Goal: Task Accomplishment & Management: Use online tool/utility

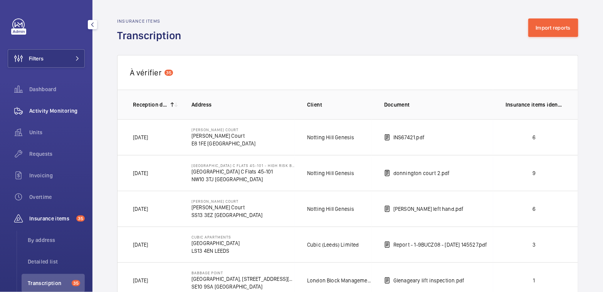
click at [55, 111] on span "Activity Monitoring" at bounding box center [56, 111] width 55 height 8
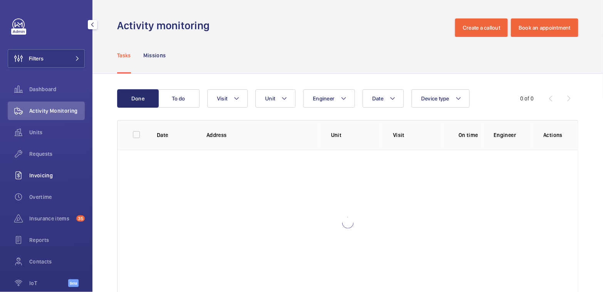
click at [44, 184] on div "Invoicing" at bounding box center [46, 175] width 77 height 18
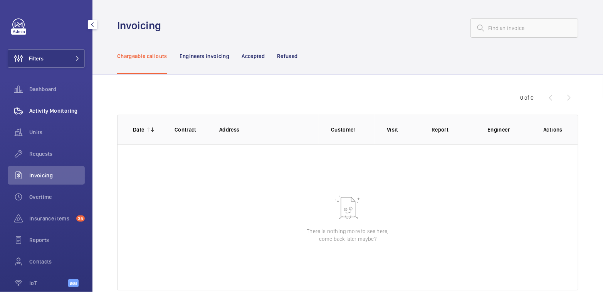
click at [60, 114] on span "Activity Monitoring" at bounding box center [56, 111] width 55 height 8
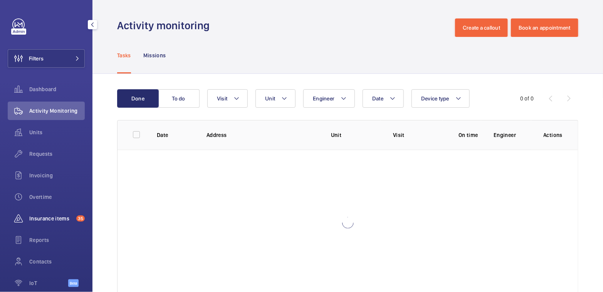
click at [53, 217] on span "Insurance items" at bounding box center [51, 219] width 44 height 8
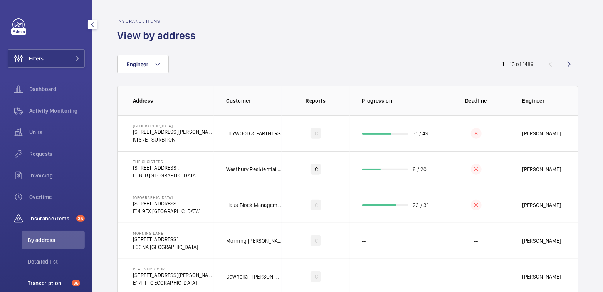
click at [57, 283] on span "Transcription" at bounding box center [48, 284] width 41 height 8
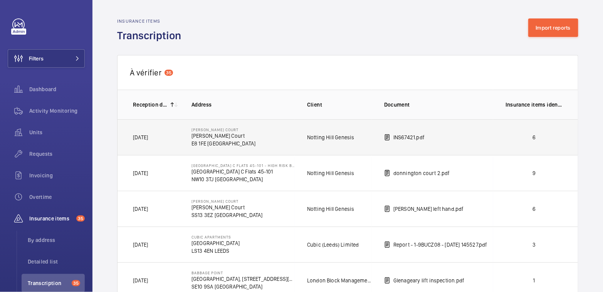
click at [504, 143] on td "6" at bounding box center [535, 137] width 85 height 36
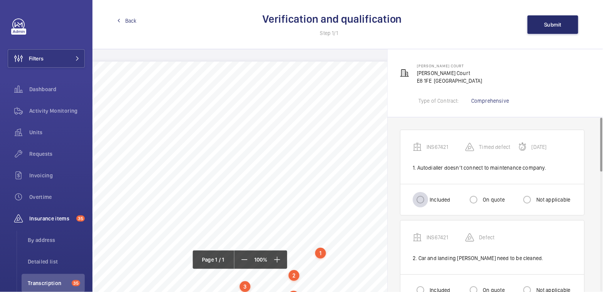
click at [428, 201] on div at bounding box center [420, 200] width 18 height 18
radio input "true"
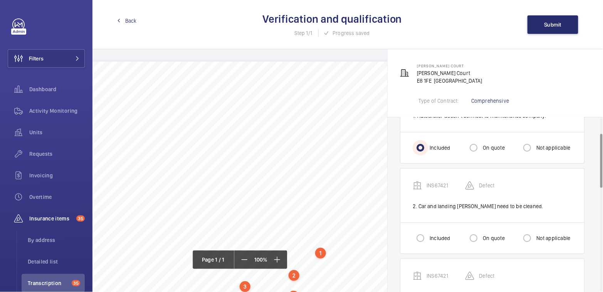
scroll to position [55, 0]
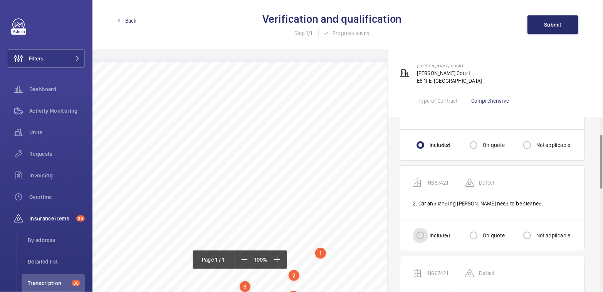
click at [421, 236] on input "Included" at bounding box center [420, 235] width 15 height 15
radio input "true"
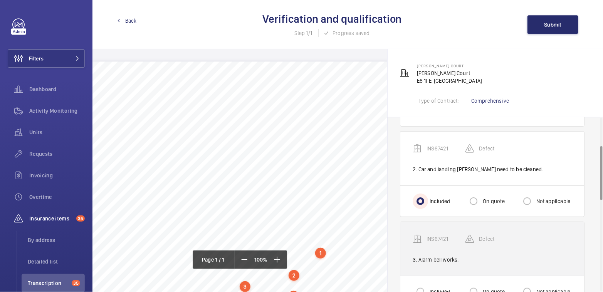
scroll to position [97, 0]
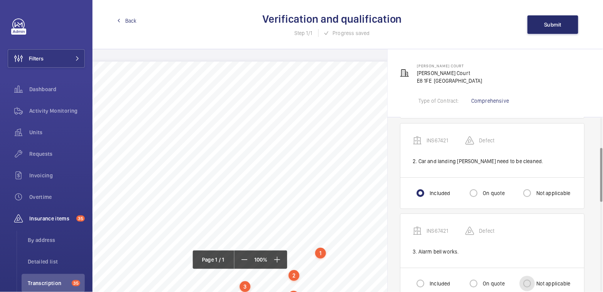
click at [528, 277] on input "Not applicable" at bounding box center [526, 283] width 15 height 15
radio input "true"
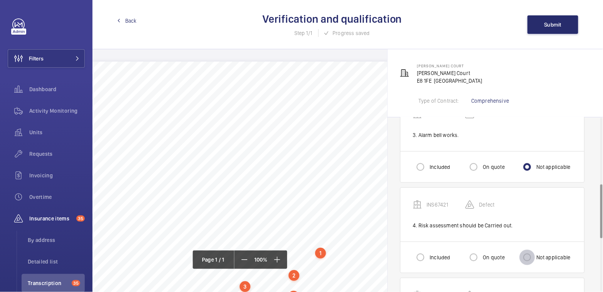
click at [525, 254] on input "Not applicable" at bounding box center [526, 257] width 15 height 15
radio input "true"
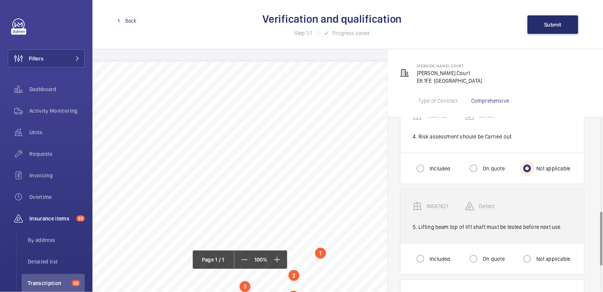
scroll to position [305, 0]
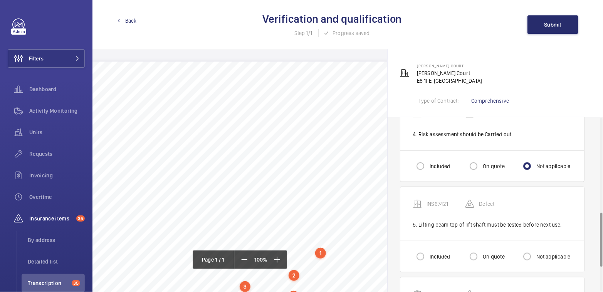
click at [483, 253] on label "On quote" at bounding box center [492, 257] width 23 height 8
click at [481, 253] on input "On quote" at bounding box center [473, 256] width 15 height 15
radio input "true"
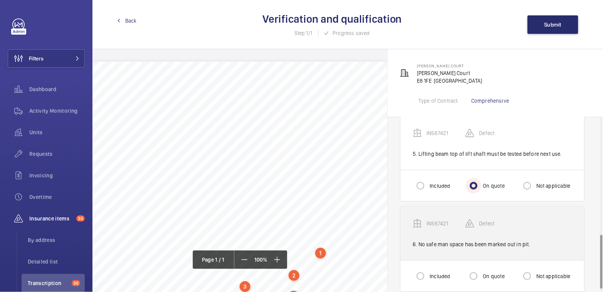
scroll to position [385, 0]
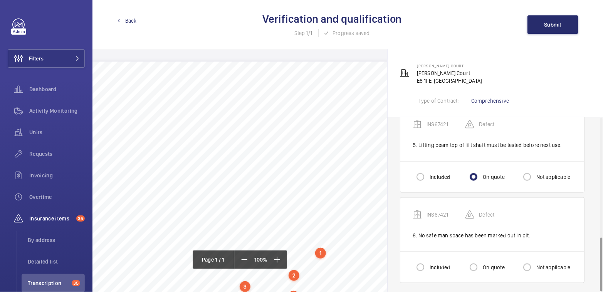
click at [483, 264] on label "On quote" at bounding box center [492, 268] width 23 height 8
click at [481, 263] on input "On quote" at bounding box center [473, 267] width 15 height 15
radio input "true"
click at [556, 19] on button "Submit" at bounding box center [552, 24] width 51 height 18
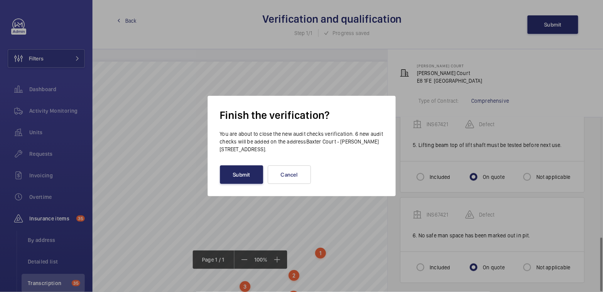
click at [246, 180] on button "Submit" at bounding box center [241, 175] width 43 height 18
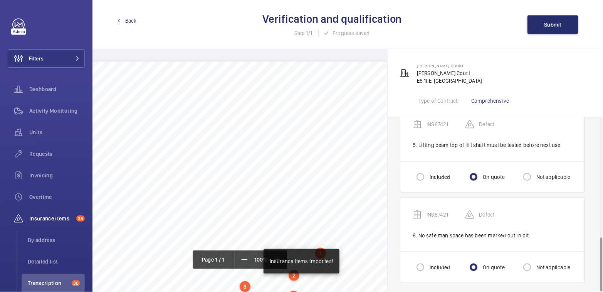
click at [122, 20] on link "Back" at bounding box center [127, 21] width 20 height 8
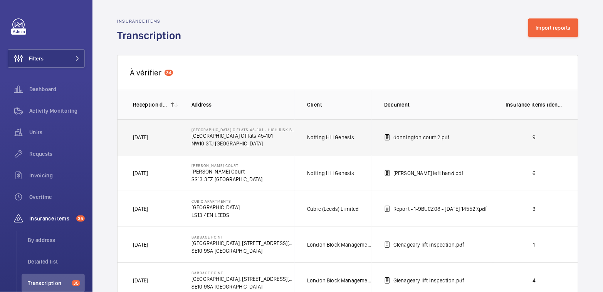
click at [543, 141] on p "9" at bounding box center [533, 138] width 57 height 8
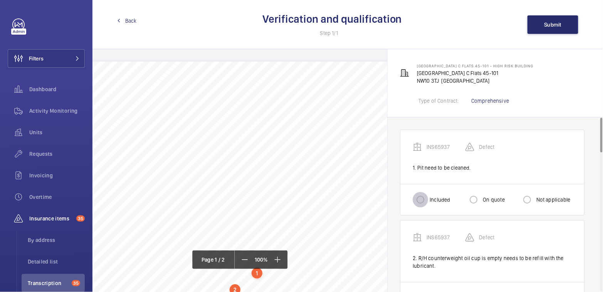
click at [427, 198] on input "Included" at bounding box center [420, 199] width 15 height 15
radio input "true"
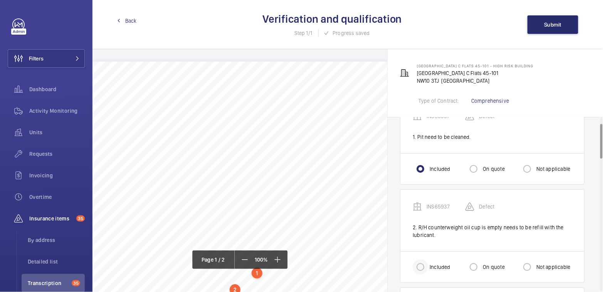
click at [428, 268] on div at bounding box center [420, 267] width 18 height 18
radio input "true"
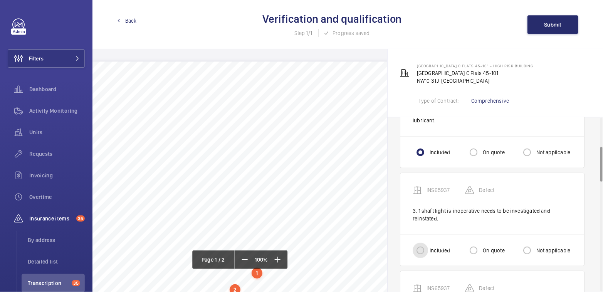
click at [423, 251] on input "Included" at bounding box center [420, 250] width 15 height 15
radio input "true"
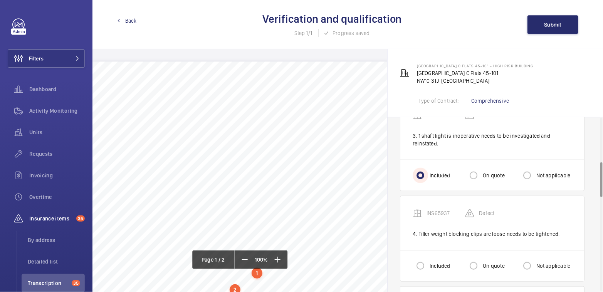
scroll to position [222, 0]
click at [425, 262] on input "Included" at bounding box center [420, 264] width 15 height 15
radio input "true"
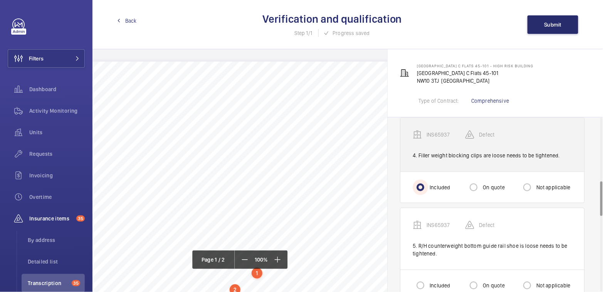
scroll to position [317, 0]
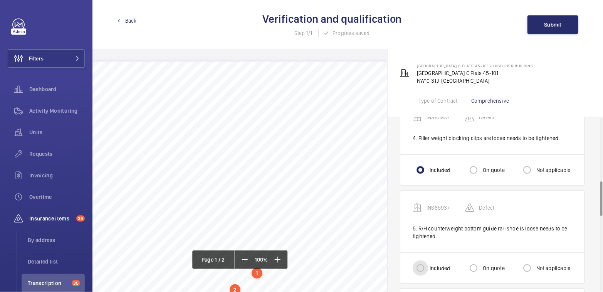
click at [425, 265] on input "Included" at bounding box center [420, 268] width 15 height 15
radio input "true"
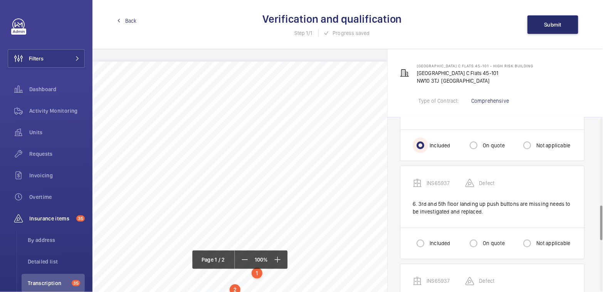
scroll to position [440, 0]
click at [418, 247] on div at bounding box center [420, 243] width 18 height 18
radio input "true"
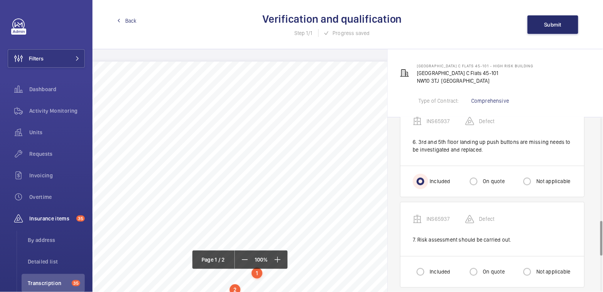
scroll to position [515, 0]
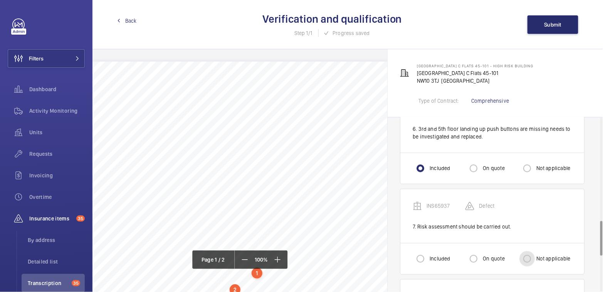
click at [529, 254] on input "Not applicable" at bounding box center [526, 259] width 15 height 15
radio input "true"
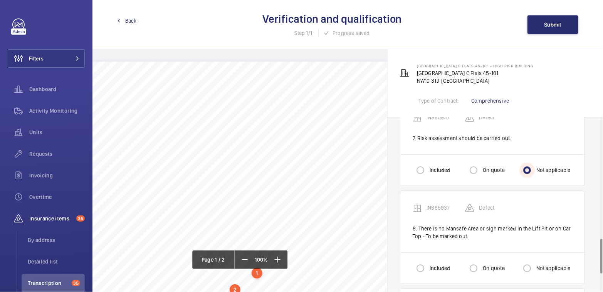
scroll to position [604, 0]
click at [490, 265] on label "On quote" at bounding box center [492, 269] width 23 height 8
click at [481, 264] on input "On quote" at bounding box center [473, 268] width 15 height 15
radio input "true"
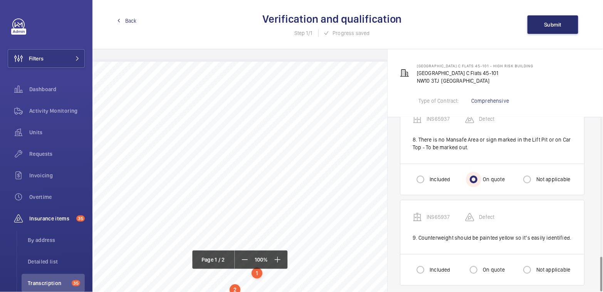
scroll to position [693, 0]
click at [485, 265] on label "On quote" at bounding box center [492, 269] width 23 height 8
click at [481, 263] on input "On quote" at bounding box center [473, 269] width 15 height 15
radio input "true"
click at [552, 29] on button "Submit" at bounding box center [552, 24] width 51 height 18
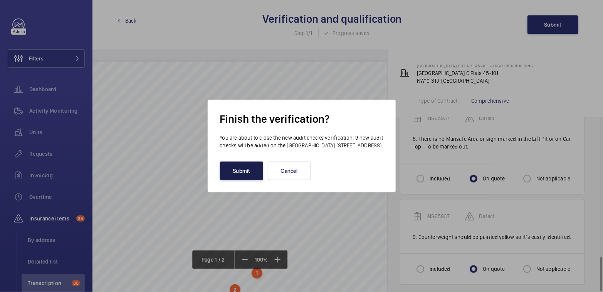
click at [240, 180] on button "Submit" at bounding box center [241, 171] width 43 height 18
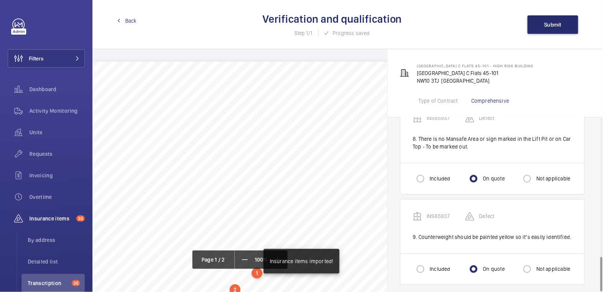
click at [127, 20] on span "Back" at bounding box center [131, 21] width 12 height 8
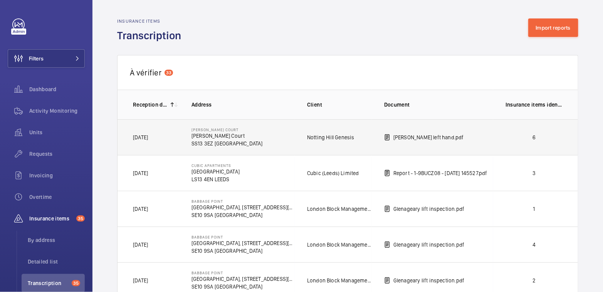
click at [511, 146] on td "6" at bounding box center [535, 137] width 85 height 36
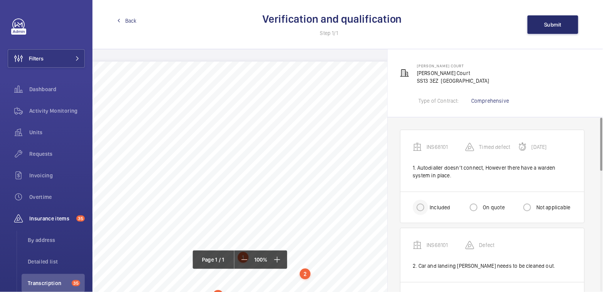
click at [428, 206] on div at bounding box center [420, 207] width 18 height 18
radio input "true"
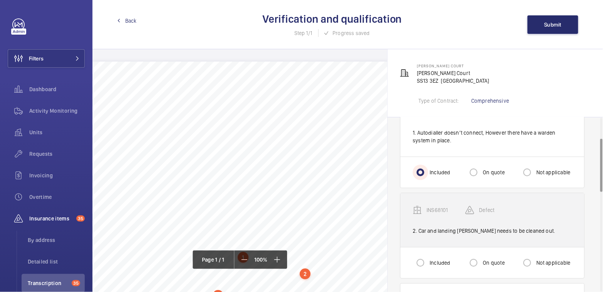
scroll to position [77, 0]
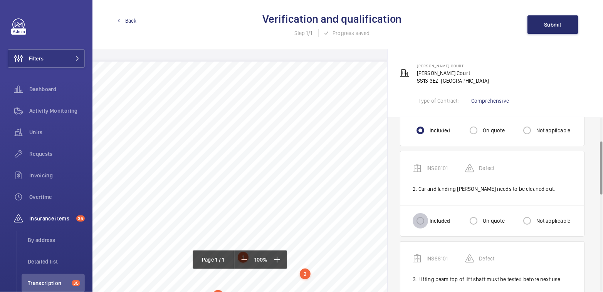
click at [423, 224] on input "Included" at bounding box center [420, 220] width 15 height 15
radio input "true"
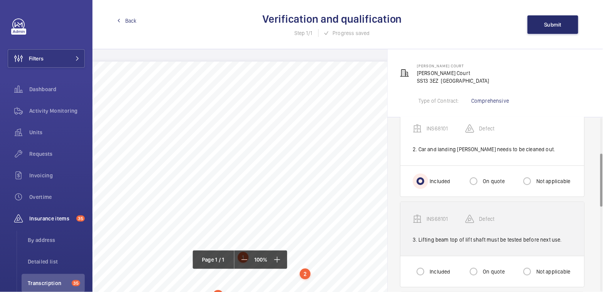
scroll to position [118, 0]
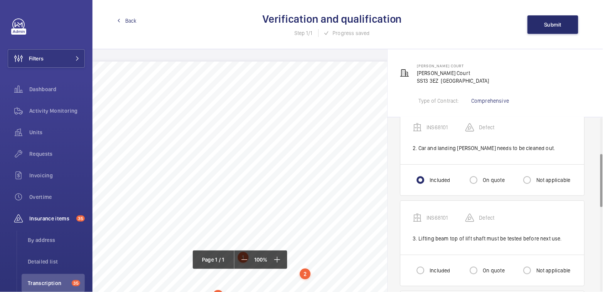
click at [490, 269] on label "On quote" at bounding box center [492, 271] width 23 height 8
click at [481, 269] on input "On quote" at bounding box center [473, 270] width 15 height 15
radio input "true"
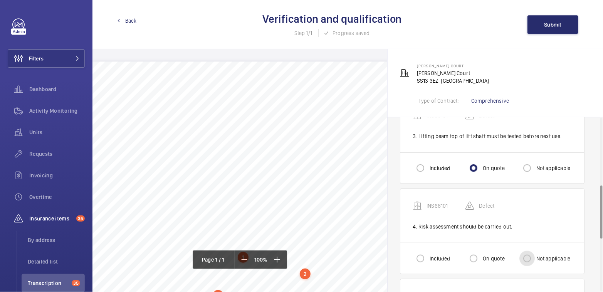
click at [530, 260] on input "Not applicable" at bounding box center [526, 258] width 15 height 15
radio input "true"
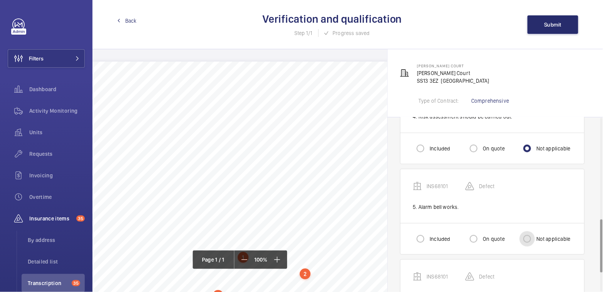
click at [530, 239] on input "Not applicable" at bounding box center [526, 238] width 15 height 15
radio input "true"
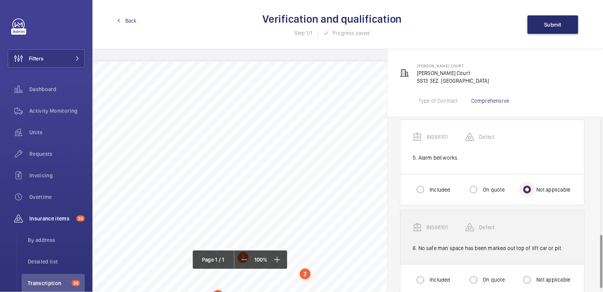
scroll to position [393, 0]
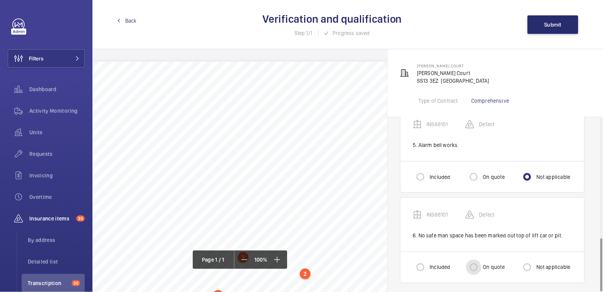
click at [480, 261] on input "On quote" at bounding box center [473, 267] width 15 height 15
radio input "true"
click at [552, 25] on span "Submit" at bounding box center [552, 25] width 17 height 6
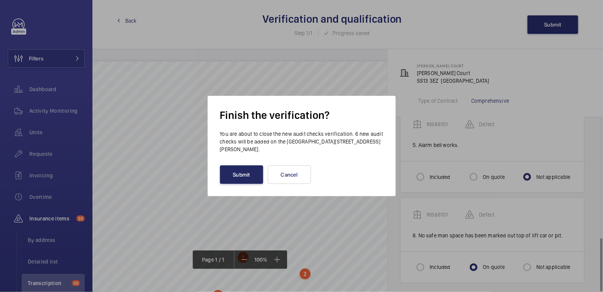
click at [250, 175] on button "Submit" at bounding box center [241, 175] width 43 height 18
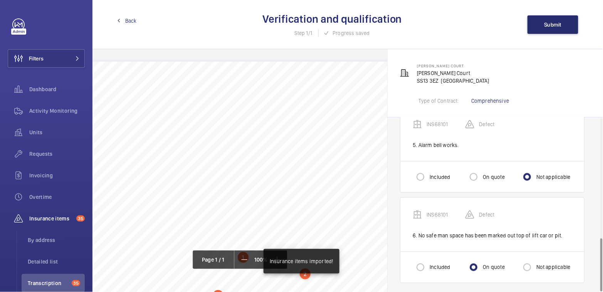
click at [128, 22] on span "Back" at bounding box center [131, 21] width 12 height 8
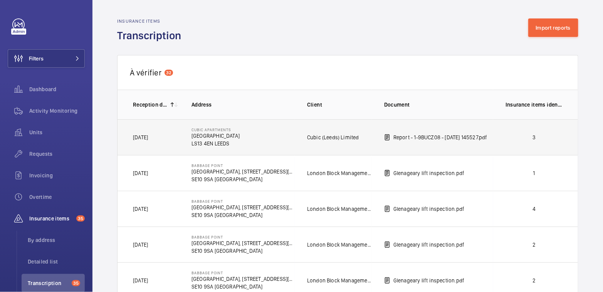
click at [549, 143] on td "3" at bounding box center [535, 137] width 85 height 36
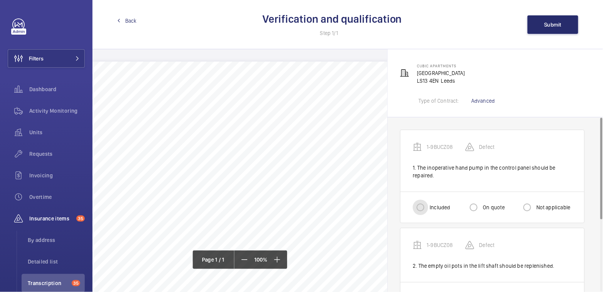
click at [427, 201] on input "Included" at bounding box center [420, 207] width 15 height 15
radio input "true"
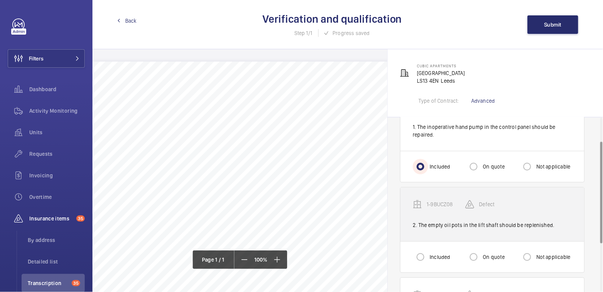
scroll to position [41, 0]
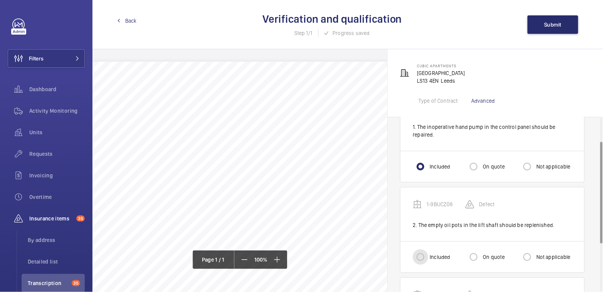
click at [425, 258] on input "Included" at bounding box center [420, 257] width 15 height 15
radio input "true"
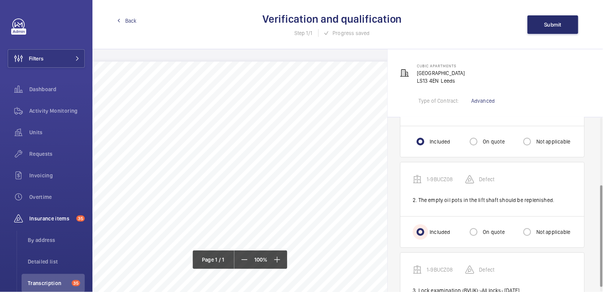
scroll to position [122, 0]
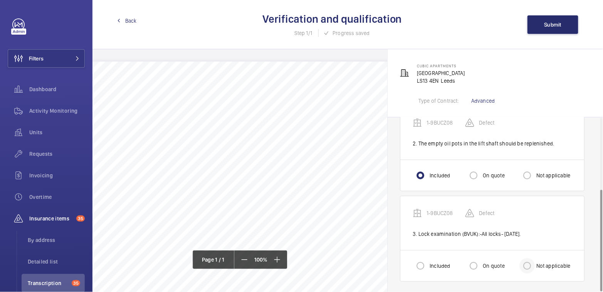
click at [536, 264] on div at bounding box center [527, 266] width 18 height 18
radio input "true"
click at [552, 23] on span "Submit" at bounding box center [552, 25] width 17 height 6
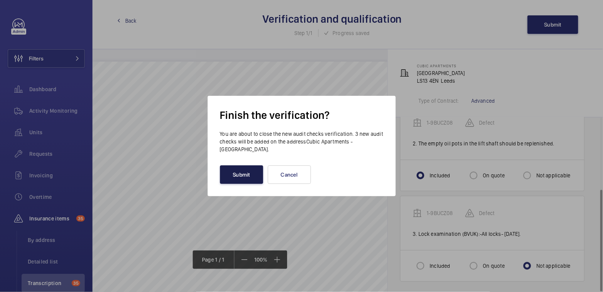
click at [233, 177] on button "Submit" at bounding box center [241, 175] width 43 height 18
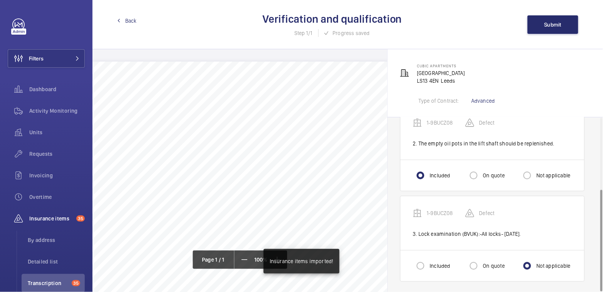
click at [124, 19] on link "Back" at bounding box center [127, 21] width 20 height 8
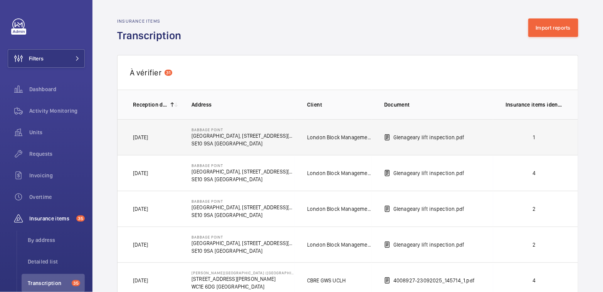
click at [546, 139] on p "1" at bounding box center [533, 138] width 57 height 8
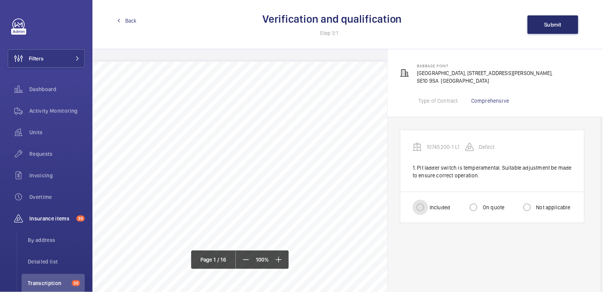
click at [424, 208] on input "Included" at bounding box center [420, 207] width 15 height 15
radio input "true"
click at [552, 25] on span "Submit" at bounding box center [552, 25] width 17 height 6
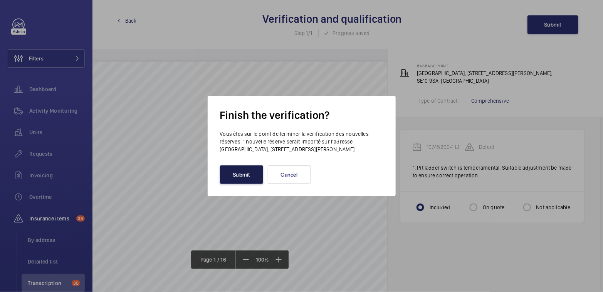
click at [237, 174] on button "Submit" at bounding box center [241, 175] width 43 height 18
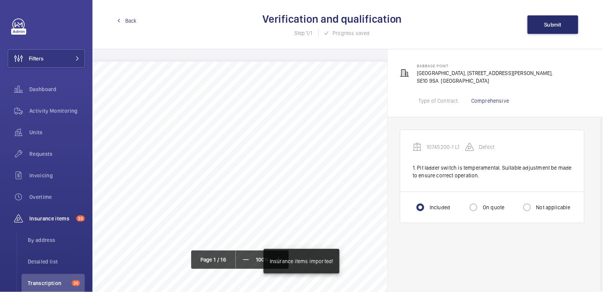
click at [129, 23] on span "Back" at bounding box center [131, 21] width 12 height 8
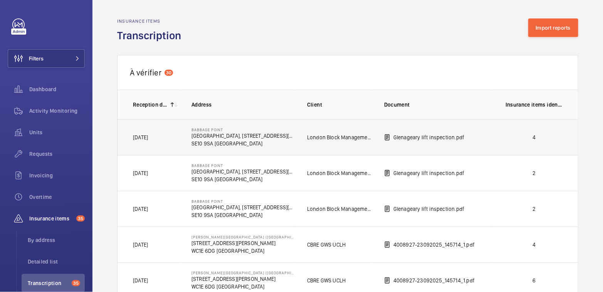
click at [537, 138] on p "4" at bounding box center [533, 138] width 57 height 8
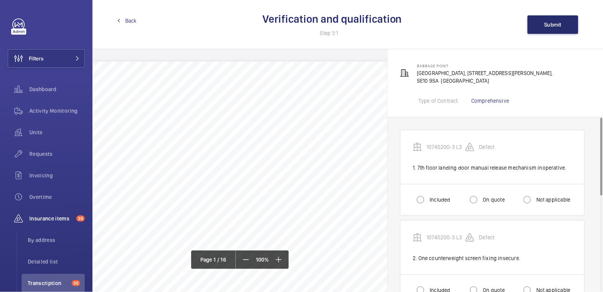
click at [436, 197] on label "Included" at bounding box center [439, 200] width 22 height 8
click at [428, 197] on input "Included" at bounding box center [420, 199] width 15 height 15
radio input "true"
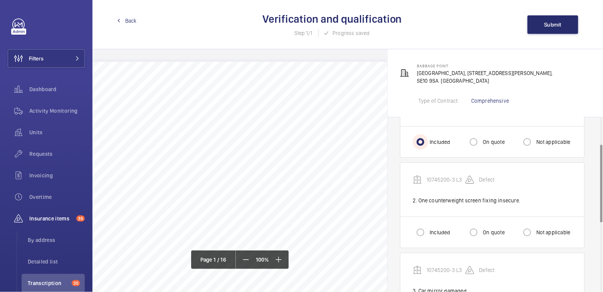
scroll to position [60, 0]
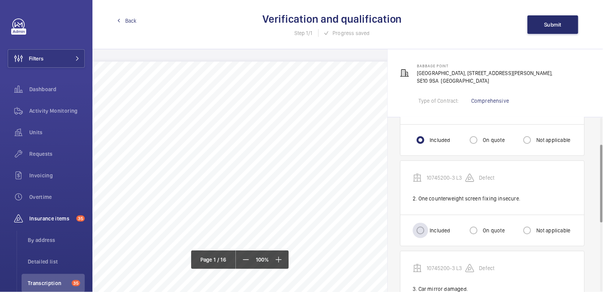
click at [433, 231] on label "Included" at bounding box center [439, 231] width 22 height 8
click at [428, 231] on input "Included" at bounding box center [420, 230] width 15 height 15
radio input "true"
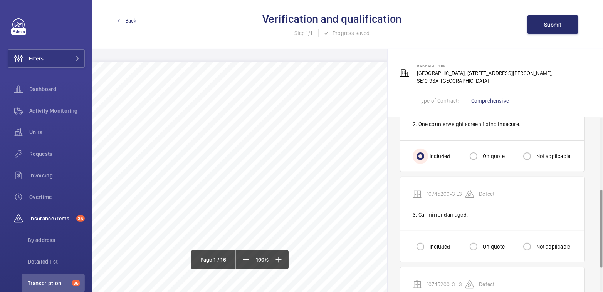
scroll to position [160, 0]
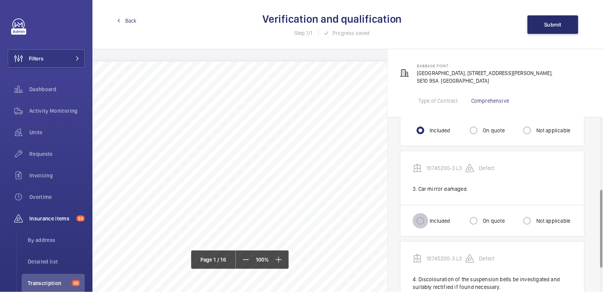
click at [424, 216] on input "Included" at bounding box center [420, 220] width 15 height 15
radio input "true"
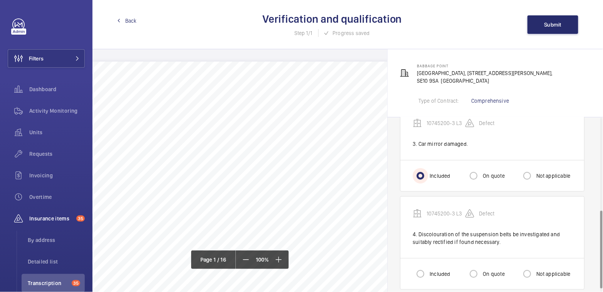
scroll to position [206, 0]
click at [429, 269] on div "Included" at bounding box center [431, 272] width 37 height 15
click at [421, 276] on input "Included" at bounding box center [420, 272] width 15 height 15
radio input "true"
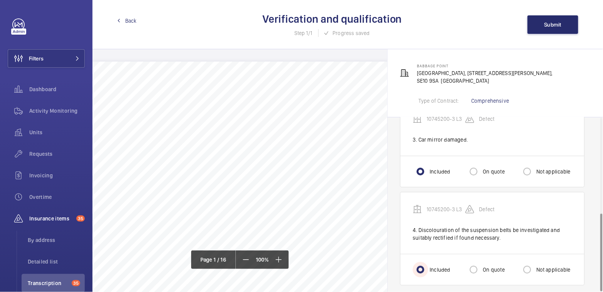
scroll to position [213, 0]
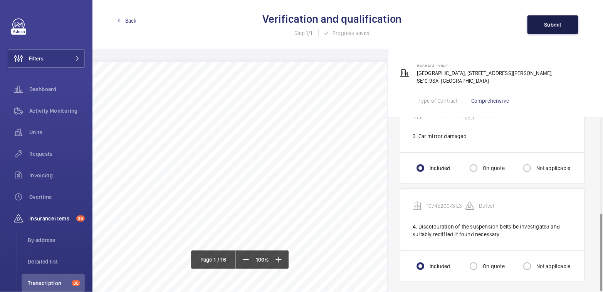
click at [547, 25] on span "Submit" at bounding box center [552, 25] width 17 height 6
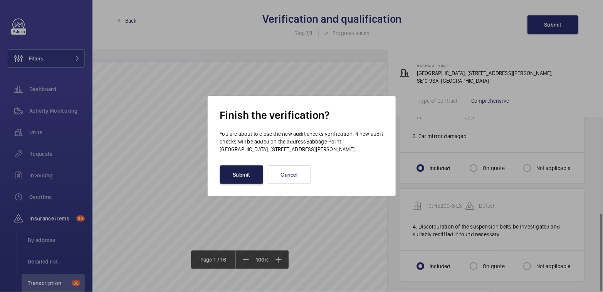
click at [254, 172] on button "Submit" at bounding box center [241, 175] width 43 height 18
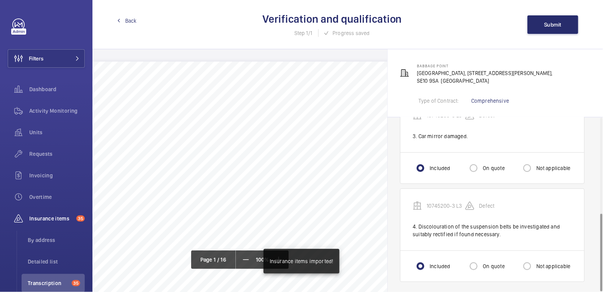
click at [129, 21] on span "Back" at bounding box center [131, 21] width 12 height 8
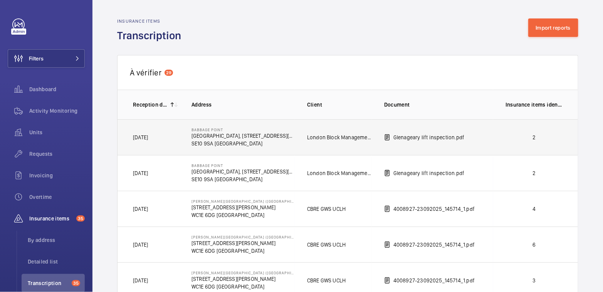
click at [505, 136] on p "2" at bounding box center [533, 138] width 57 height 8
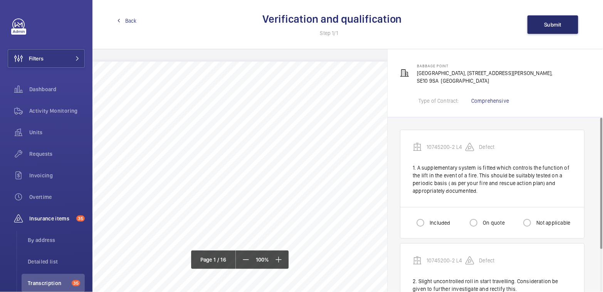
click at [434, 221] on label "Included" at bounding box center [439, 223] width 22 height 8
click at [428, 221] on input "Included" at bounding box center [420, 222] width 15 height 15
radio input "true"
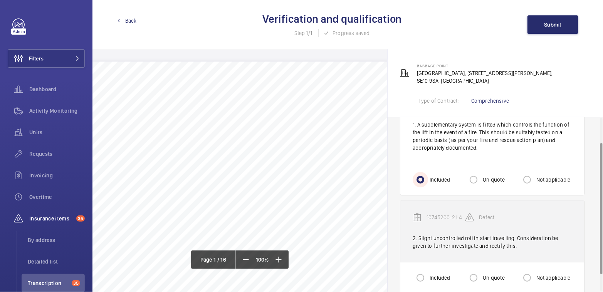
scroll to position [56, 0]
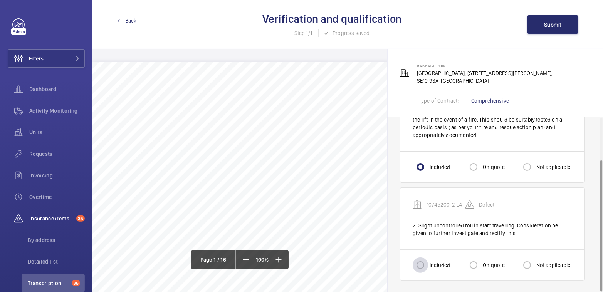
click at [428, 268] on div at bounding box center [420, 265] width 18 height 18
radio input "true"
click at [555, 25] on span "Submit" at bounding box center [552, 25] width 17 height 6
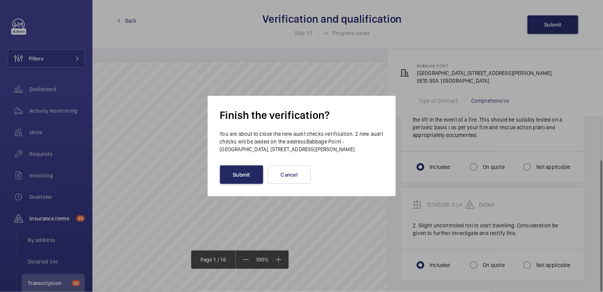
click at [251, 172] on button "Submit" at bounding box center [241, 175] width 43 height 18
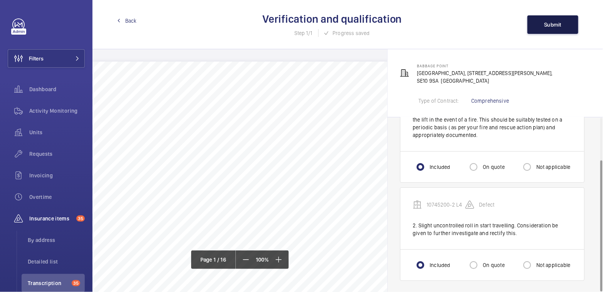
click at [555, 26] on span "Submit" at bounding box center [552, 25] width 17 height 6
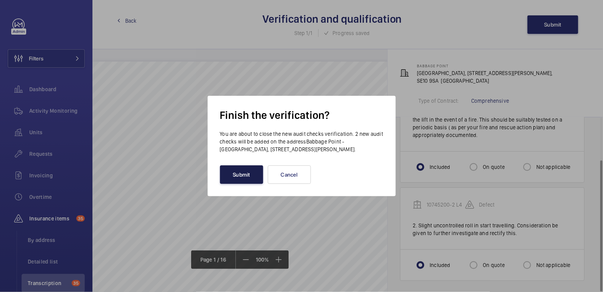
click at [250, 170] on button "Submit" at bounding box center [241, 175] width 43 height 18
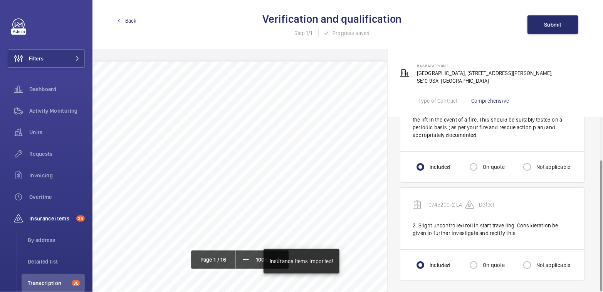
click at [126, 20] on span "Back" at bounding box center [131, 21] width 12 height 8
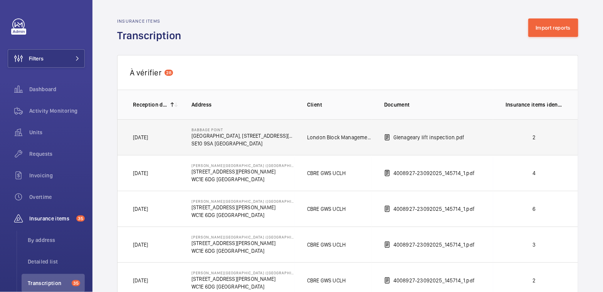
click at [526, 135] on p "2" at bounding box center [533, 138] width 57 height 8
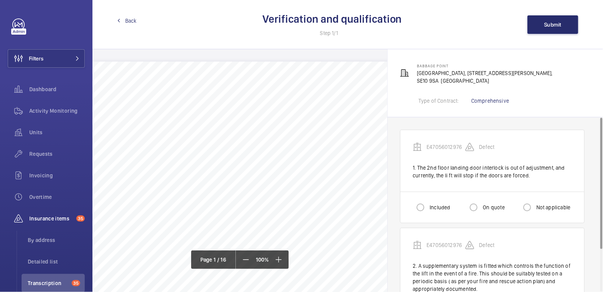
click at [430, 204] on label "Included" at bounding box center [439, 208] width 22 height 8
click at [428, 204] on input "Included" at bounding box center [420, 207] width 15 height 15
radio input "true"
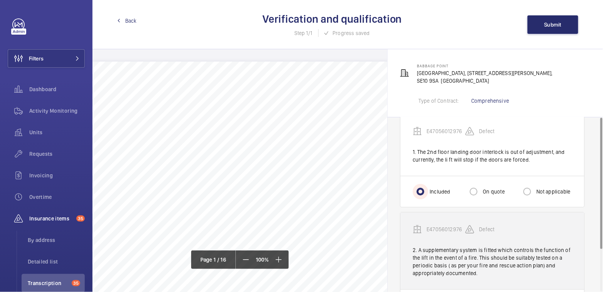
scroll to position [56, 0]
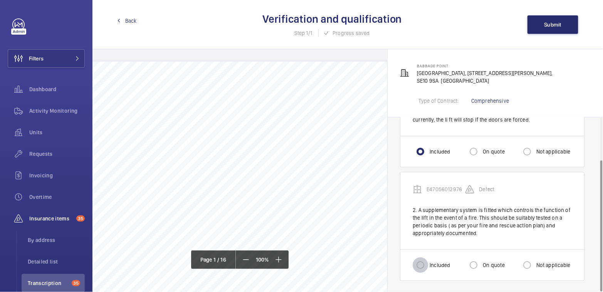
click at [427, 262] on input "Included" at bounding box center [420, 265] width 15 height 15
radio input "true"
click at [542, 32] on button "Submit" at bounding box center [552, 24] width 51 height 18
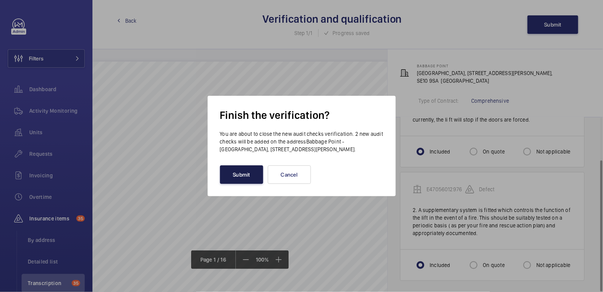
click at [239, 175] on button "Submit" at bounding box center [241, 175] width 43 height 18
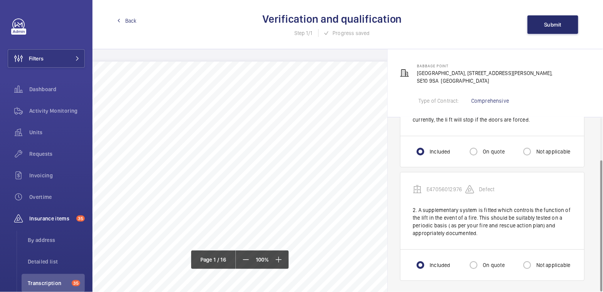
click at [127, 21] on span "Back" at bounding box center [131, 21] width 12 height 8
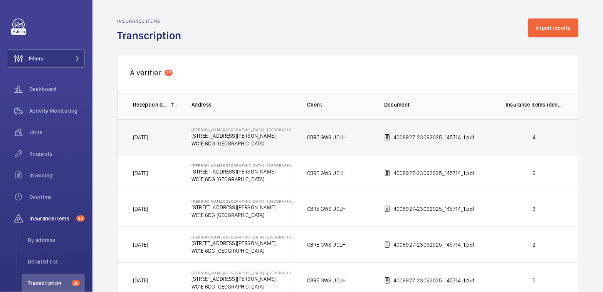
click at [538, 134] on p "4" at bounding box center [533, 138] width 57 height 8
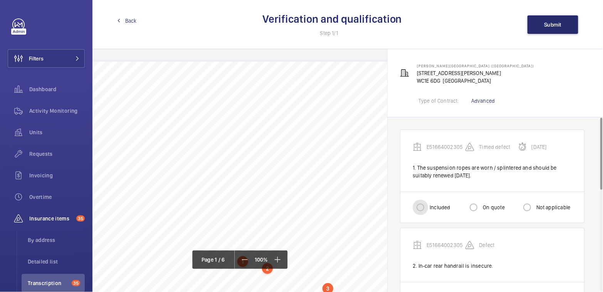
click at [417, 210] on input "Included" at bounding box center [420, 207] width 15 height 15
radio input "true"
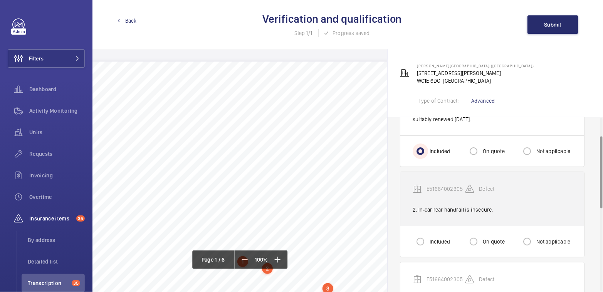
scroll to position [60, 0]
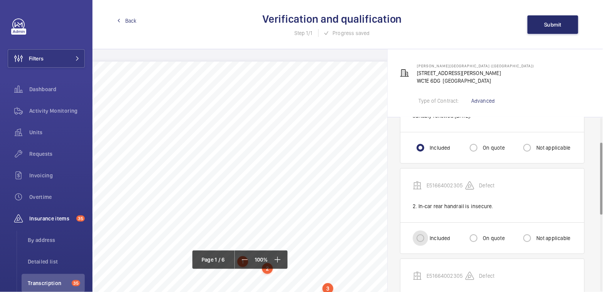
click at [424, 245] on input "Included" at bounding box center [420, 238] width 15 height 15
radio input "true"
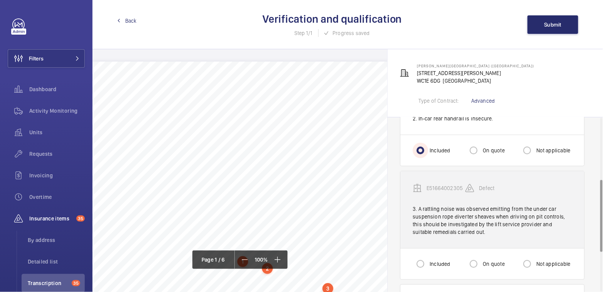
scroll to position [153, 0]
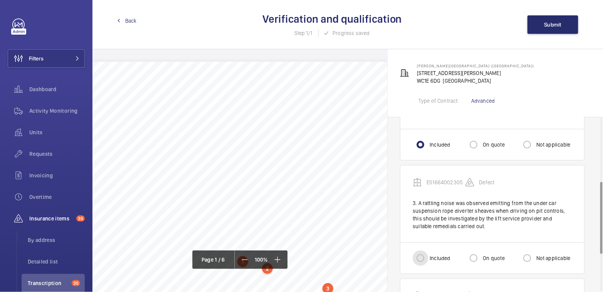
click at [424, 257] on input "Included" at bounding box center [420, 258] width 15 height 15
radio input "true"
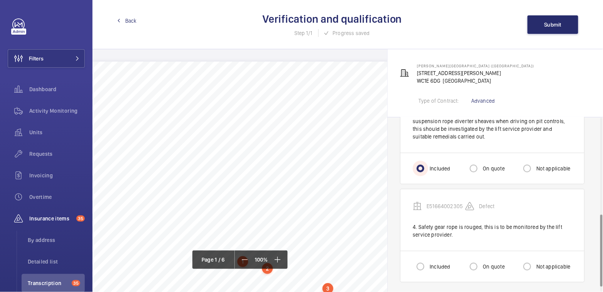
scroll to position [243, 0]
click at [428, 262] on div at bounding box center [420, 266] width 18 height 18
radio input "true"
click at [537, 22] on button "Submit" at bounding box center [552, 24] width 51 height 18
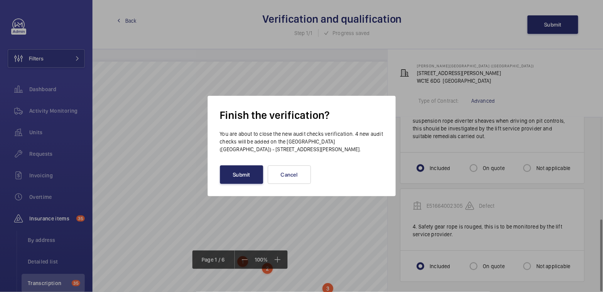
click at [251, 183] on button "Submit" at bounding box center [241, 175] width 43 height 18
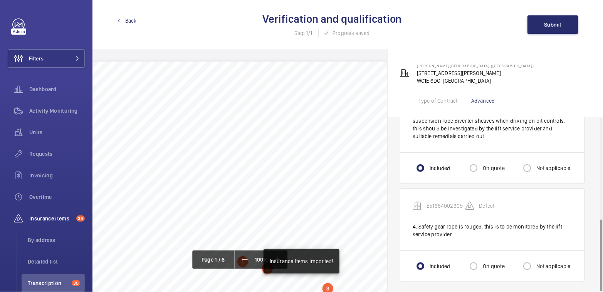
click at [130, 21] on span "Back" at bounding box center [131, 21] width 12 height 8
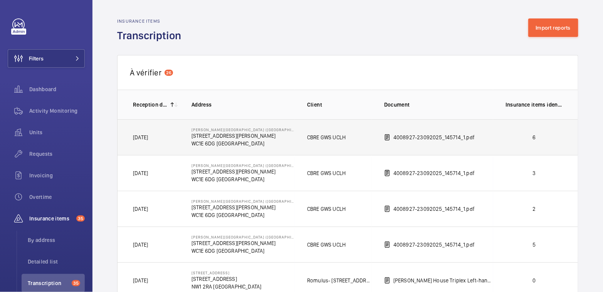
click at [540, 139] on p "6" at bounding box center [533, 138] width 57 height 8
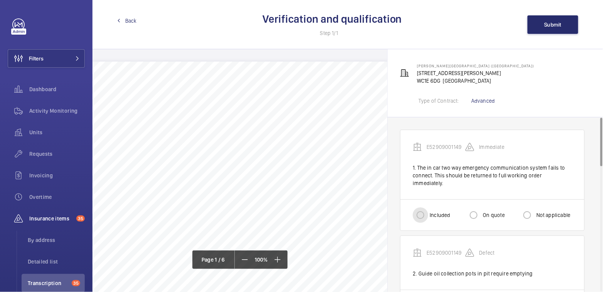
click at [421, 208] on input "Included" at bounding box center [420, 215] width 15 height 15
radio input "true"
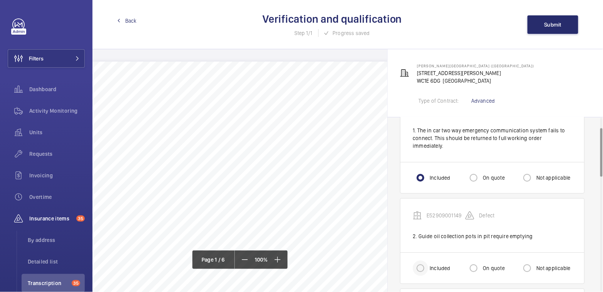
click at [428, 259] on div at bounding box center [420, 268] width 18 height 18
radio input "true"
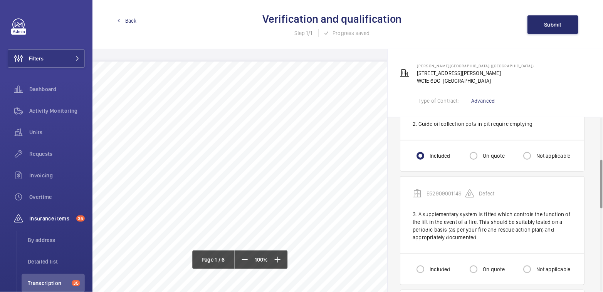
click at [429, 266] on label "Included" at bounding box center [439, 270] width 22 height 8
click at [428, 262] on input "Included" at bounding box center [420, 269] width 15 height 15
radio input "true"
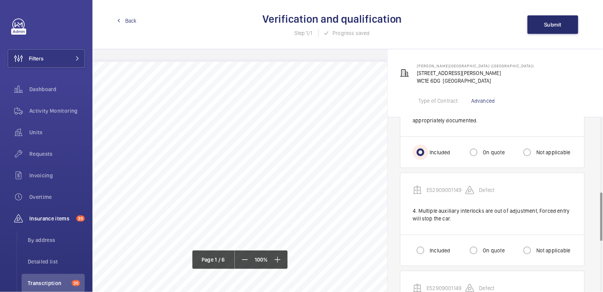
scroll to position [267, 0]
click at [416, 243] on input "Included" at bounding box center [420, 250] width 15 height 15
radio input "true"
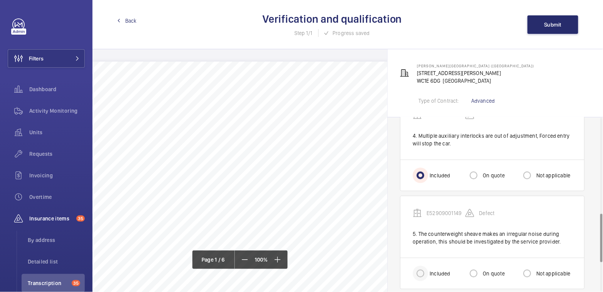
scroll to position [342, 0]
click at [427, 266] on input "Included" at bounding box center [420, 273] width 15 height 15
radio input "true"
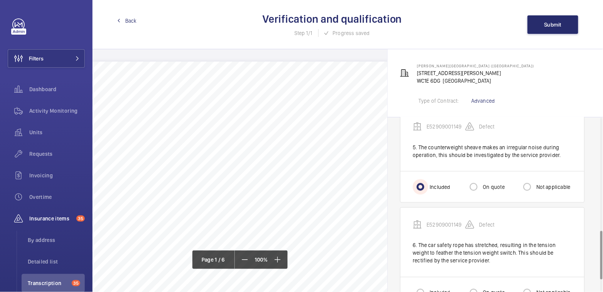
scroll to position [446, 0]
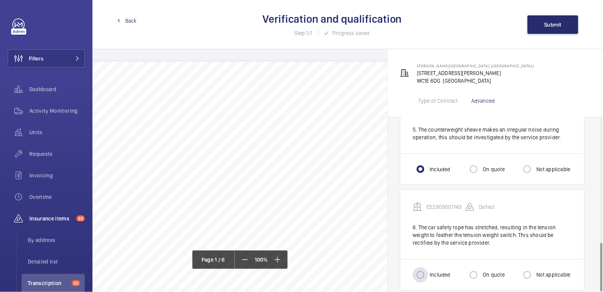
click at [431, 272] on label "Included" at bounding box center [439, 276] width 22 height 8
click at [428, 268] on input "Included" at bounding box center [420, 275] width 15 height 15
radio input "true"
click at [549, 20] on button "Submit" at bounding box center [552, 24] width 51 height 18
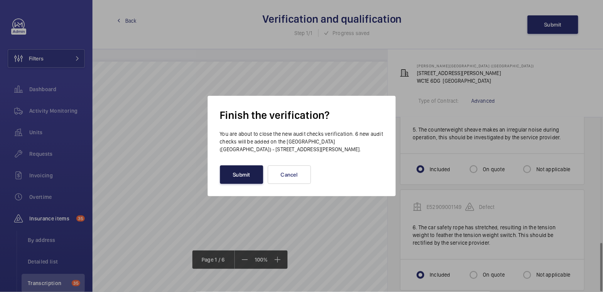
click at [256, 175] on button "Submit" at bounding box center [241, 175] width 43 height 18
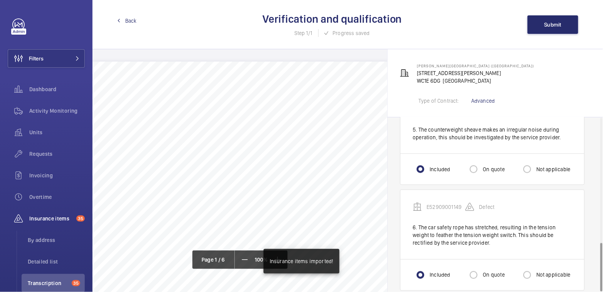
click at [127, 22] on span "Back" at bounding box center [131, 21] width 12 height 8
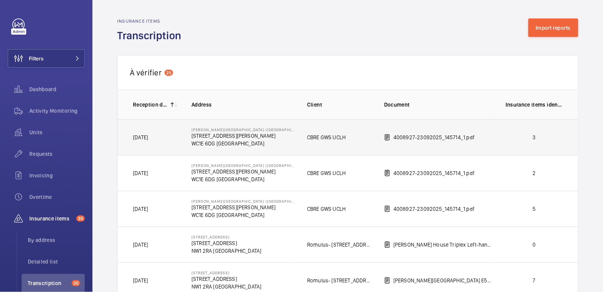
click at [500, 131] on td "3" at bounding box center [535, 137] width 85 height 36
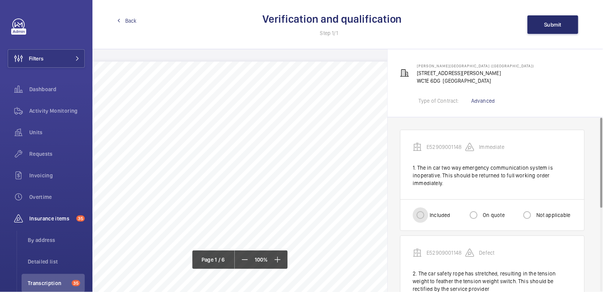
click at [421, 215] on input "Included" at bounding box center [420, 215] width 15 height 15
radio input "true"
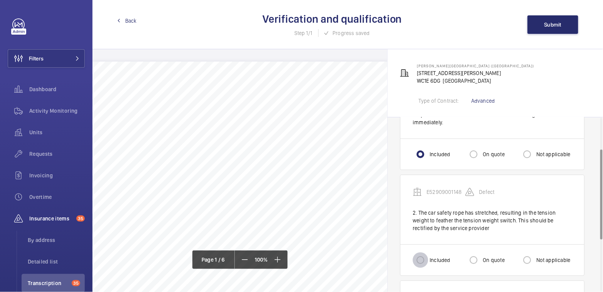
click at [423, 256] on input "Included" at bounding box center [420, 260] width 15 height 15
radio input "true"
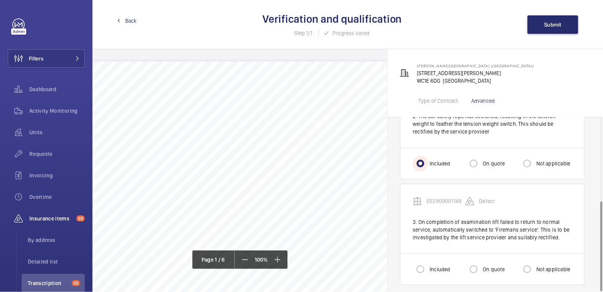
scroll to position [161, 0]
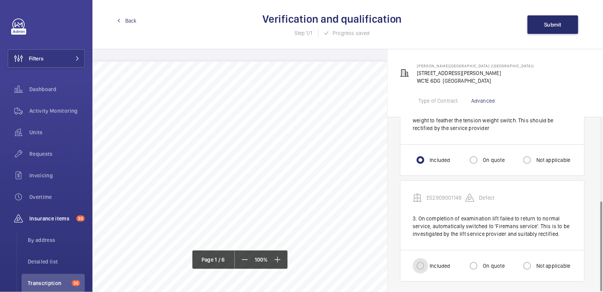
click at [425, 259] on input "Included" at bounding box center [420, 265] width 15 height 15
radio input "true"
click at [552, 24] on span "Submit" at bounding box center [552, 25] width 17 height 6
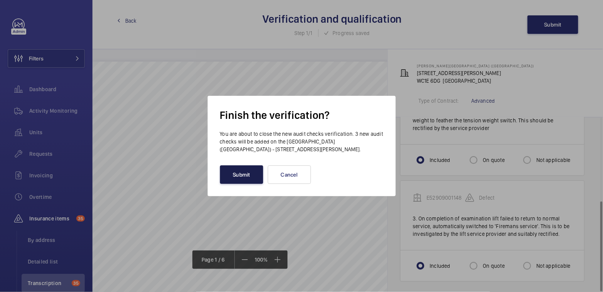
click at [226, 178] on button "Submit" at bounding box center [241, 175] width 43 height 18
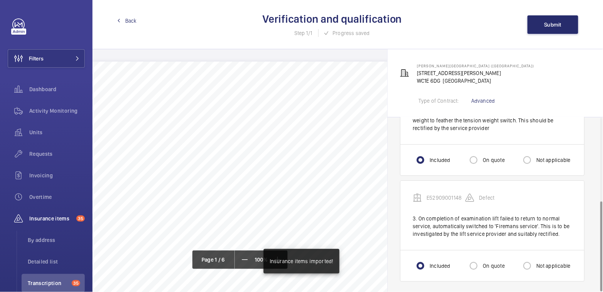
click at [127, 21] on span "Back" at bounding box center [131, 21] width 12 height 8
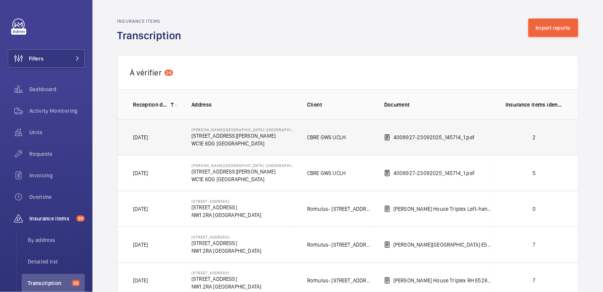
click at [505, 134] on p "2" at bounding box center [533, 138] width 57 height 8
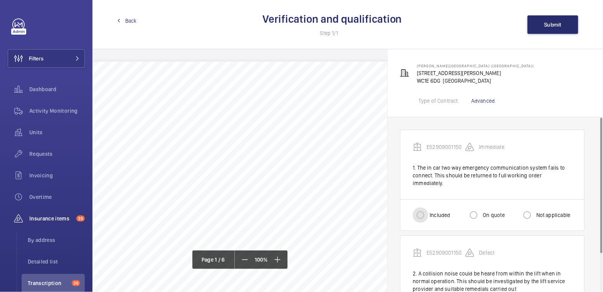
click at [423, 208] on input "Included" at bounding box center [420, 215] width 15 height 15
radio input "true"
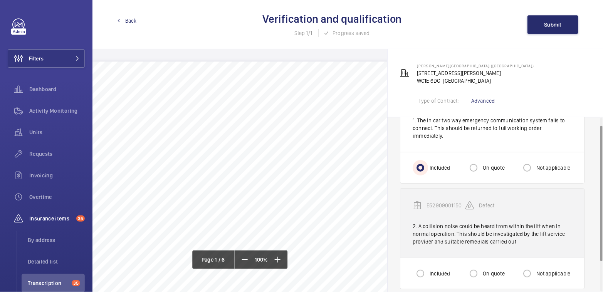
scroll to position [48, 0]
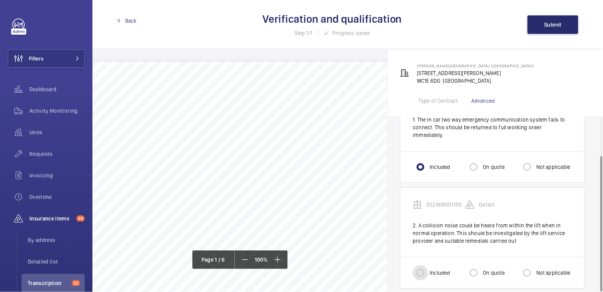
click at [418, 270] on input "Included" at bounding box center [420, 272] width 15 height 15
radio input "true"
click at [551, 25] on span "Submit" at bounding box center [552, 25] width 17 height 6
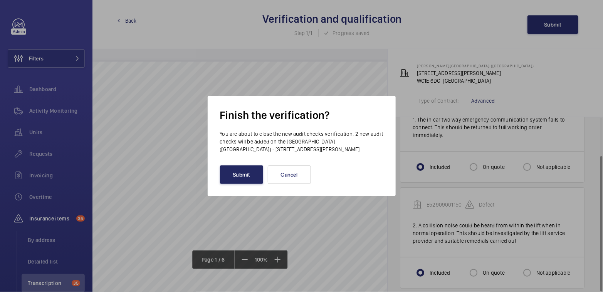
click at [235, 169] on button "Submit" at bounding box center [241, 175] width 43 height 18
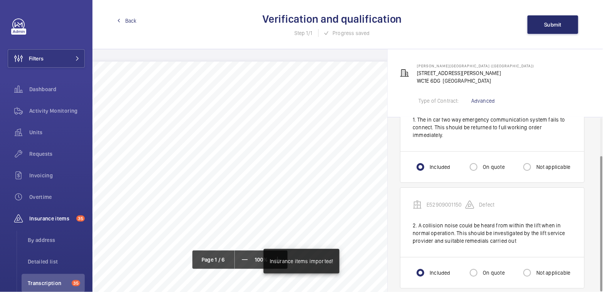
click at [133, 20] on span "Back" at bounding box center [131, 21] width 12 height 8
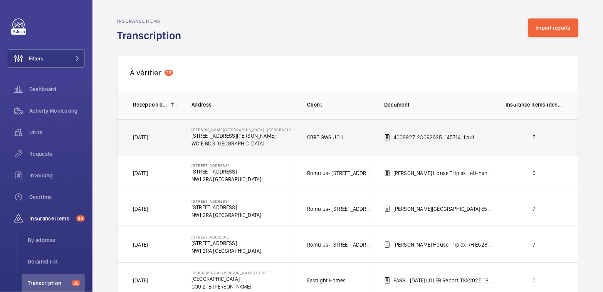
click at [468, 139] on p "4008927-23092025_145714_1.pdf" at bounding box center [433, 138] width 81 height 8
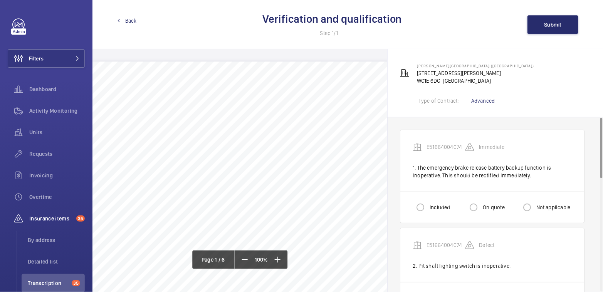
click at [432, 207] on label "Included" at bounding box center [439, 208] width 22 height 8
click at [428, 207] on input "Included" at bounding box center [420, 207] width 15 height 15
radio input "true"
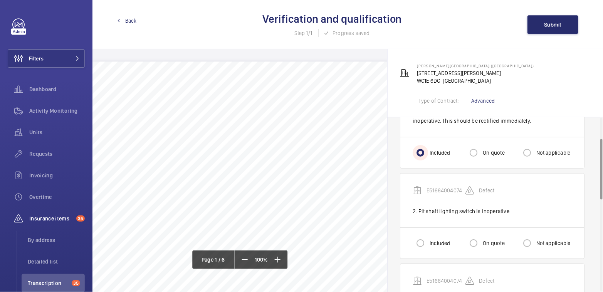
scroll to position [61, 0]
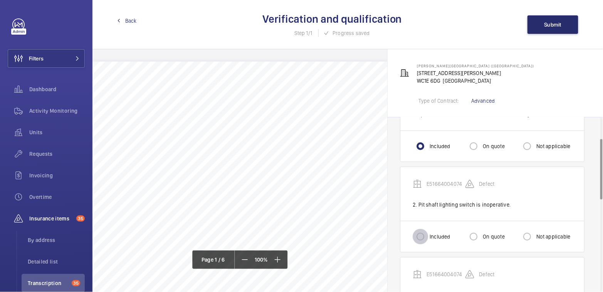
click at [422, 239] on input "Included" at bounding box center [420, 236] width 15 height 15
radio input "true"
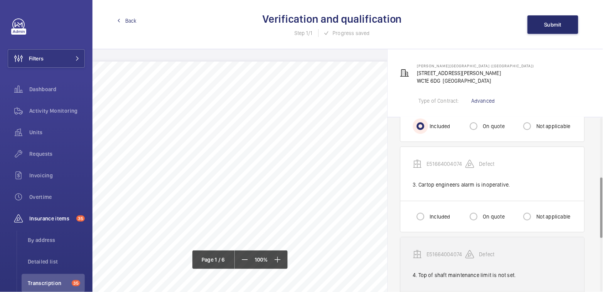
scroll to position [172, 0]
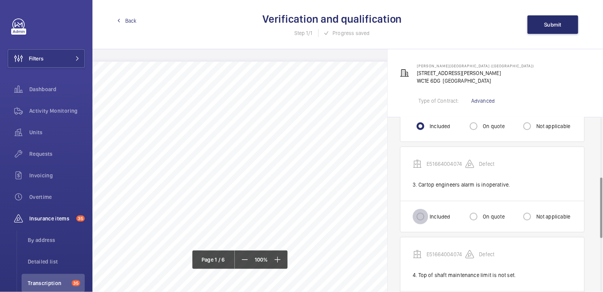
click at [420, 212] on input "Included" at bounding box center [420, 216] width 15 height 15
radio input "true"
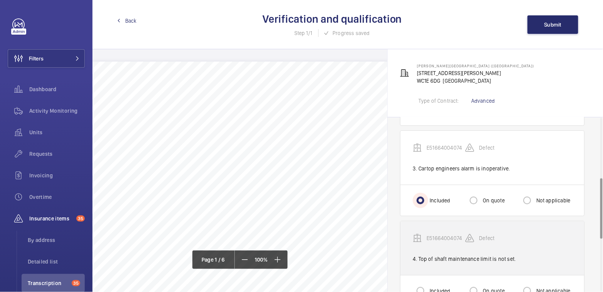
scroll to position [209, 0]
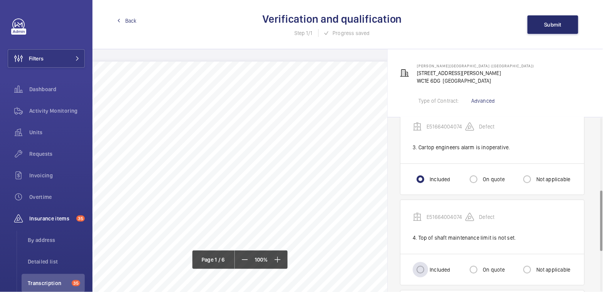
click at [430, 266] on label "Included" at bounding box center [439, 270] width 22 height 8
click at [428, 264] on input "Included" at bounding box center [420, 269] width 15 height 15
radio input "true"
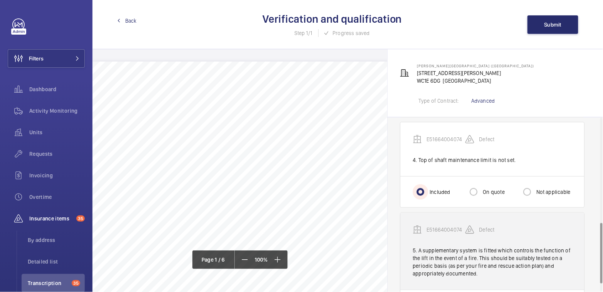
scroll to position [325, 0]
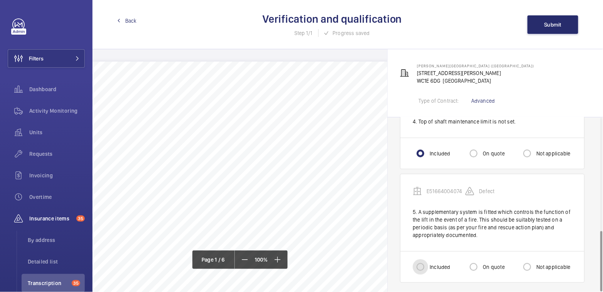
click at [427, 262] on input "Included" at bounding box center [420, 267] width 15 height 15
radio input "true"
click at [544, 24] on span "Submit" at bounding box center [552, 25] width 17 height 6
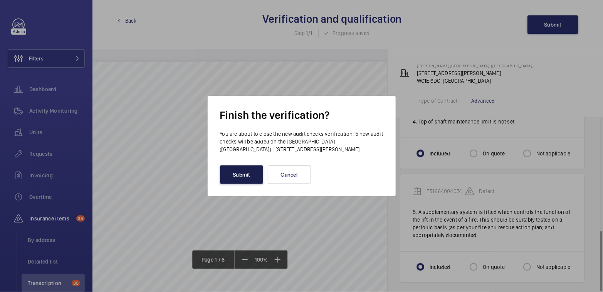
click at [242, 179] on button "Submit" at bounding box center [241, 175] width 43 height 18
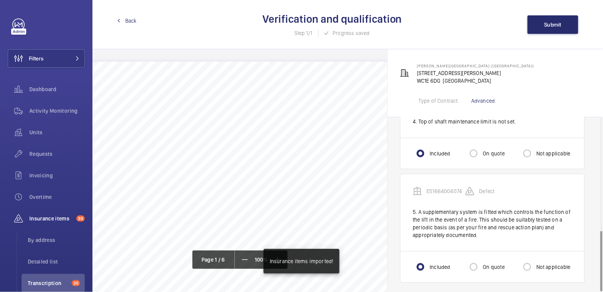
click at [132, 17] on span "Back" at bounding box center [131, 21] width 12 height 8
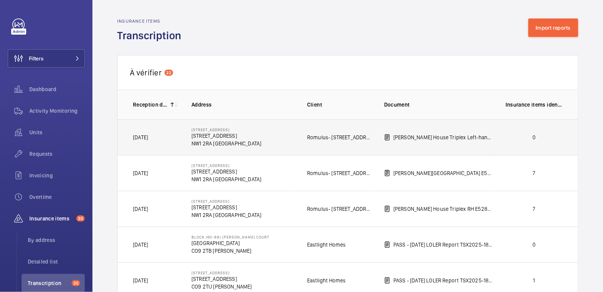
click at [522, 140] on p "0" at bounding box center [533, 138] width 57 height 8
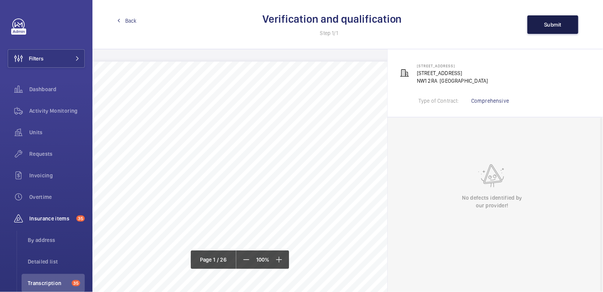
click at [560, 29] on button "Submit" at bounding box center [552, 24] width 51 height 18
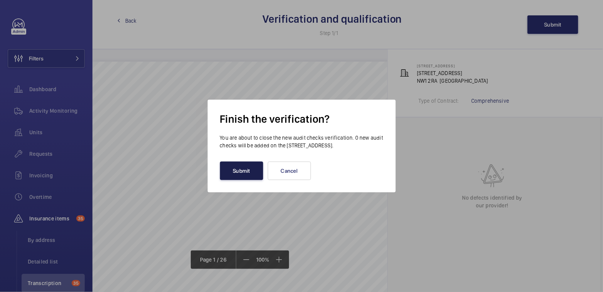
click at [237, 170] on button "Submit" at bounding box center [241, 171] width 43 height 18
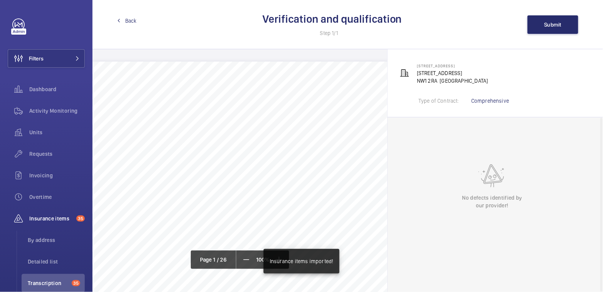
click at [126, 24] on span "Back" at bounding box center [131, 21] width 12 height 8
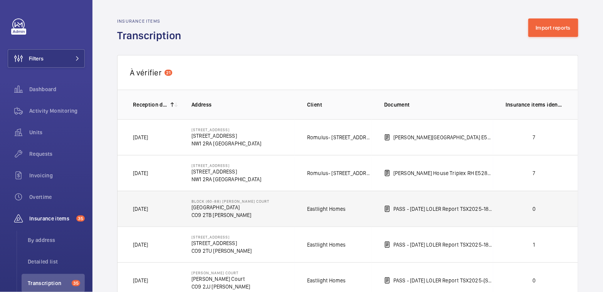
click at [545, 207] on p "0" at bounding box center [533, 209] width 57 height 8
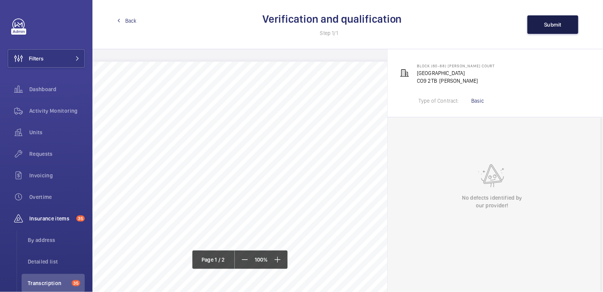
click at [544, 27] on span "Submit" at bounding box center [552, 25] width 17 height 6
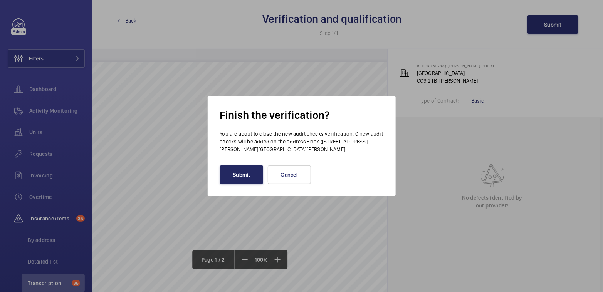
click at [227, 173] on button "Submit" at bounding box center [241, 175] width 43 height 18
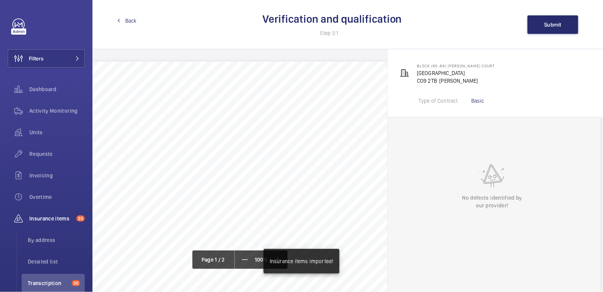
click at [130, 21] on span "Back" at bounding box center [131, 21] width 12 height 8
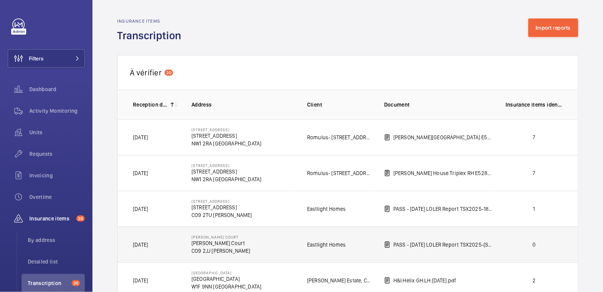
click at [548, 241] on p "0" at bounding box center [533, 245] width 57 height 8
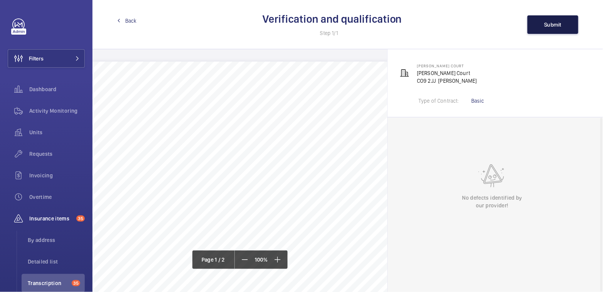
click at [542, 27] on button "Submit" at bounding box center [552, 24] width 51 height 18
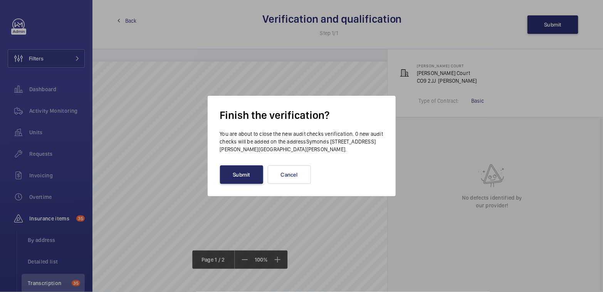
click at [252, 170] on button "Submit" at bounding box center [241, 175] width 43 height 18
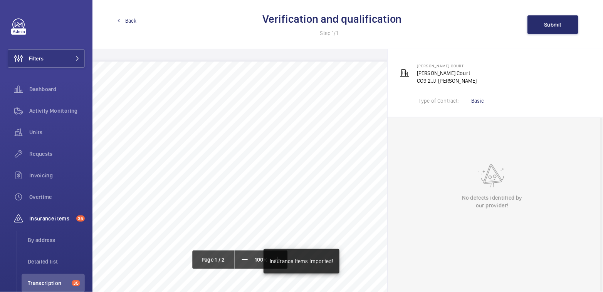
click at [129, 20] on span "Back" at bounding box center [131, 21] width 12 height 8
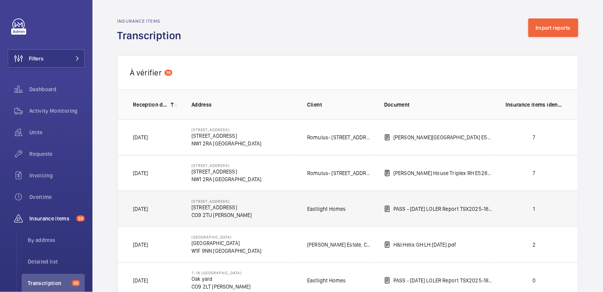
click at [540, 209] on p "1" at bounding box center [533, 209] width 57 height 8
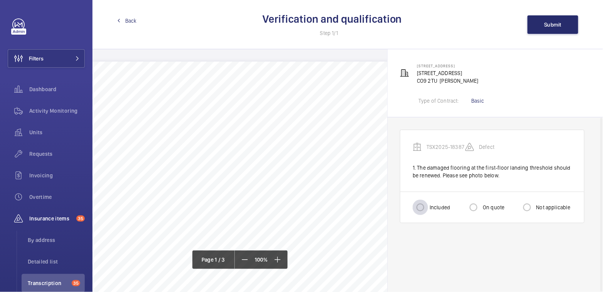
click at [428, 206] on div at bounding box center [420, 207] width 18 height 18
radio input "true"
click at [550, 22] on span "Submit" at bounding box center [552, 25] width 17 height 6
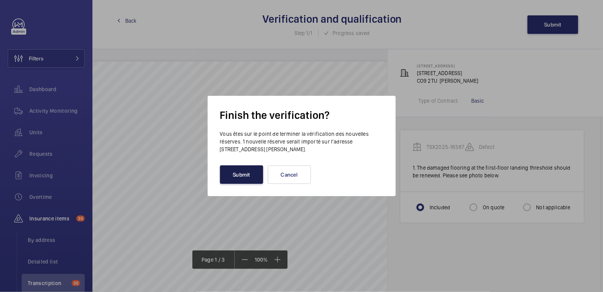
click at [237, 177] on button "Submit" at bounding box center [241, 175] width 43 height 18
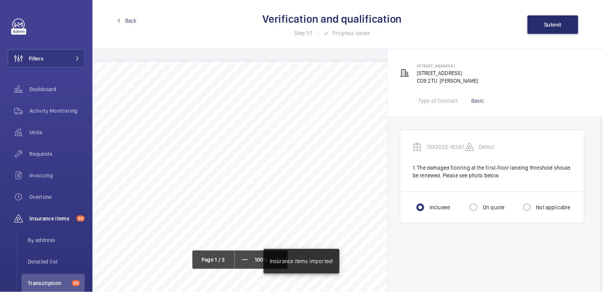
click at [128, 22] on span "Back" at bounding box center [131, 21] width 12 height 8
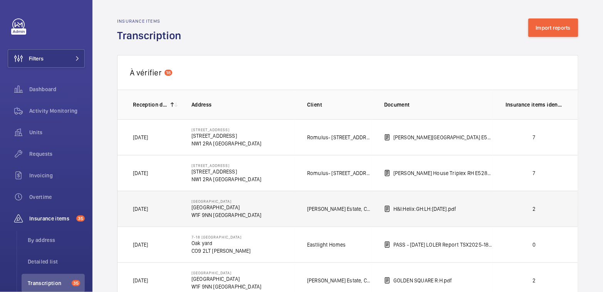
click at [549, 213] on td "2" at bounding box center [535, 209] width 85 height 36
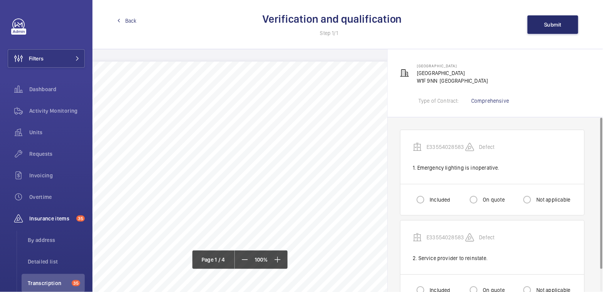
click at [437, 196] on label "Included" at bounding box center [439, 200] width 22 height 8
click at [428, 196] on input "Included" at bounding box center [420, 199] width 15 height 15
radio input "true"
click at [420, 289] on input "Included" at bounding box center [420, 290] width 15 height 15
radio input "true"
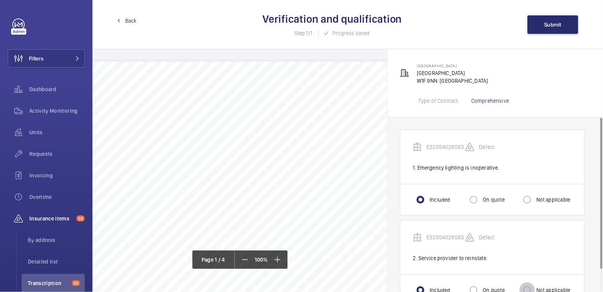
click at [531, 289] on input "Not applicable" at bounding box center [526, 290] width 15 height 15
radio input "true"
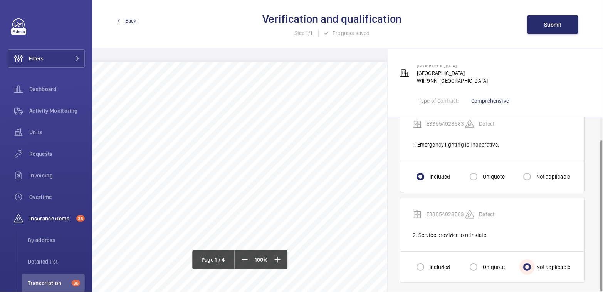
scroll to position [25, 0]
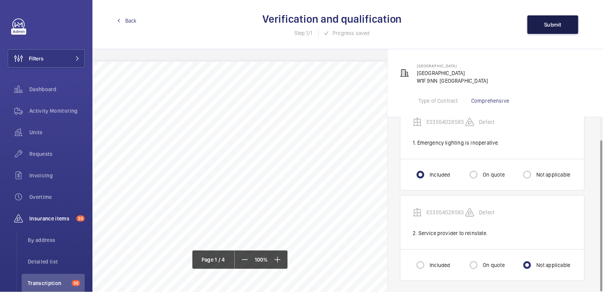
click at [548, 18] on button "Submit" at bounding box center [552, 24] width 51 height 18
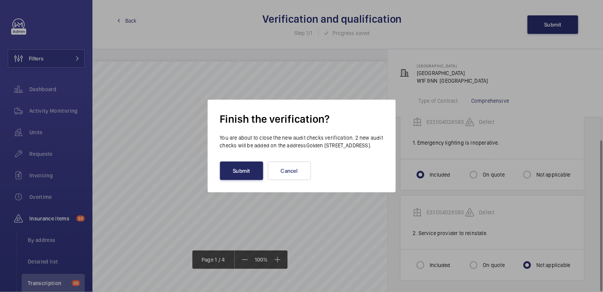
click at [243, 173] on button "Submit" at bounding box center [241, 171] width 43 height 18
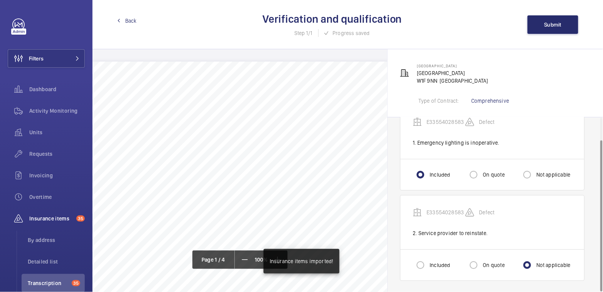
click at [132, 24] on span "Back" at bounding box center [131, 21] width 12 height 8
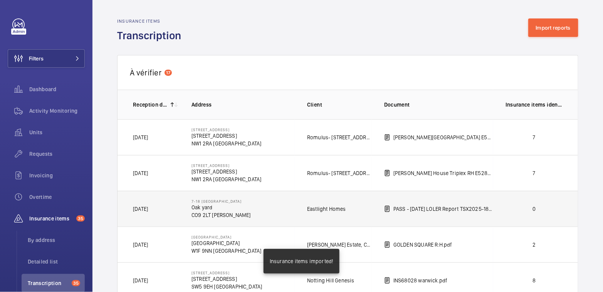
click at [525, 209] on p "0" at bounding box center [533, 209] width 57 height 8
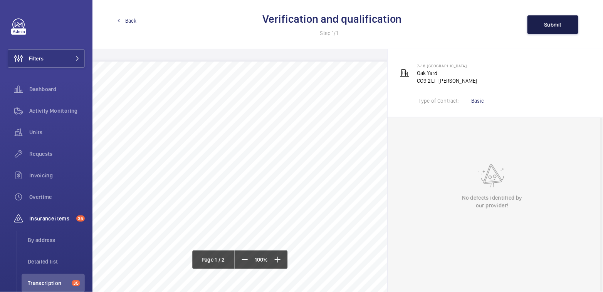
click at [557, 25] on span "Submit" at bounding box center [552, 25] width 17 height 6
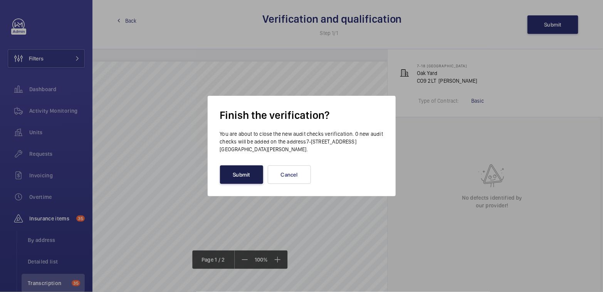
click at [236, 178] on button "Submit" at bounding box center [241, 175] width 43 height 18
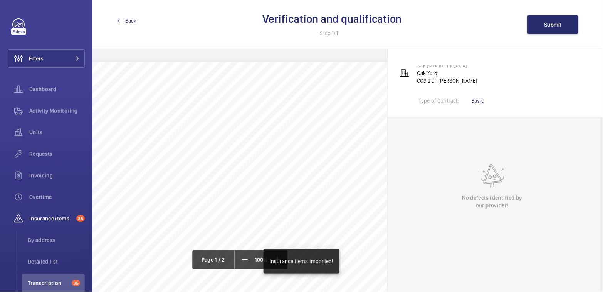
click at [129, 22] on span "Back" at bounding box center [131, 21] width 12 height 8
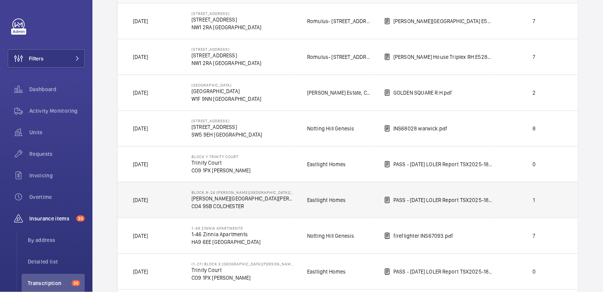
scroll to position [104, 0]
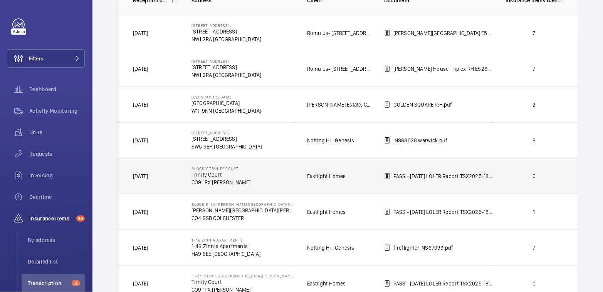
click at [551, 177] on p "0" at bounding box center [533, 177] width 57 height 8
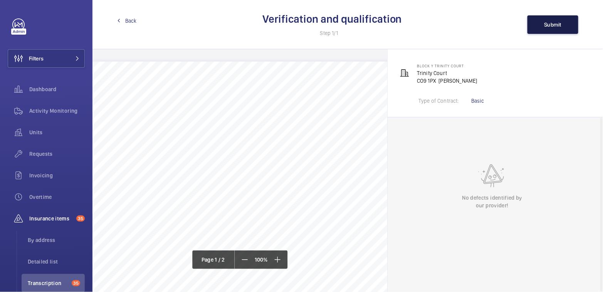
click at [550, 27] on span "Submit" at bounding box center [552, 25] width 17 height 6
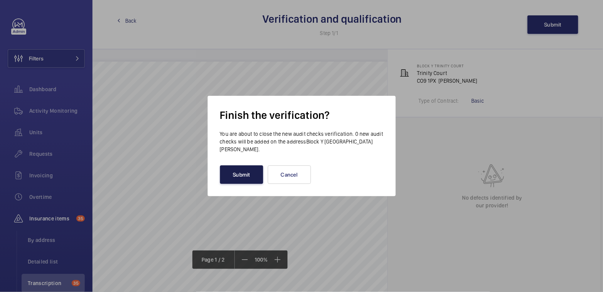
click at [232, 174] on button "Submit" at bounding box center [241, 175] width 43 height 18
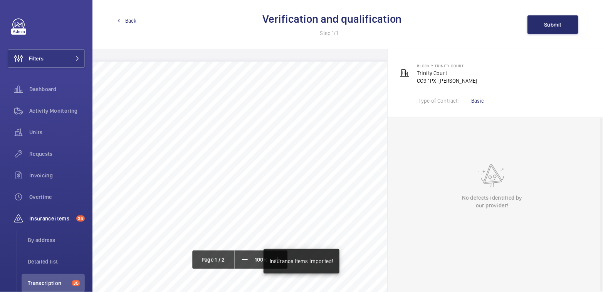
click at [128, 23] on span "Back" at bounding box center [131, 21] width 12 height 8
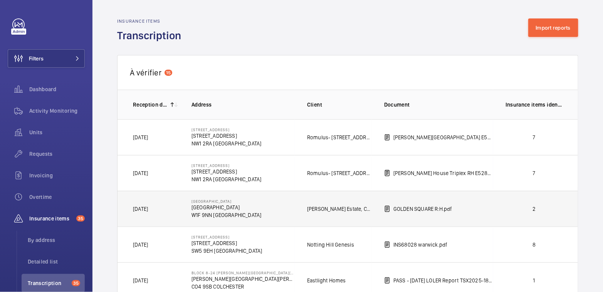
click at [546, 215] on td "2" at bounding box center [535, 209] width 85 height 36
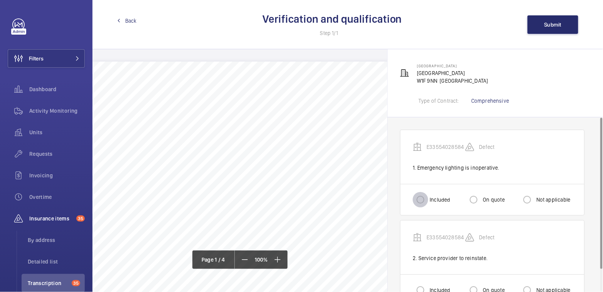
click at [426, 200] on input "Included" at bounding box center [420, 199] width 15 height 15
radio input "true"
click at [531, 287] on input "Not applicable" at bounding box center [526, 290] width 15 height 15
radio input "true"
click at [550, 23] on span "Submit" at bounding box center [552, 25] width 17 height 6
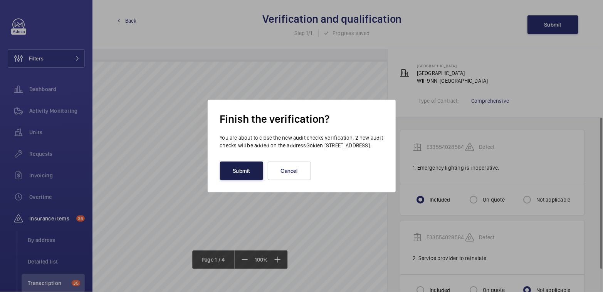
click at [237, 179] on button "Submit" at bounding box center [241, 171] width 43 height 18
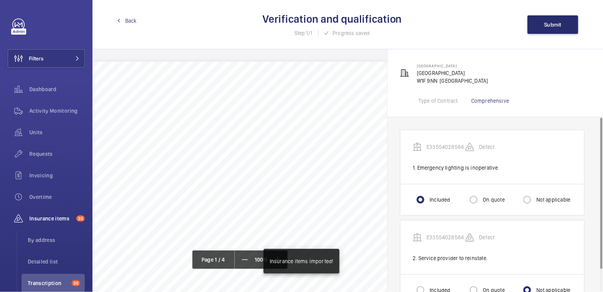
click at [128, 18] on span "Back" at bounding box center [131, 21] width 12 height 8
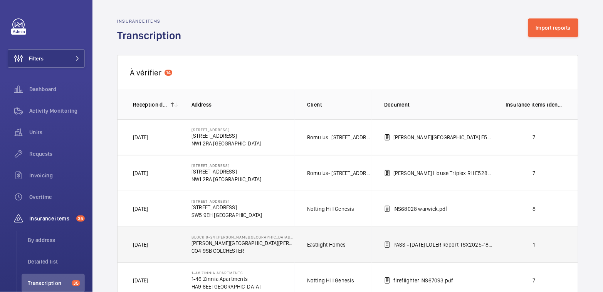
click at [534, 258] on td "1" at bounding box center [535, 245] width 85 height 36
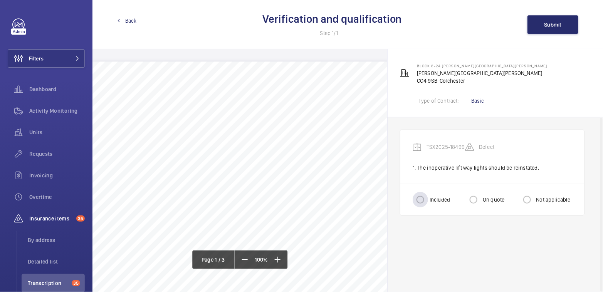
click at [431, 197] on label "Included" at bounding box center [439, 200] width 22 height 8
click at [428, 197] on input "Included" at bounding box center [420, 199] width 15 height 15
radio input "true"
click at [559, 29] on button "Submit" at bounding box center [552, 24] width 51 height 18
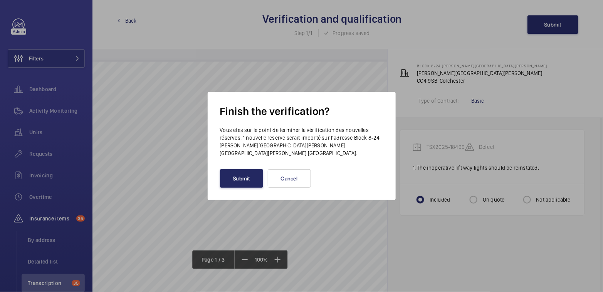
click at [245, 181] on button "Submit" at bounding box center [241, 178] width 43 height 18
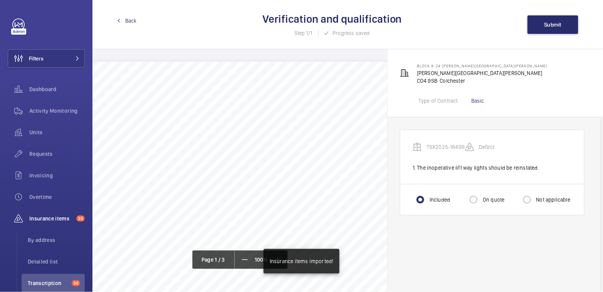
click at [123, 20] on link "Back" at bounding box center [127, 21] width 20 height 8
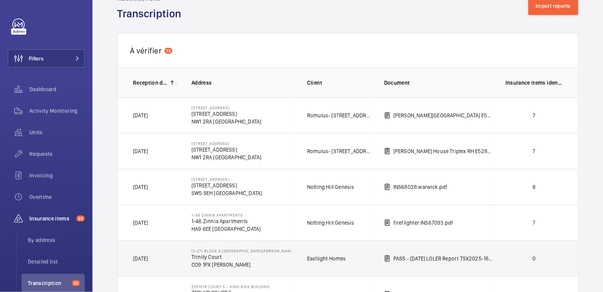
scroll to position [26, 0]
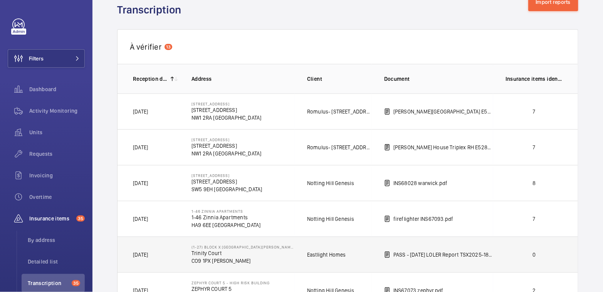
click at [500, 258] on td "0" at bounding box center [535, 255] width 85 height 36
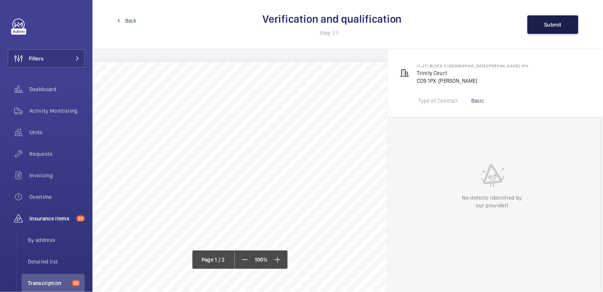
click at [551, 22] on span "Submit" at bounding box center [552, 25] width 17 height 6
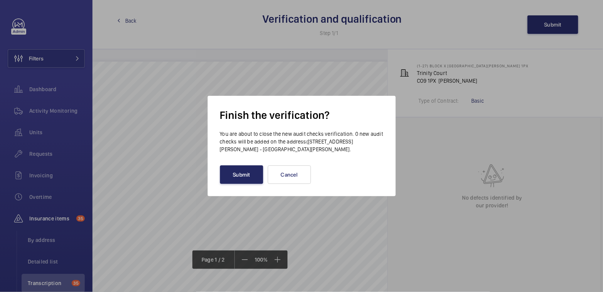
click at [235, 174] on button "Submit" at bounding box center [241, 175] width 43 height 18
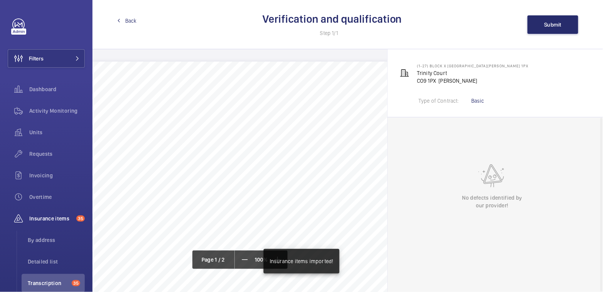
click at [126, 18] on span "Back" at bounding box center [131, 21] width 12 height 8
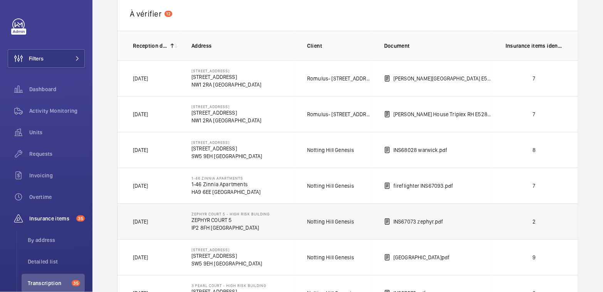
scroll to position [59, 0]
click at [546, 231] on td "2" at bounding box center [535, 221] width 85 height 36
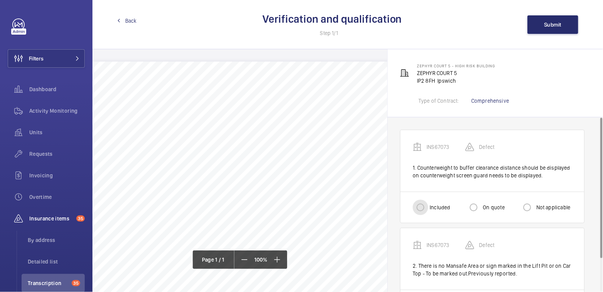
click at [424, 208] on input "Included" at bounding box center [420, 207] width 15 height 15
radio input "true"
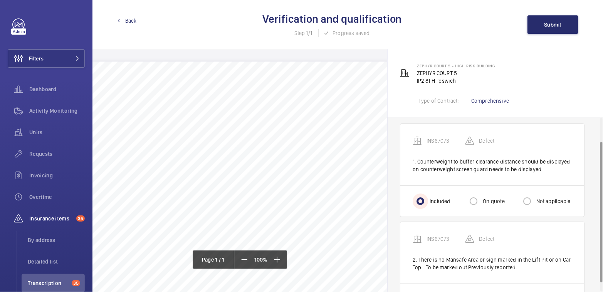
scroll to position [40, 0]
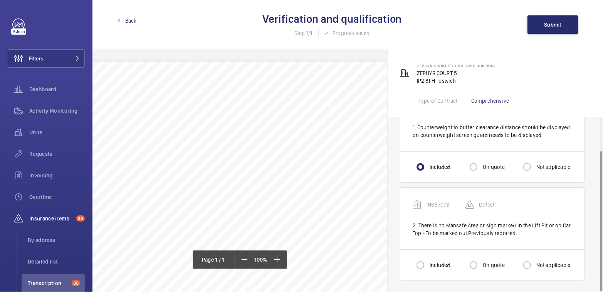
click at [539, 268] on div "Not applicable" at bounding box center [544, 265] width 51 height 15
click at [540, 267] on label "Not applicable" at bounding box center [553, 266] width 36 height 8
click at [535, 267] on input "Not applicable" at bounding box center [526, 265] width 15 height 15
radio input "true"
click at [562, 19] on button "Submit" at bounding box center [552, 24] width 51 height 18
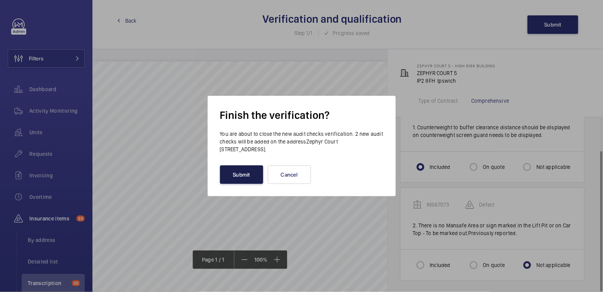
click at [254, 178] on button "Submit" at bounding box center [241, 175] width 43 height 18
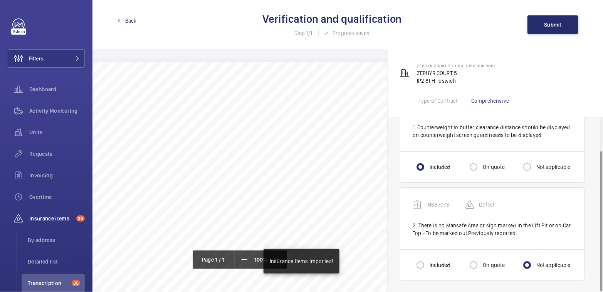
click at [139, 24] on div "Back Verification and qualification Step 1/1 Progress saved Submit" at bounding box center [347, 24] width 510 height 49
click at [129, 22] on span "Back" at bounding box center [131, 21] width 12 height 8
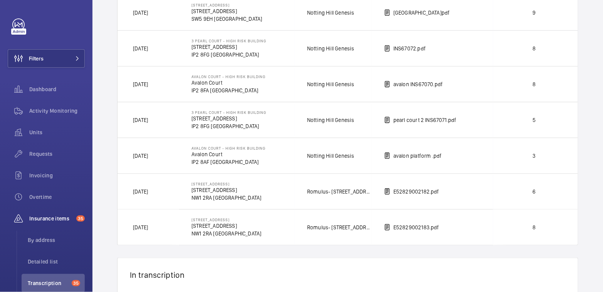
scroll to position [275, 0]
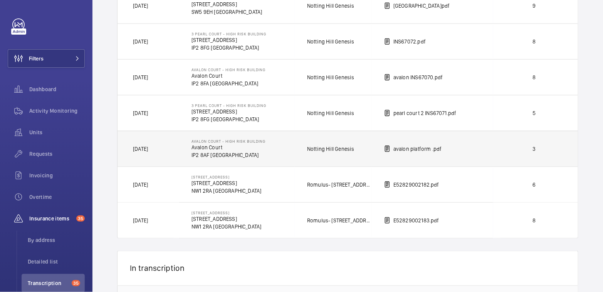
click at [539, 145] on p "3" at bounding box center [533, 149] width 57 height 8
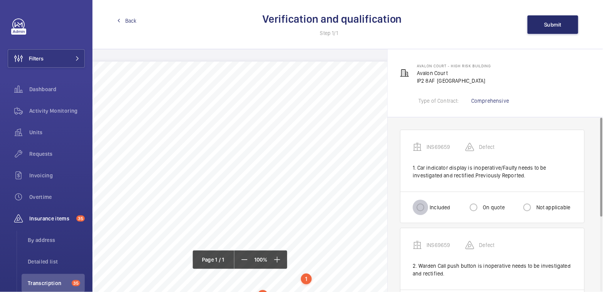
click at [428, 206] on input "Included" at bounding box center [420, 207] width 15 height 15
radio input "true"
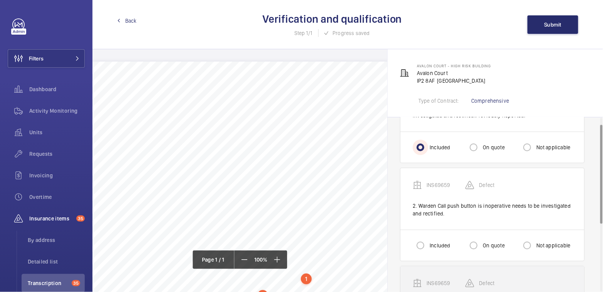
scroll to position [60, 0]
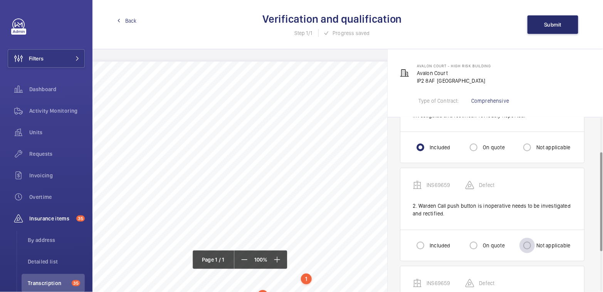
click at [535, 243] on div at bounding box center [527, 246] width 18 height 18
radio input "true"
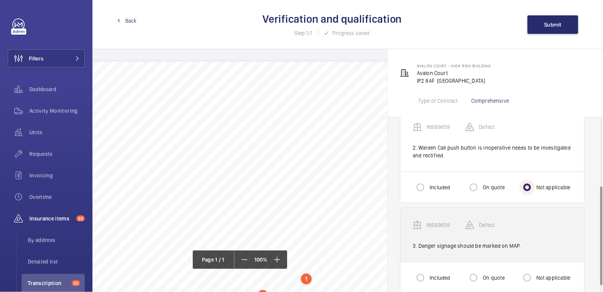
scroll to position [120, 0]
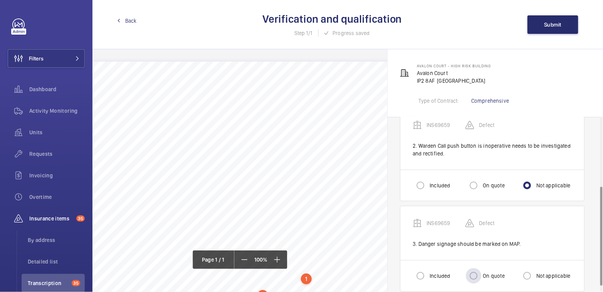
click at [495, 274] on label "On quote" at bounding box center [492, 276] width 23 height 8
click at [481, 274] on input "On quote" at bounding box center [473, 275] width 15 height 15
radio input "true"
click at [560, 29] on button "Submit" at bounding box center [552, 24] width 51 height 18
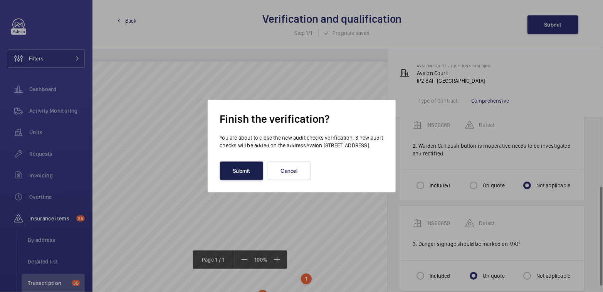
click at [258, 178] on button "Submit" at bounding box center [241, 171] width 43 height 18
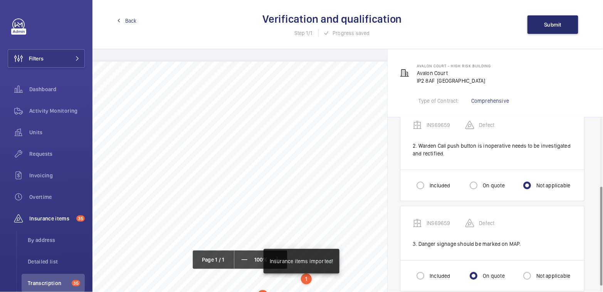
click at [128, 20] on span "Back" at bounding box center [131, 21] width 12 height 8
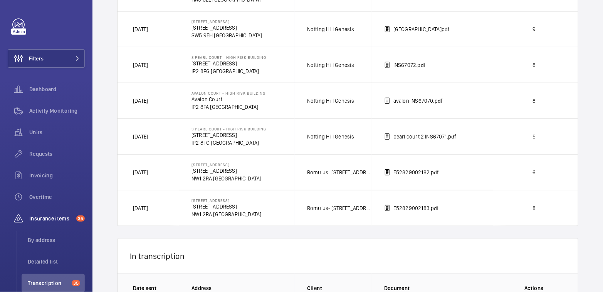
scroll to position [232, 0]
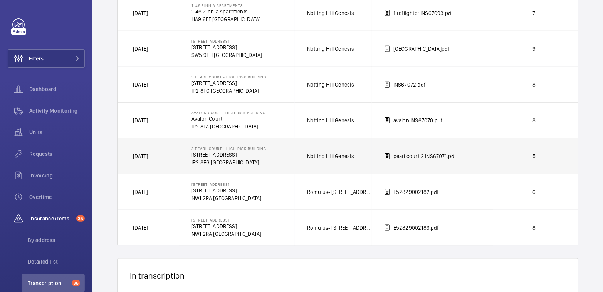
click at [485, 153] on td "pearl court 2 INS67071.pdf" at bounding box center [432, 156] width 121 height 36
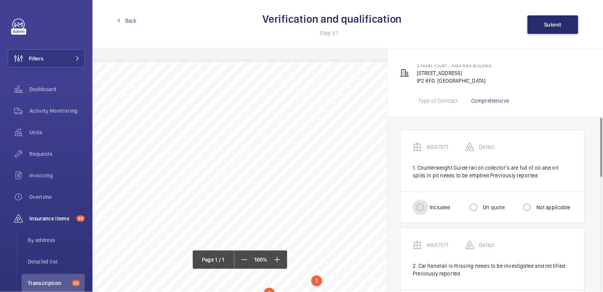
click at [420, 204] on input "Included" at bounding box center [420, 207] width 15 height 15
radio input "true"
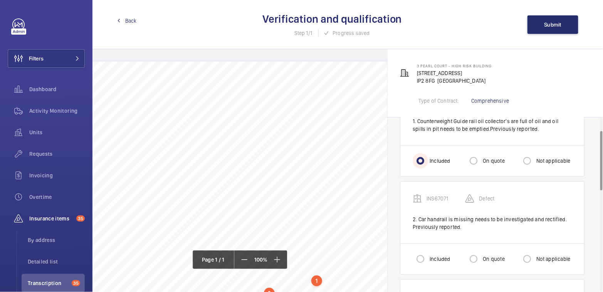
scroll to position [48, 0]
click at [430, 258] on label "Included" at bounding box center [439, 258] width 22 height 8
click at [428, 258] on input "Included" at bounding box center [420, 257] width 15 height 15
radio input "true"
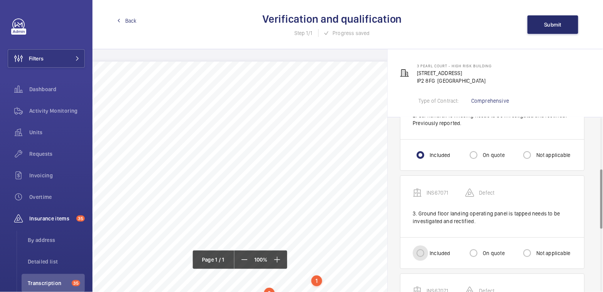
click at [422, 255] on input "Included" at bounding box center [420, 253] width 15 height 15
radio input "true"
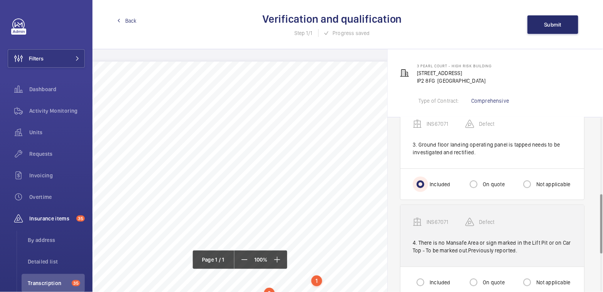
scroll to position [223, 0]
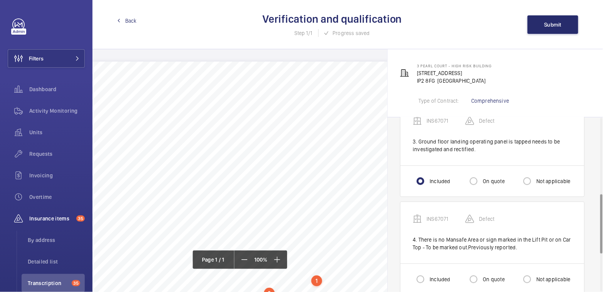
click at [544, 278] on label "Not applicable" at bounding box center [553, 280] width 36 height 8
click at [535, 278] on input "Not applicable" at bounding box center [526, 279] width 15 height 15
radio input "true"
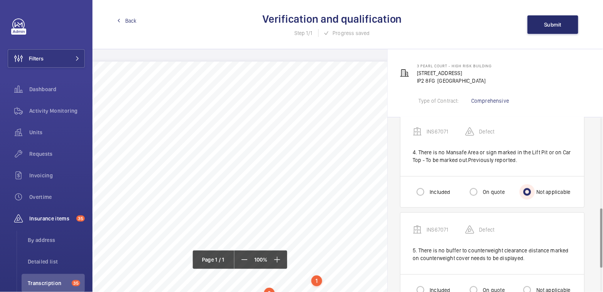
scroll to position [333, 0]
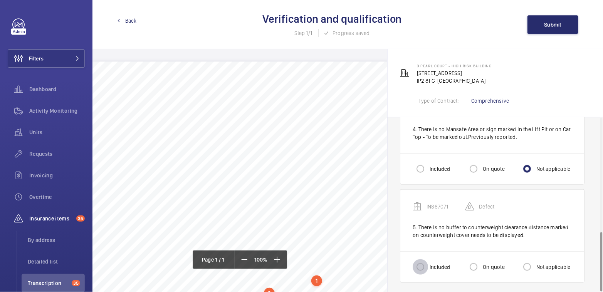
click at [422, 268] on input "Included" at bounding box center [420, 267] width 15 height 15
radio input "true"
click at [548, 19] on button "Submit" at bounding box center [552, 24] width 51 height 18
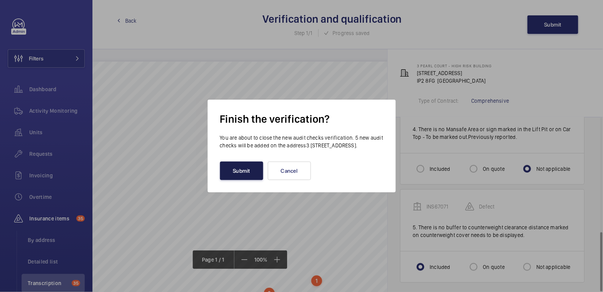
click at [238, 178] on button "Submit" at bounding box center [241, 171] width 43 height 18
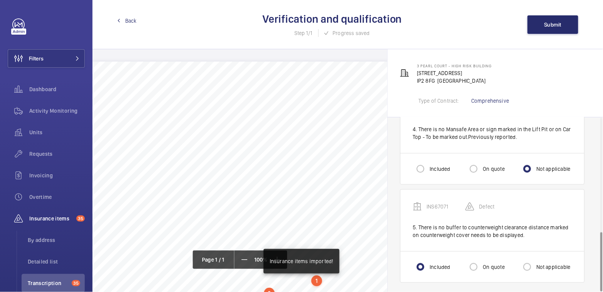
click at [124, 22] on link "Back" at bounding box center [127, 21] width 20 height 8
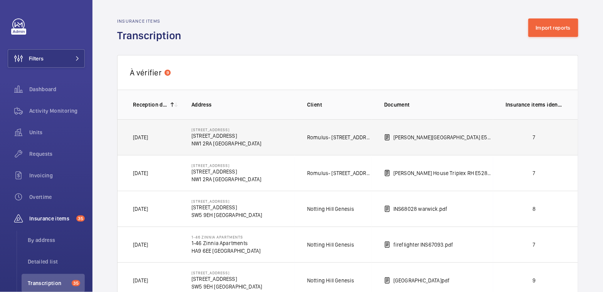
click at [543, 133] on td "7" at bounding box center [535, 137] width 85 height 36
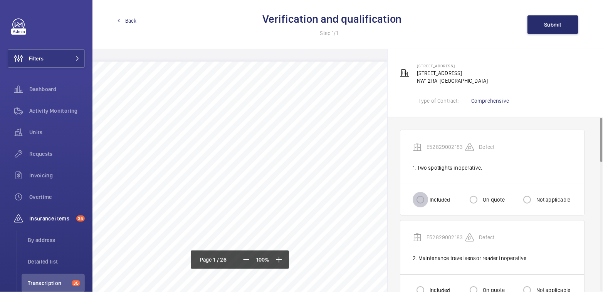
click at [427, 197] on input "Included" at bounding box center [420, 199] width 15 height 15
radio input "true"
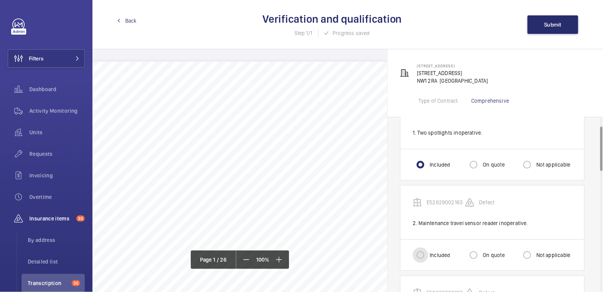
click at [423, 257] on input "Included" at bounding box center [420, 255] width 15 height 15
radio input "true"
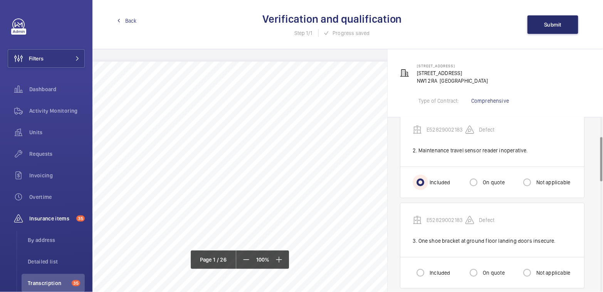
scroll to position [149, 0]
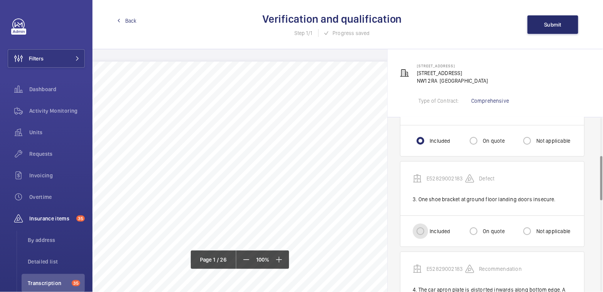
click at [424, 231] on input "Included" at bounding box center [420, 231] width 15 height 15
radio input "true"
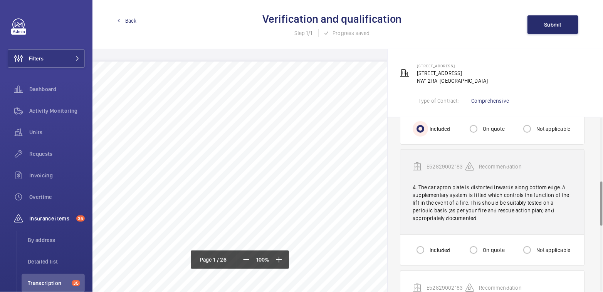
scroll to position [253, 0]
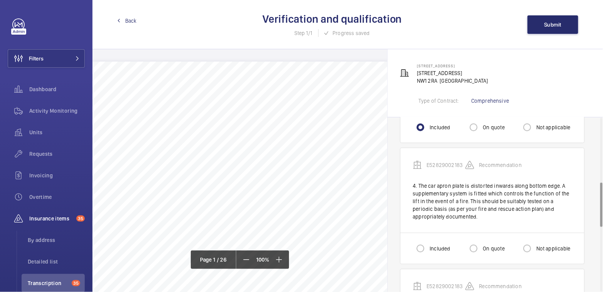
click at [433, 250] on div "Included" at bounding box center [431, 248] width 37 height 15
click at [431, 245] on label "Included" at bounding box center [439, 249] width 22 height 8
click at [428, 245] on input "Included" at bounding box center [420, 248] width 15 height 15
radio input "true"
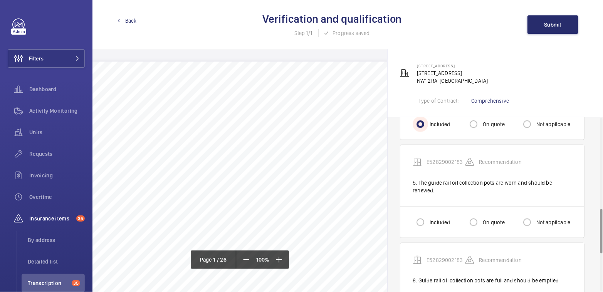
scroll to position [379, 0]
click at [425, 214] on input "Included" at bounding box center [420, 221] width 15 height 15
radio input "true"
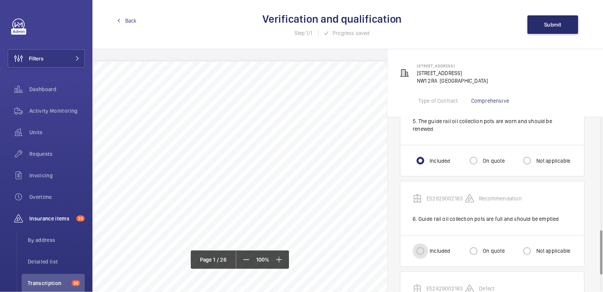
click at [417, 244] on input "Included" at bounding box center [420, 251] width 15 height 15
radio input "true"
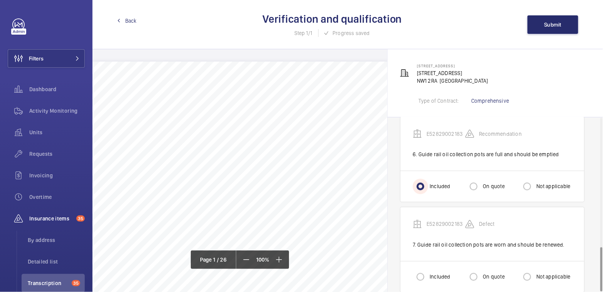
scroll to position [506, 0]
click at [430, 270] on div "Included" at bounding box center [431, 275] width 37 height 15
click at [432, 268] on div "Included" at bounding box center [431, 275] width 37 height 15
click at [423, 268] on input "Included" at bounding box center [420, 275] width 15 height 15
radio input "true"
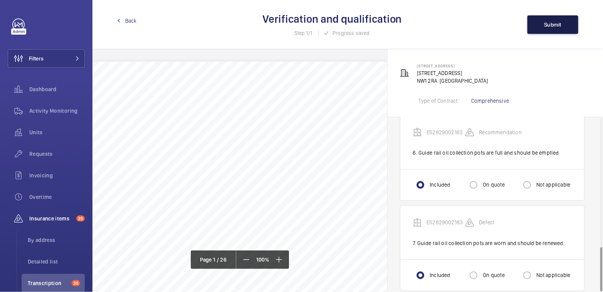
click at [564, 32] on button "Submit" at bounding box center [552, 24] width 51 height 18
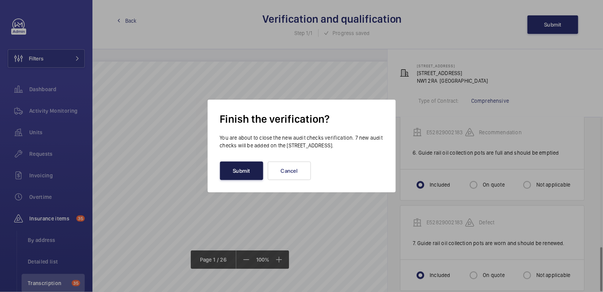
click at [242, 179] on button "Submit" at bounding box center [241, 171] width 43 height 18
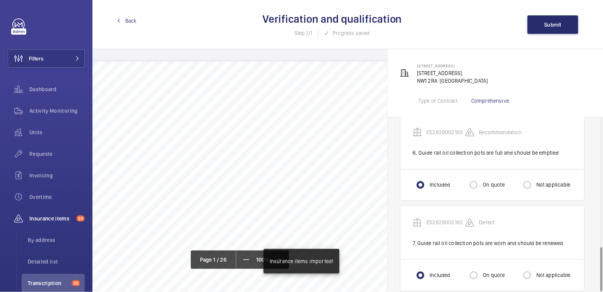
click at [128, 24] on span "Back" at bounding box center [131, 21] width 12 height 8
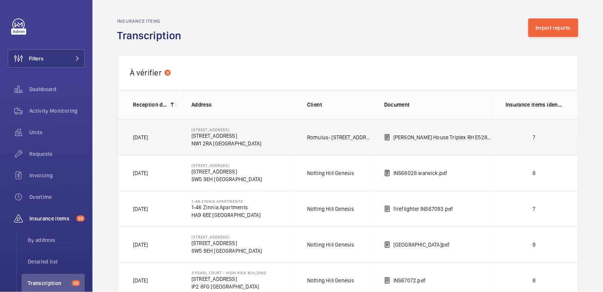
click at [537, 143] on td "7" at bounding box center [535, 137] width 85 height 36
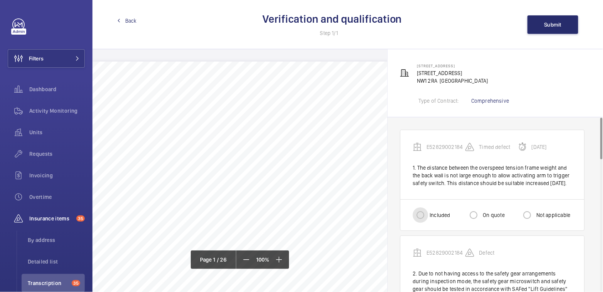
click at [426, 222] on input "Included" at bounding box center [420, 215] width 15 height 15
radio input "true"
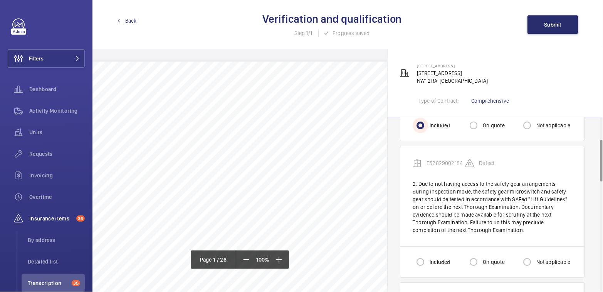
scroll to position [96, 0]
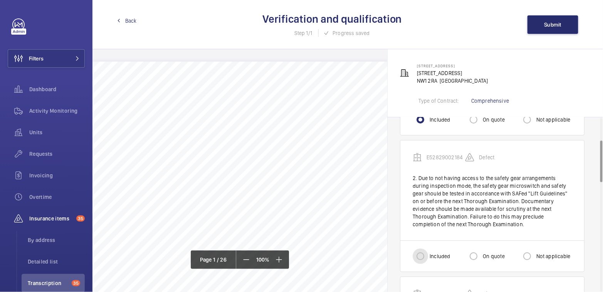
click at [425, 262] on input "Included" at bounding box center [420, 256] width 15 height 15
radio input "true"
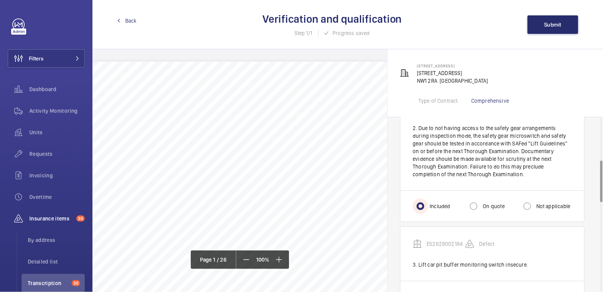
scroll to position [228, 0]
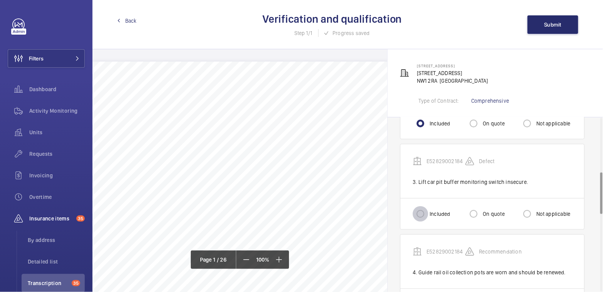
click at [427, 222] on input "Included" at bounding box center [420, 213] width 15 height 15
radio input "true"
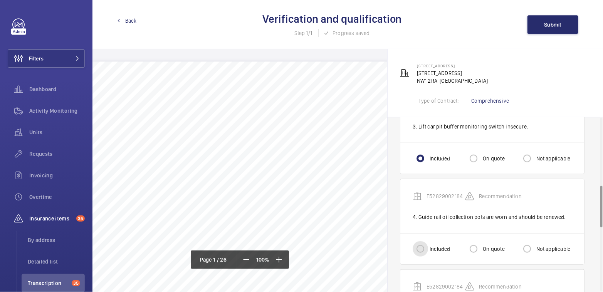
click at [426, 252] on input "Included" at bounding box center [420, 249] width 15 height 15
radio input "true"
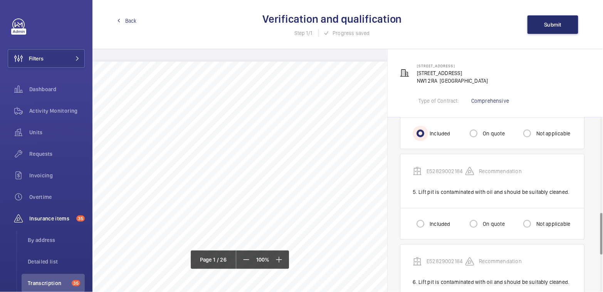
scroll to position [438, 0]
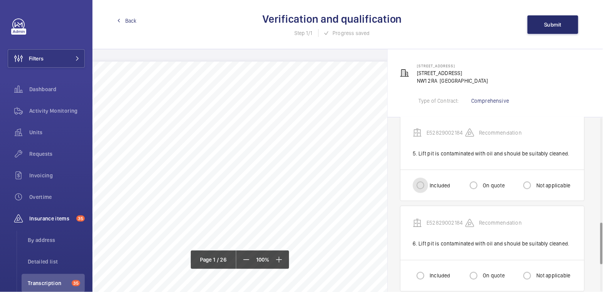
click at [426, 193] on input "Included" at bounding box center [420, 185] width 15 height 15
radio input "true"
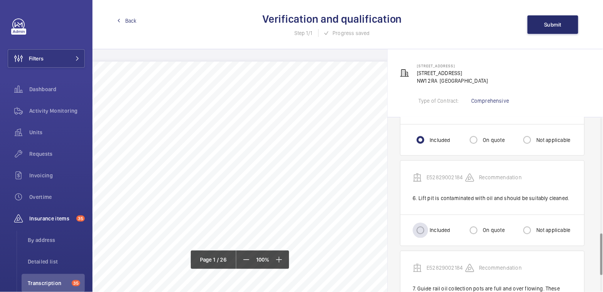
click at [435, 235] on label "Included" at bounding box center [439, 231] width 22 height 8
click at [428, 235] on input "Included" at bounding box center [420, 230] width 15 height 15
radio input "true"
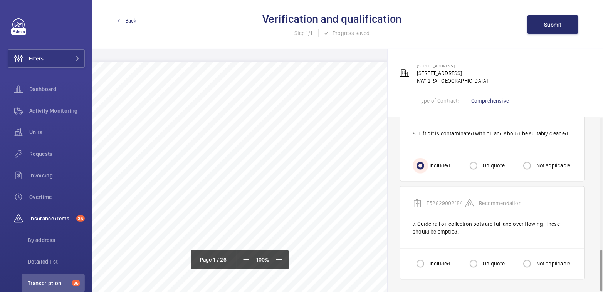
scroll to position [552, 0]
click at [432, 265] on label "Included" at bounding box center [439, 264] width 22 height 8
click at [423, 264] on input "Included" at bounding box center [420, 264] width 15 height 15
radio input "true"
click at [562, 18] on button "Submit" at bounding box center [552, 24] width 51 height 18
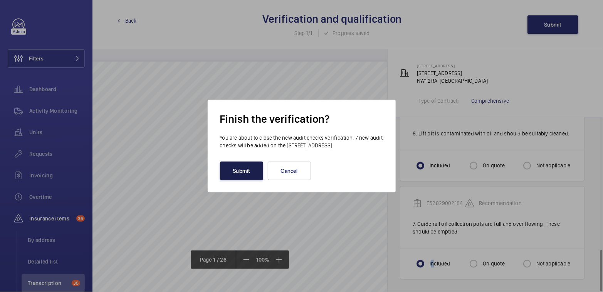
click at [243, 177] on button "Submit" at bounding box center [241, 171] width 43 height 18
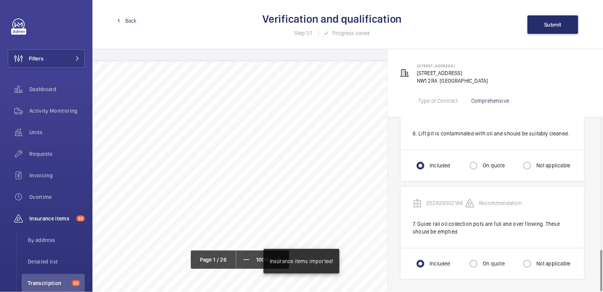
click at [131, 21] on span "Back" at bounding box center [131, 21] width 12 height 8
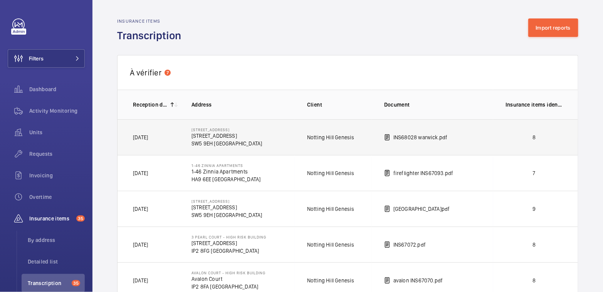
click at [521, 136] on p "8" at bounding box center [533, 138] width 57 height 8
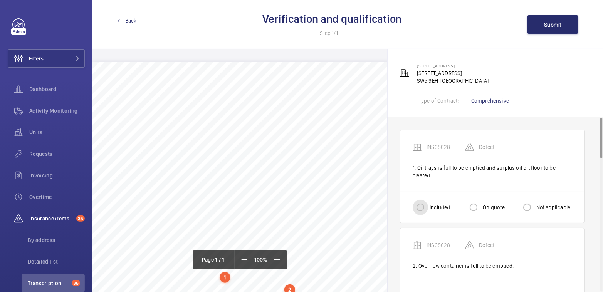
click at [426, 208] on input "Included" at bounding box center [420, 207] width 15 height 15
radio input "true"
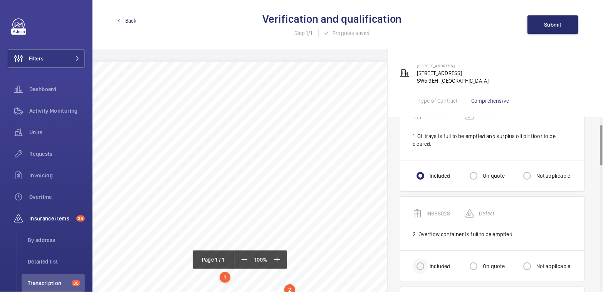
click at [428, 267] on div at bounding box center [420, 266] width 18 height 18
radio input "true"
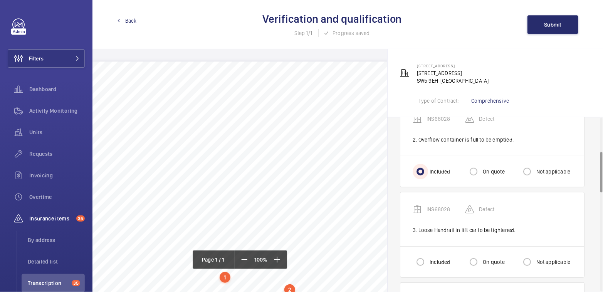
scroll to position [147, 0]
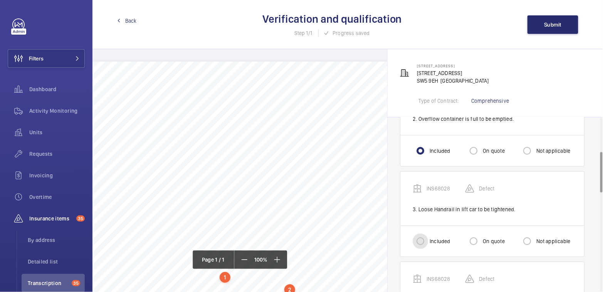
click at [416, 243] on input "Included" at bounding box center [420, 241] width 15 height 15
radio input "true"
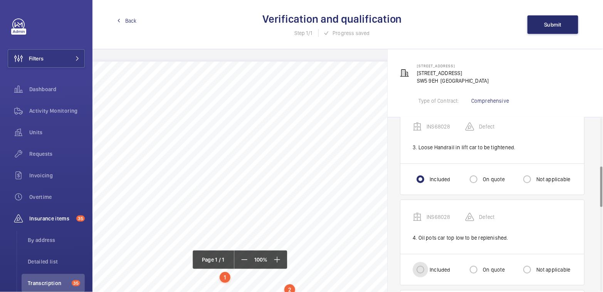
click at [424, 267] on input "Included" at bounding box center [420, 269] width 15 height 15
radio input "true"
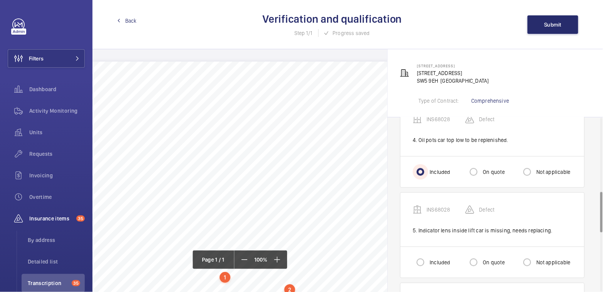
scroll to position [322, 0]
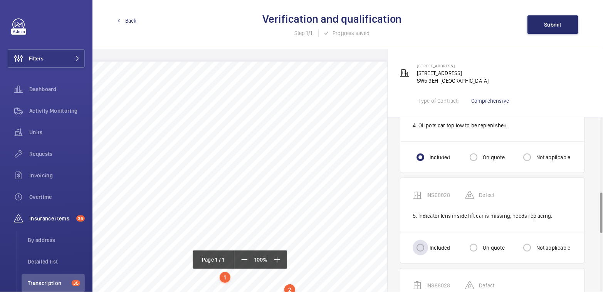
click at [435, 248] on label "Included" at bounding box center [439, 248] width 22 height 8
click at [428, 248] on input "Included" at bounding box center [420, 247] width 15 height 15
radio input "true"
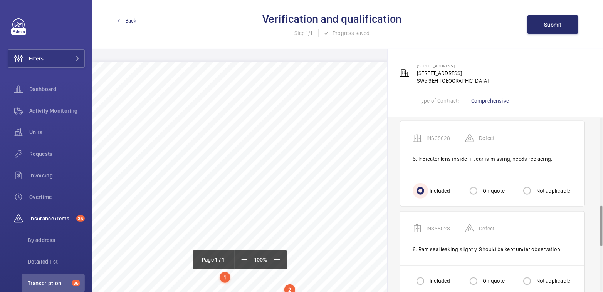
scroll to position [379, 0]
click at [427, 278] on input "Included" at bounding box center [420, 281] width 15 height 15
radio input "true"
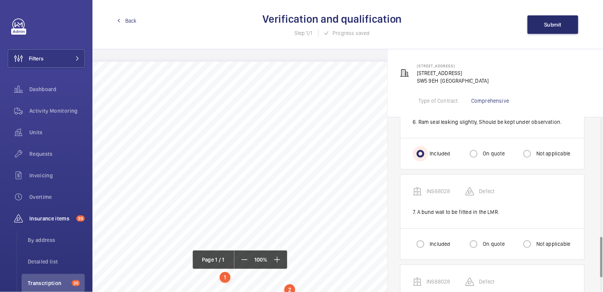
scroll to position [512, 0]
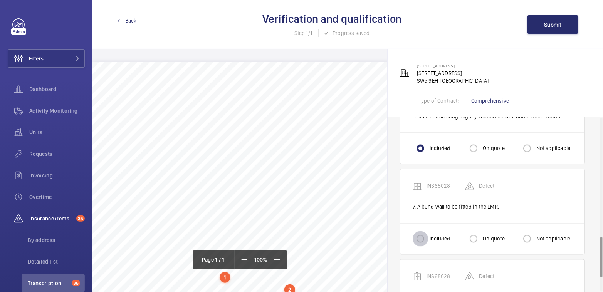
click at [426, 231] on input "Included" at bounding box center [420, 238] width 15 height 15
radio input "true"
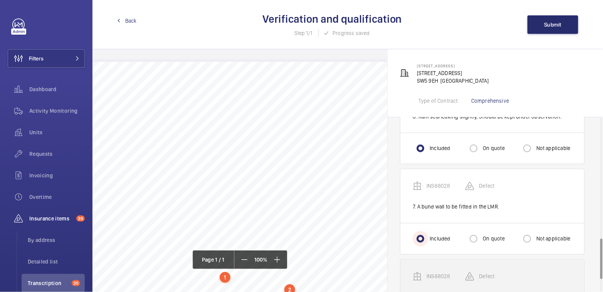
scroll to position [572, 0]
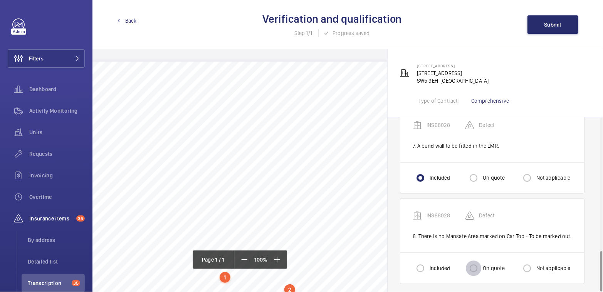
click at [479, 267] on input "On quote" at bounding box center [473, 268] width 15 height 15
radio input "true"
click at [560, 30] on button "Submit" at bounding box center [552, 24] width 51 height 18
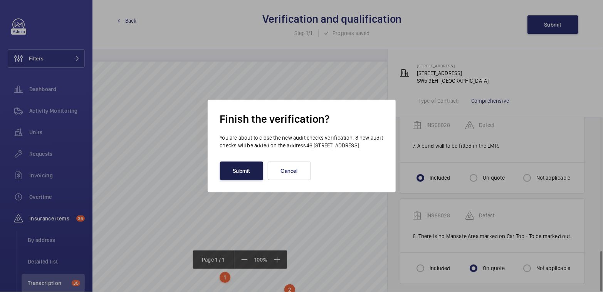
click at [241, 175] on button "Submit" at bounding box center [241, 171] width 43 height 18
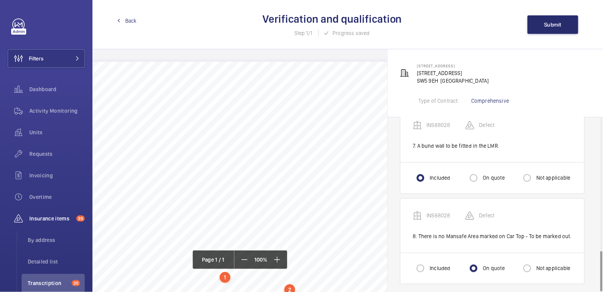
click at [127, 21] on span "Back" at bounding box center [131, 21] width 12 height 8
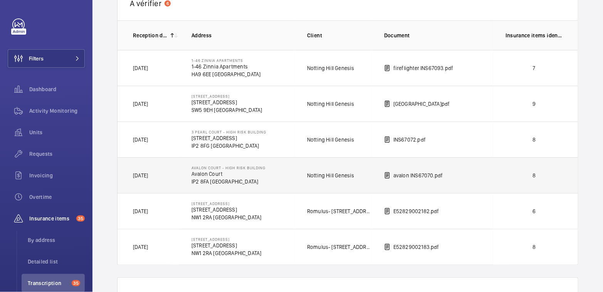
scroll to position [67, 0]
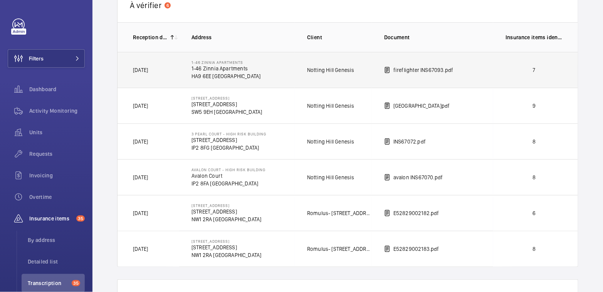
click at [506, 70] on p "7" at bounding box center [533, 70] width 57 height 8
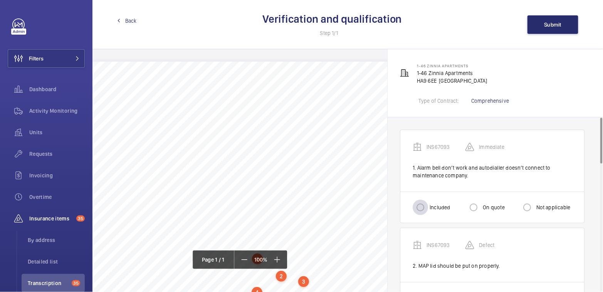
click at [429, 209] on div at bounding box center [420, 207] width 18 height 18
radio input "true"
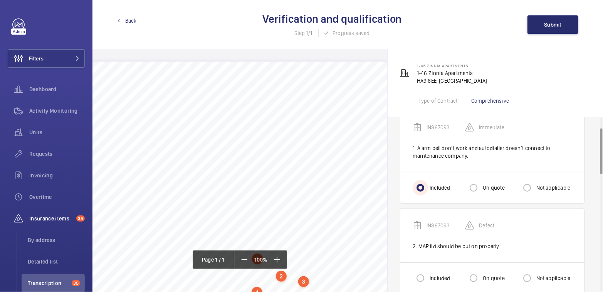
scroll to position [59, 0]
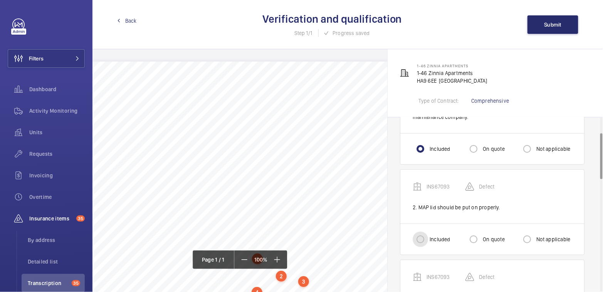
click at [423, 233] on input "Included" at bounding box center [420, 239] width 15 height 15
radio input "true"
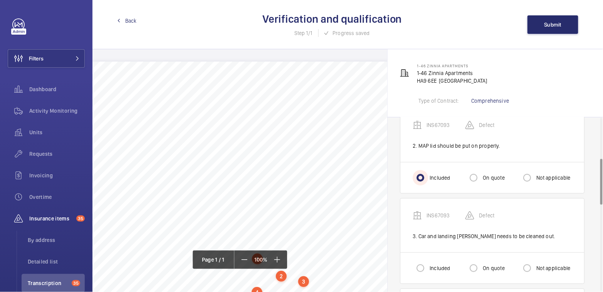
scroll to position [158, 0]
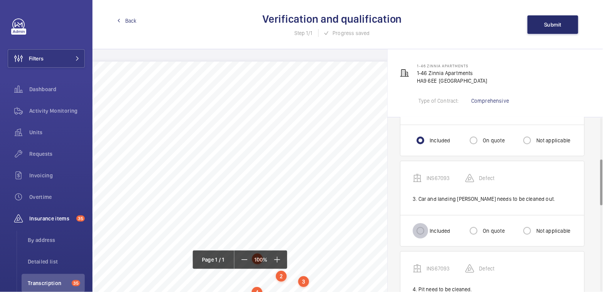
click at [420, 229] on input "Included" at bounding box center [420, 230] width 15 height 15
radio input "true"
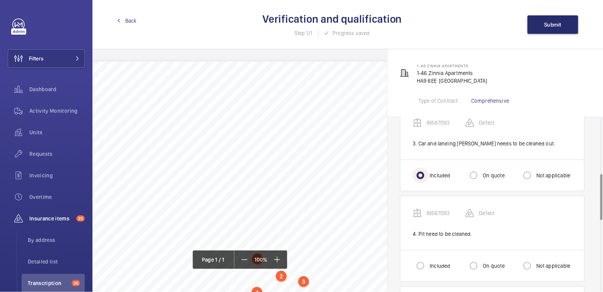
scroll to position [215, 0]
click at [423, 257] on input "Included" at bounding box center [420, 264] width 15 height 15
radio input "true"
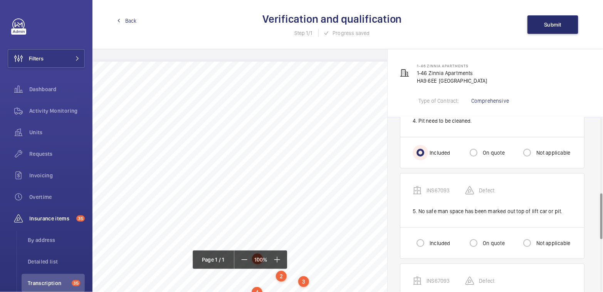
scroll to position [330, 0]
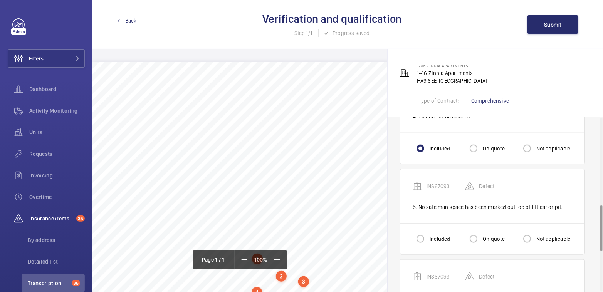
click at [485, 241] on div "On quote" at bounding box center [485, 238] width 39 height 15
click at [486, 239] on label "On quote" at bounding box center [492, 239] width 23 height 8
click at [481, 239] on input "On quote" at bounding box center [473, 238] width 15 height 15
radio input "true"
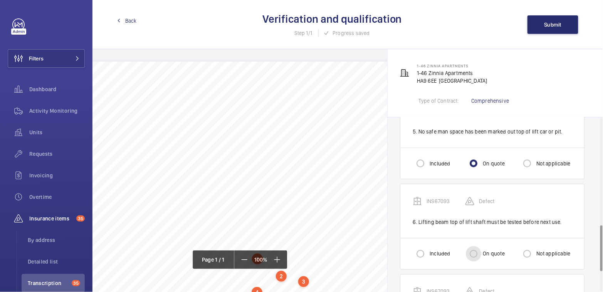
click at [480, 247] on input "On quote" at bounding box center [473, 254] width 15 height 15
radio input "true"
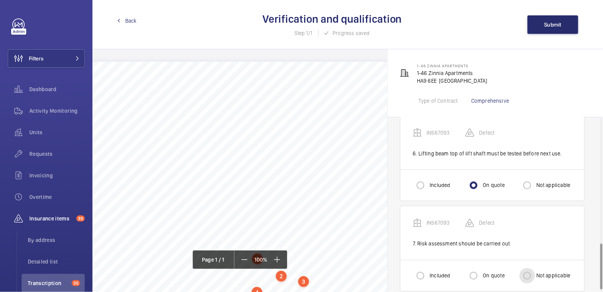
click at [533, 274] on input "Not applicable" at bounding box center [526, 275] width 15 height 15
radio input "true"
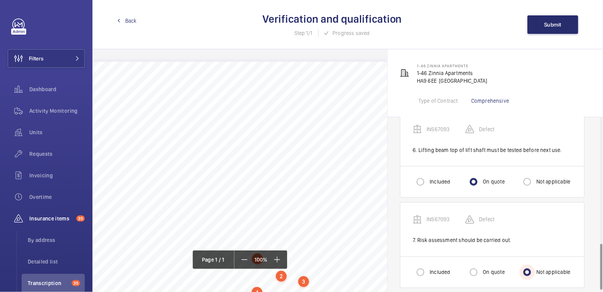
scroll to position [483, 0]
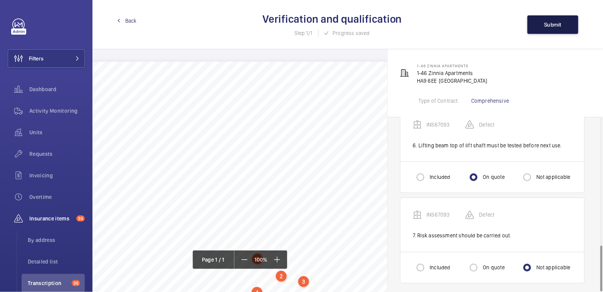
click at [560, 33] on button "Submit" at bounding box center [552, 24] width 51 height 18
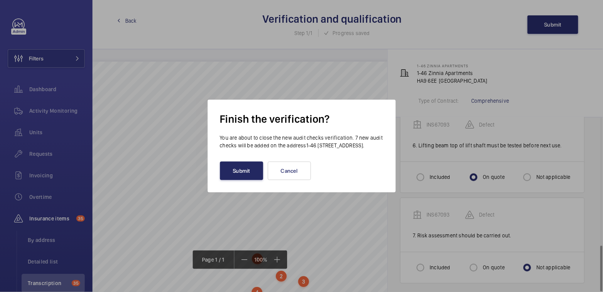
click at [242, 173] on button "Submit" at bounding box center [241, 171] width 43 height 18
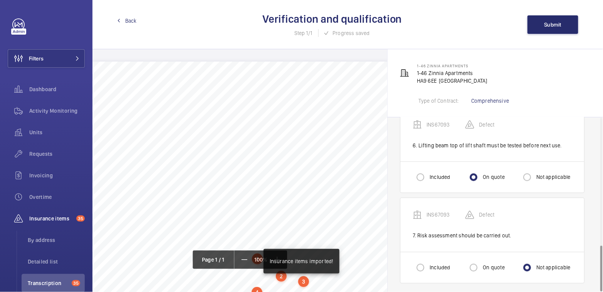
click at [133, 19] on span "Back" at bounding box center [131, 21] width 12 height 8
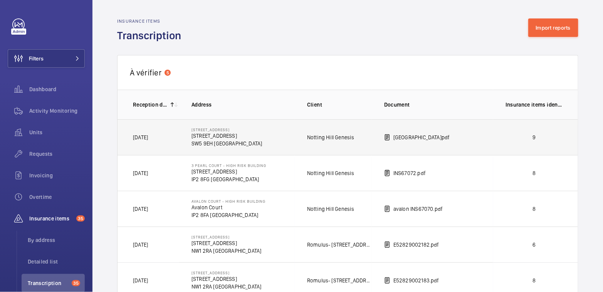
click at [540, 134] on p "9" at bounding box center [533, 138] width 57 height 8
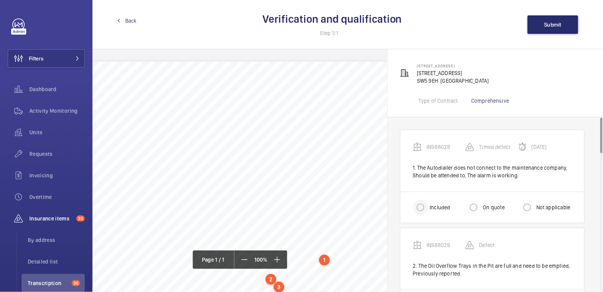
click at [428, 214] on div at bounding box center [420, 207] width 18 height 18
radio input "true"
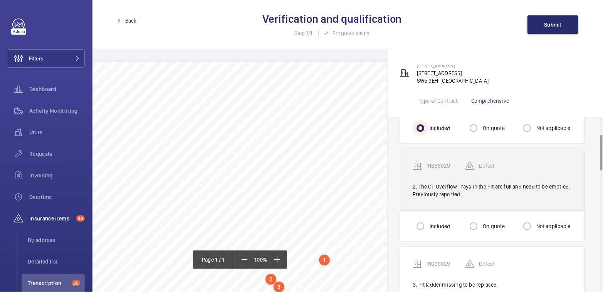
scroll to position [85, 0]
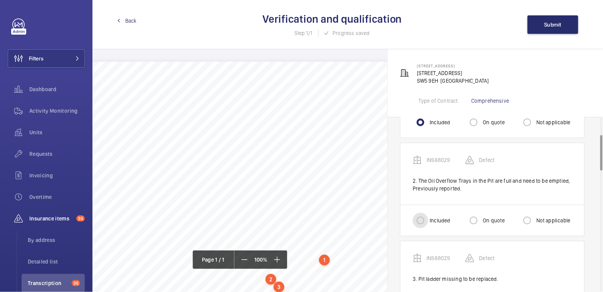
click at [418, 213] on input "Included" at bounding box center [420, 220] width 15 height 15
radio input "true"
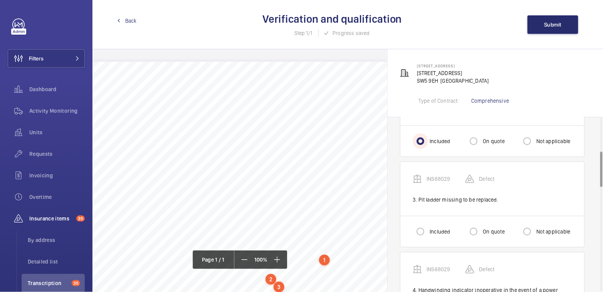
scroll to position [166, 0]
click at [426, 231] on input "Included" at bounding box center [420, 230] width 15 height 15
radio input "true"
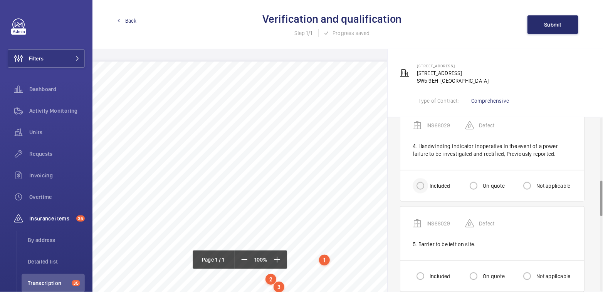
scroll to position [308, 0]
click at [425, 186] on input "Included" at bounding box center [420, 186] width 15 height 15
radio input "true"
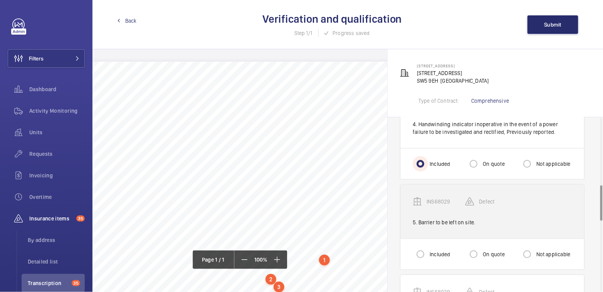
scroll to position [331, 0]
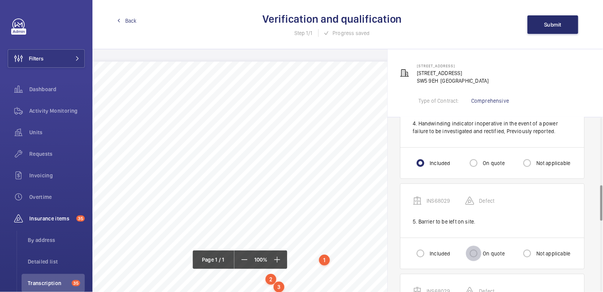
click at [476, 246] on input "On quote" at bounding box center [473, 253] width 15 height 15
radio input "true"
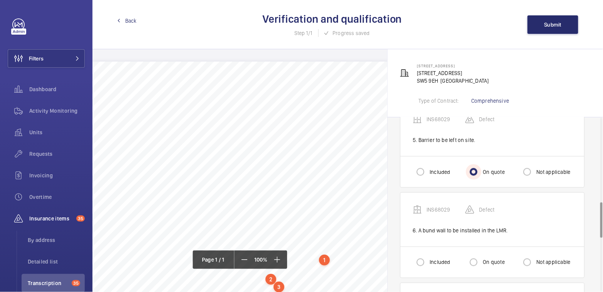
scroll to position [414, 0]
click at [429, 257] on label "Included" at bounding box center [439, 261] width 22 height 8
click at [428, 257] on input "Included" at bounding box center [420, 260] width 15 height 15
radio input "true"
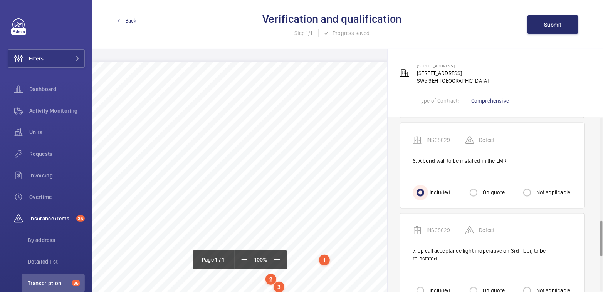
scroll to position [517, 0]
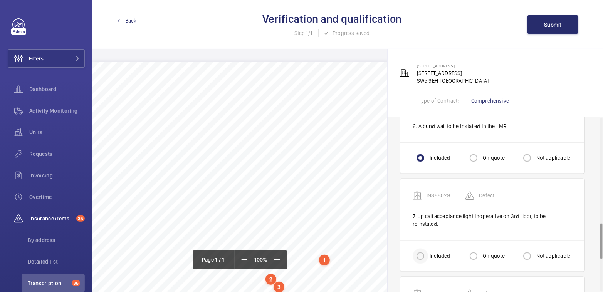
click at [428, 247] on div at bounding box center [420, 256] width 18 height 18
radio input "true"
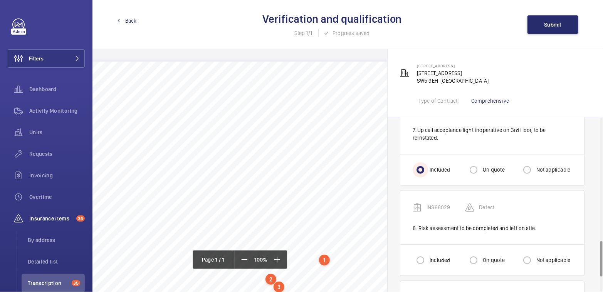
scroll to position [604, 0]
click at [531, 252] on input "Not applicable" at bounding box center [526, 259] width 15 height 15
radio input "true"
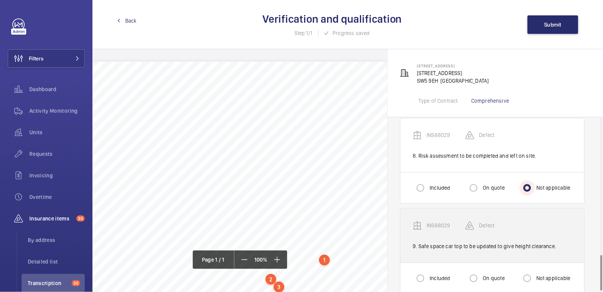
scroll to position [678, 0]
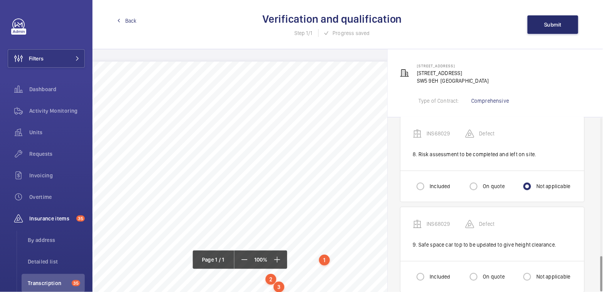
click at [487, 269] on div "On quote" at bounding box center [485, 276] width 39 height 15
click at [486, 273] on label "On quote" at bounding box center [492, 277] width 23 height 8
click at [481, 269] on input "On quote" at bounding box center [473, 276] width 15 height 15
radio input "true"
click at [556, 30] on button "Submit" at bounding box center [552, 24] width 51 height 18
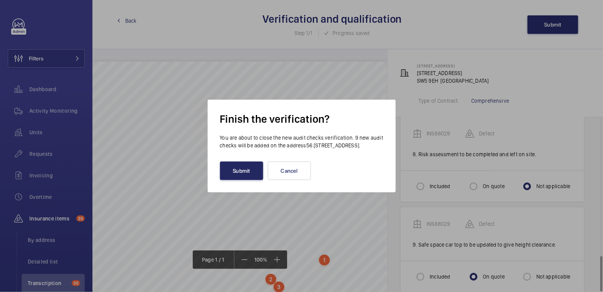
click at [246, 169] on button "Submit" at bounding box center [241, 171] width 43 height 18
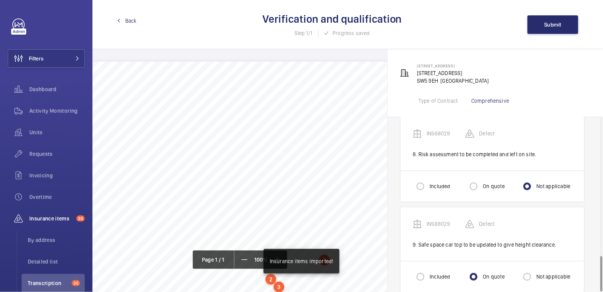
click at [124, 22] on link "Back" at bounding box center [127, 21] width 20 height 8
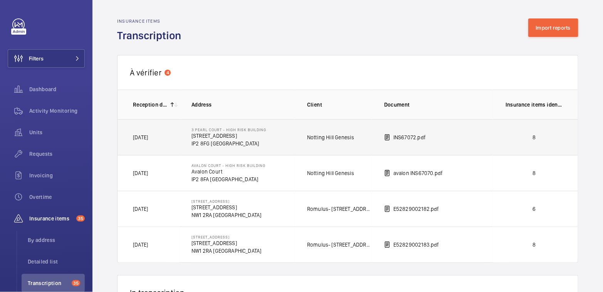
click at [496, 138] on td "8" at bounding box center [535, 137] width 85 height 36
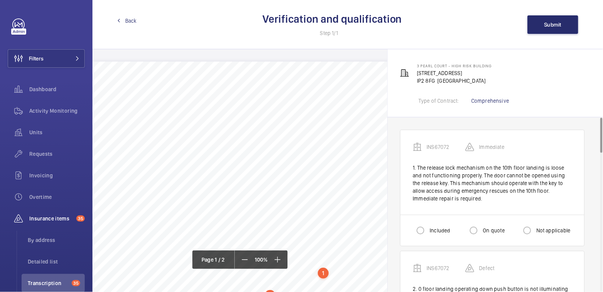
click at [431, 231] on label "Included" at bounding box center [439, 231] width 22 height 8
click at [428, 231] on input "Included" at bounding box center [420, 230] width 15 height 15
radio input "true"
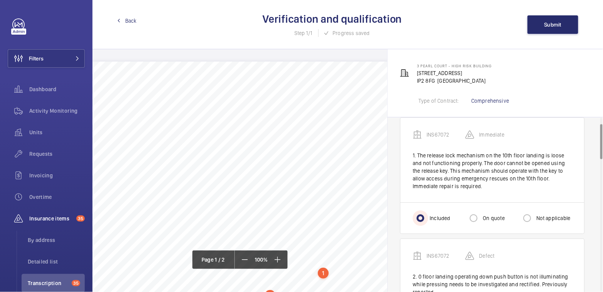
scroll to position [64, 0]
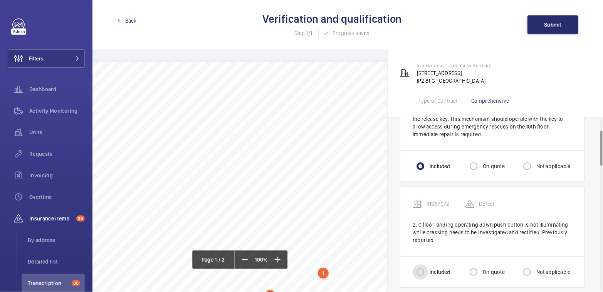
click at [425, 273] on input "Included" at bounding box center [420, 272] width 15 height 15
radio input "true"
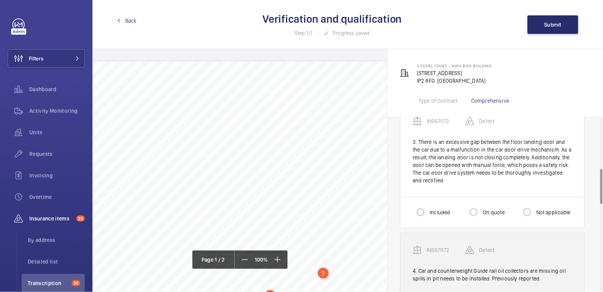
scroll to position [254, 0]
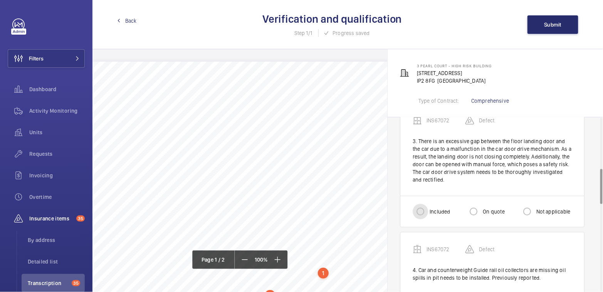
click at [416, 206] on input "Included" at bounding box center [420, 211] width 15 height 15
radio input "true"
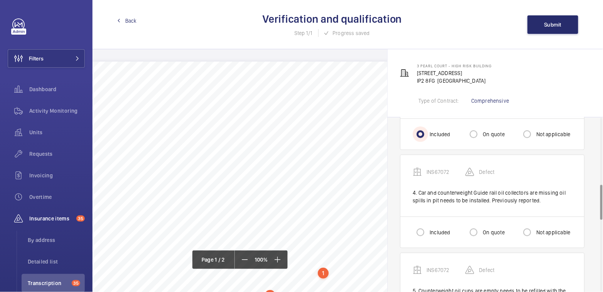
scroll to position [332, 0]
click at [431, 230] on label "Included" at bounding box center [439, 232] width 22 height 8
click at [428, 230] on input "Included" at bounding box center [420, 231] width 15 height 15
radio input "true"
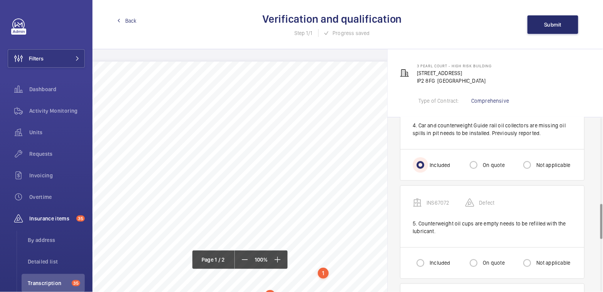
scroll to position [434, 0]
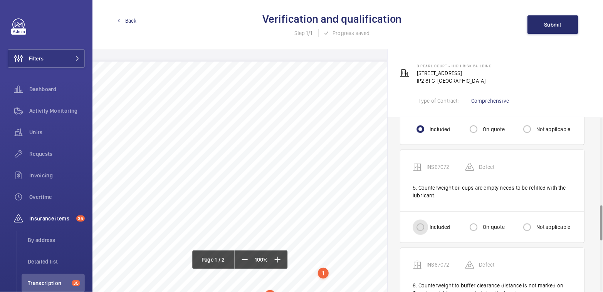
click at [423, 221] on input "Included" at bounding box center [420, 227] width 15 height 15
radio input "true"
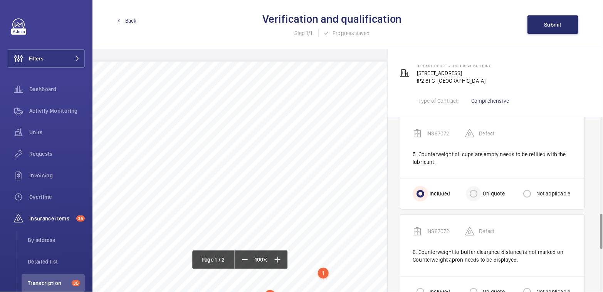
scroll to position [511, 0]
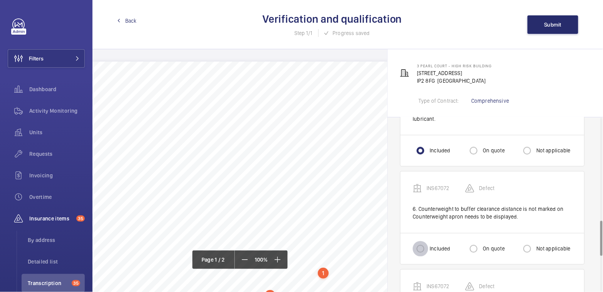
click at [424, 245] on input "Included" at bounding box center [420, 249] width 15 height 15
radio input "true"
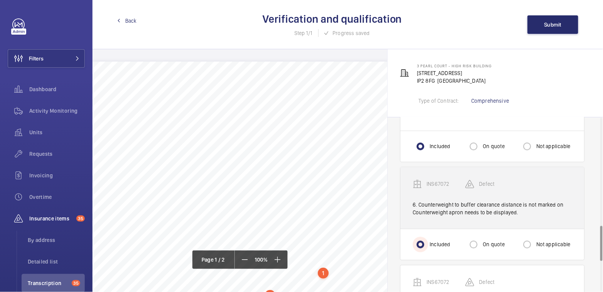
scroll to position [621, 0]
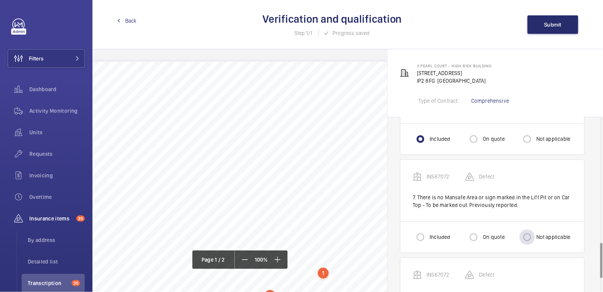
click at [551, 239] on div "Not applicable" at bounding box center [544, 237] width 51 height 15
click at [553, 235] on label "Not applicable" at bounding box center [553, 238] width 36 height 8
click at [535, 235] on input "Not applicable" at bounding box center [526, 237] width 15 height 15
radio input "true"
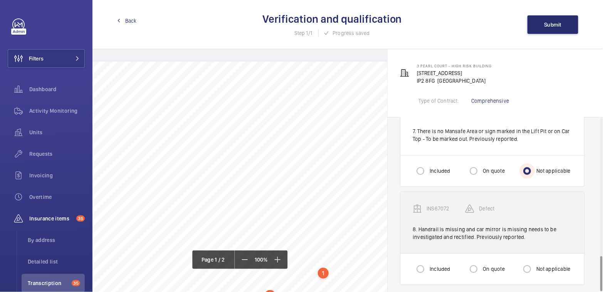
scroll to position [688, 0]
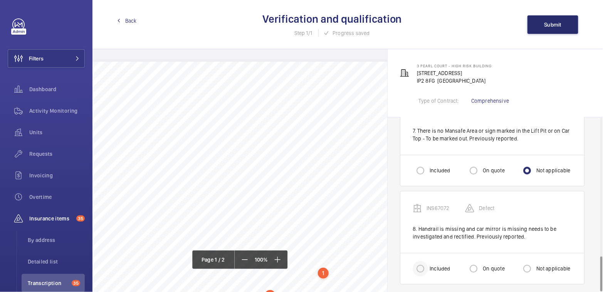
click at [428, 261] on div at bounding box center [420, 269] width 18 height 18
radio input "true"
click at [555, 22] on span "Submit" at bounding box center [552, 25] width 17 height 6
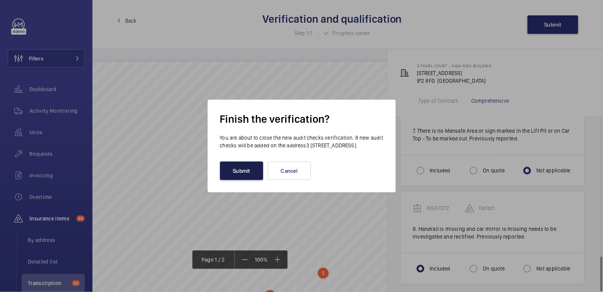
click at [247, 174] on button "Submit" at bounding box center [241, 171] width 43 height 18
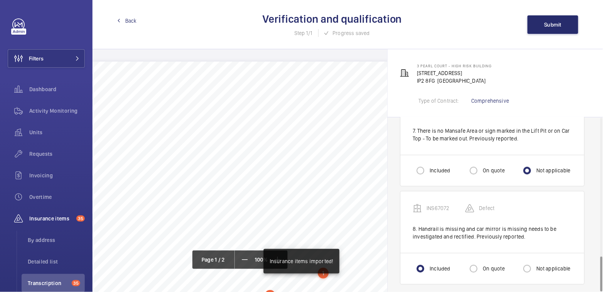
click at [133, 23] on span "Back" at bounding box center [131, 21] width 12 height 8
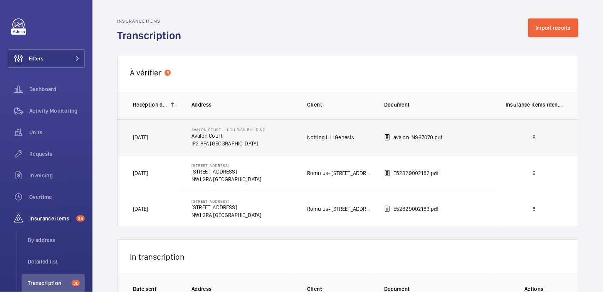
click at [528, 135] on p "8" at bounding box center [533, 138] width 57 height 8
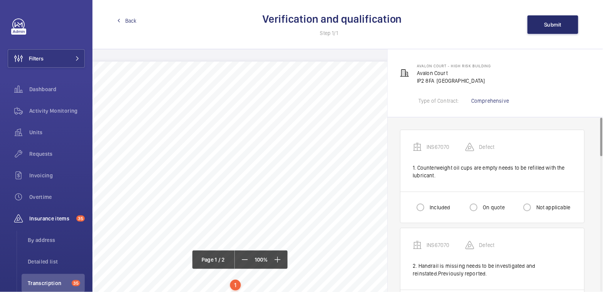
click at [434, 205] on label "Included" at bounding box center [439, 208] width 22 height 8
click at [428, 205] on input "Included" at bounding box center [420, 207] width 15 height 15
radio input "true"
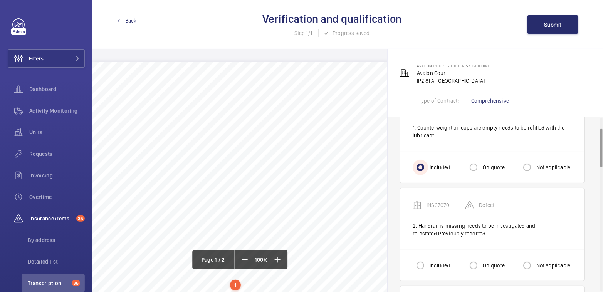
scroll to position [52, 0]
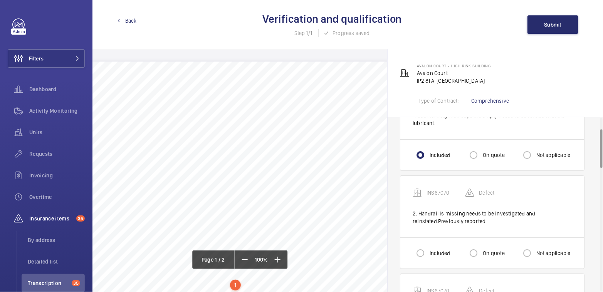
click at [436, 250] on label "Included" at bounding box center [439, 254] width 22 height 8
click at [428, 248] on input "Included" at bounding box center [420, 253] width 15 height 15
radio input "true"
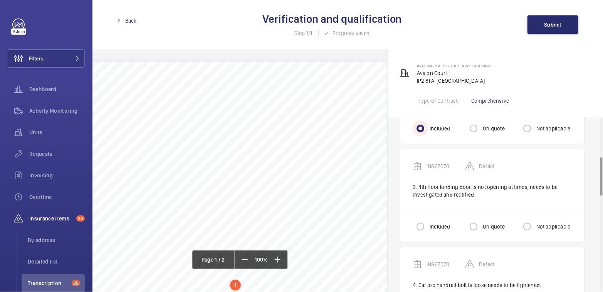
scroll to position [178, 0]
click at [437, 224] on label "Included" at bounding box center [439, 226] width 22 height 8
click at [428, 224] on input "Included" at bounding box center [420, 225] width 15 height 15
radio input "true"
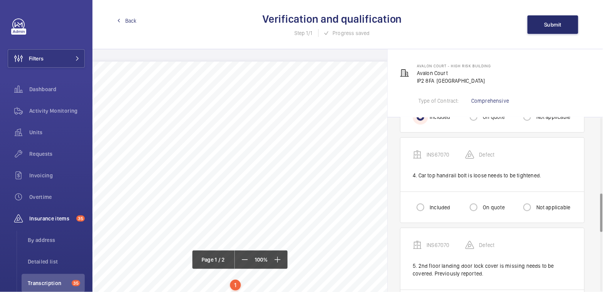
scroll to position [342, 0]
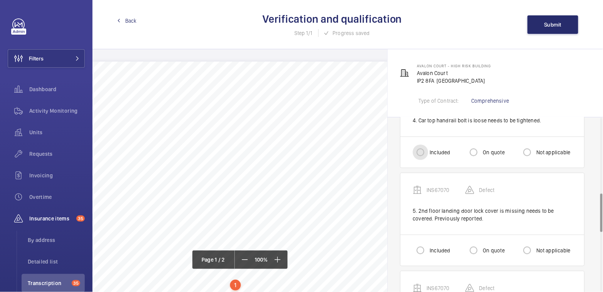
click at [425, 152] on input "Included" at bounding box center [420, 152] width 15 height 15
radio input "true"
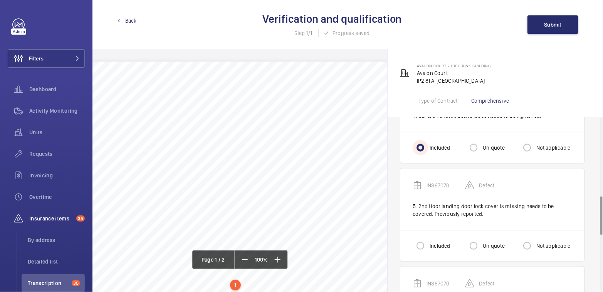
scroll to position [356, 0]
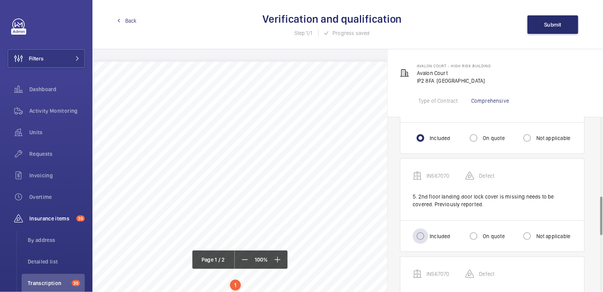
click at [438, 234] on label "Included" at bounding box center [439, 237] width 22 height 8
click at [428, 234] on input "Included" at bounding box center [420, 236] width 15 height 15
radio input "true"
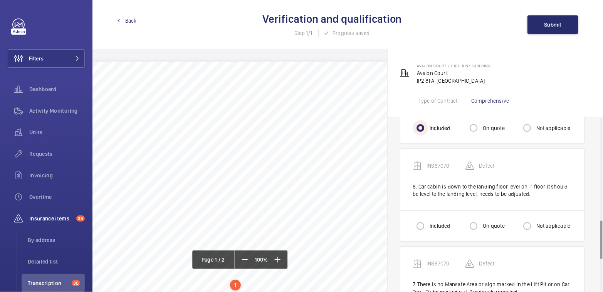
scroll to position [468, 0]
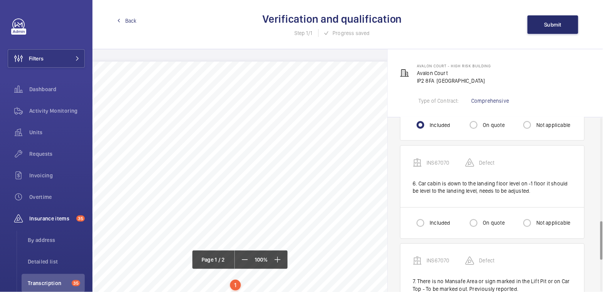
click at [432, 223] on label "Included" at bounding box center [439, 224] width 22 height 8
click at [428, 223] on input "Included" at bounding box center [420, 223] width 15 height 15
radio input "true"
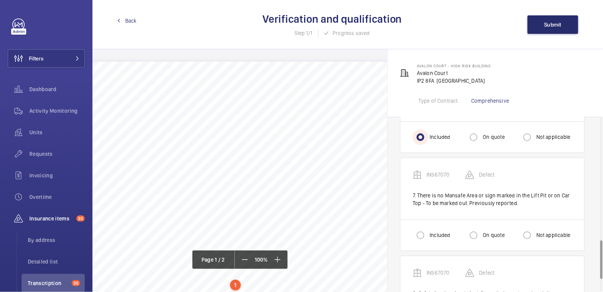
scroll to position [554, 0]
click at [540, 231] on label "Not applicable" at bounding box center [553, 235] width 36 height 8
click at [535, 231] on input "Not applicable" at bounding box center [526, 235] width 15 height 15
radio input "true"
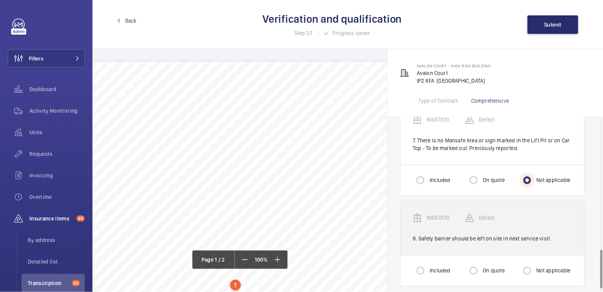
scroll to position [611, 0]
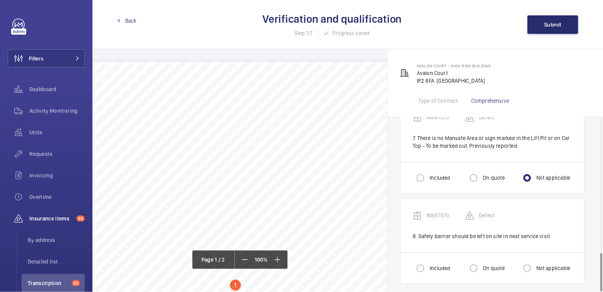
click at [488, 265] on label "On quote" at bounding box center [492, 269] width 23 height 8
click at [481, 263] on input "On quote" at bounding box center [473, 268] width 15 height 15
radio input "true"
click at [554, 18] on button "Submit" at bounding box center [552, 24] width 51 height 18
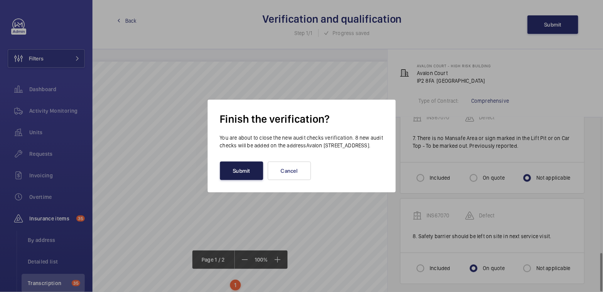
click at [238, 173] on button "Submit" at bounding box center [241, 171] width 43 height 18
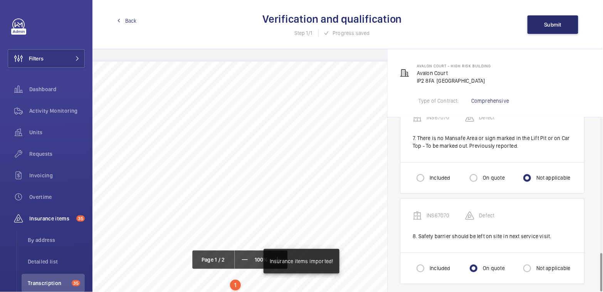
click at [122, 23] on link "Back" at bounding box center [127, 21] width 20 height 8
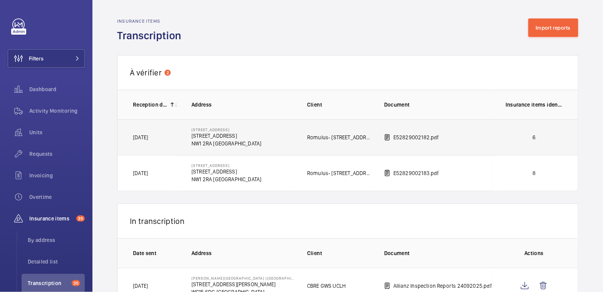
click at [519, 143] on td "6" at bounding box center [535, 137] width 85 height 36
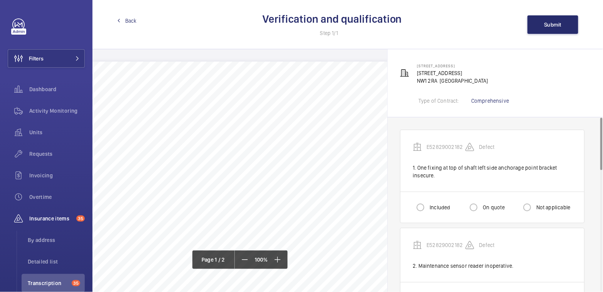
click at [440, 205] on label "Included" at bounding box center [439, 208] width 22 height 8
click at [428, 205] on input "Included" at bounding box center [420, 207] width 15 height 15
radio input "true"
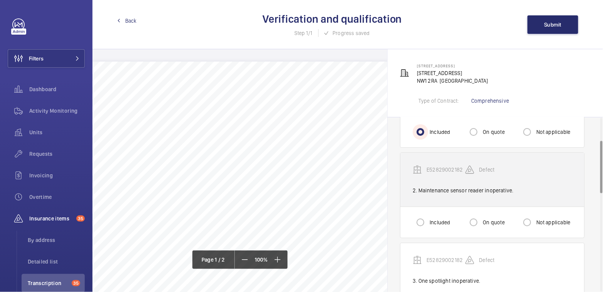
scroll to position [77, 0]
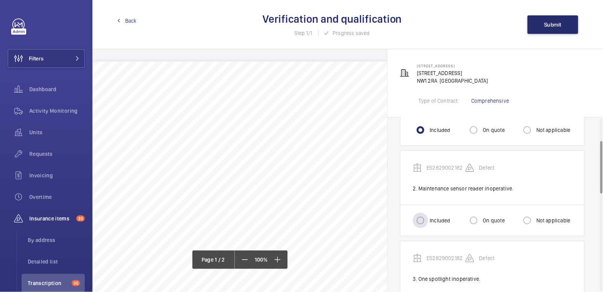
click at [436, 218] on label "Included" at bounding box center [439, 221] width 22 height 8
click at [428, 218] on input "Included" at bounding box center [420, 220] width 15 height 15
radio input "true"
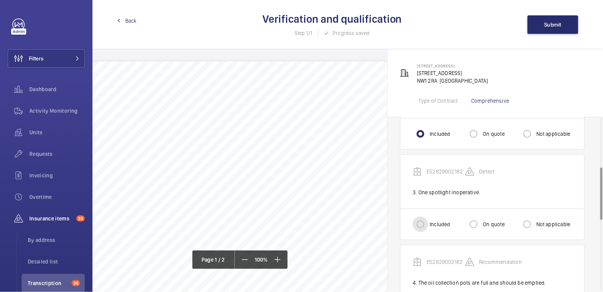
click at [424, 221] on input "Included" at bounding box center [420, 224] width 15 height 15
radio input "true"
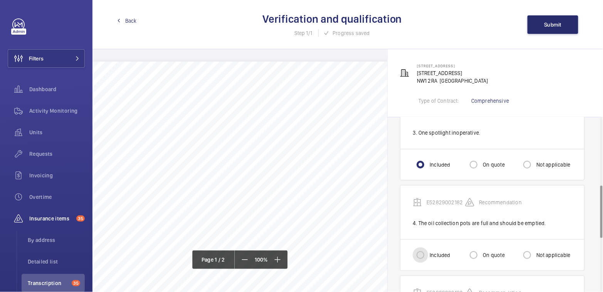
click at [421, 253] on input "Included" at bounding box center [420, 255] width 15 height 15
radio input "true"
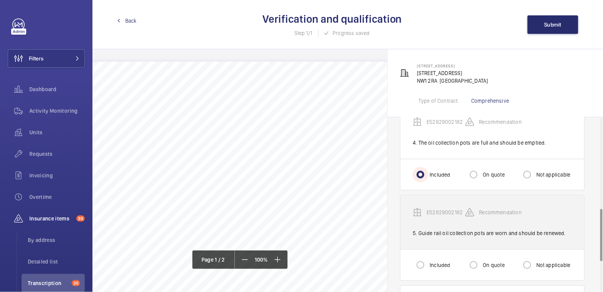
scroll to position [305, 0]
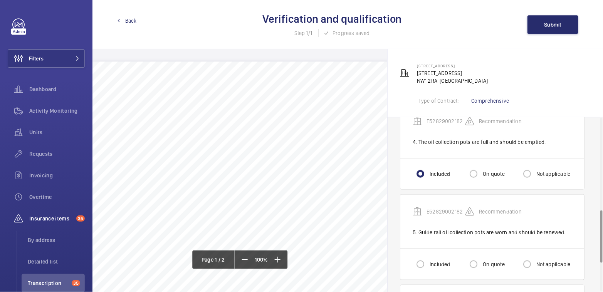
click at [434, 263] on label "Included" at bounding box center [439, 265] width 22 height 8
click at [428, 263] on input "Included" at bounding box center [420, 264] width 15 height 15
radio input "true"
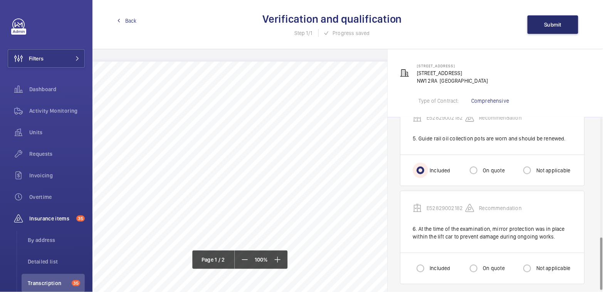
scroll to position [400, 0]
click at [425, 273] on div "Included On quote Not applicable" at bounding box center [492, 267] width 184 height 31
click at [430, 268] on div "Included" at bounding box center [431, 267] width 37 height 15
click at [421, 269] on input "Included" at bounding box center [420, 267] width 15 height 15
radio input "true"
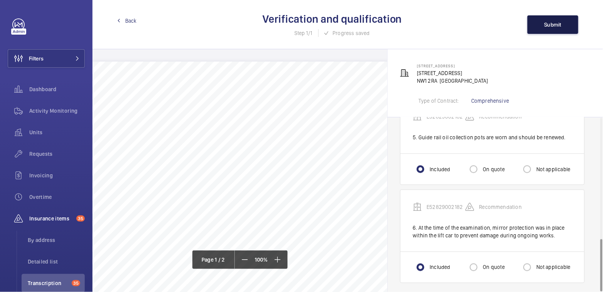
click at [546, 22] on span "Submit" at bounding box center [552, 25] width 17 height 6
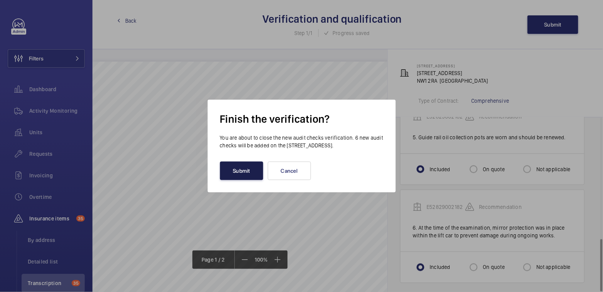
click at [235, 176] on button "Submit" at bounding box center [241, 171] width 43 height 18
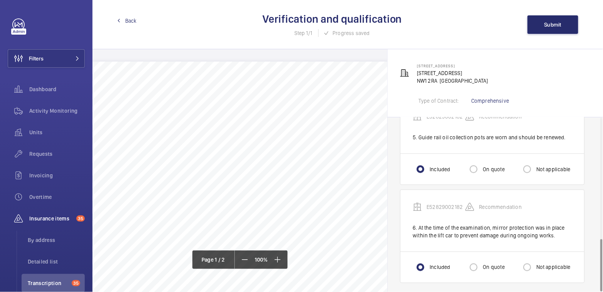
click at [125, 20] on span "Back" at bounding box center [131, 21] width 12 height 8
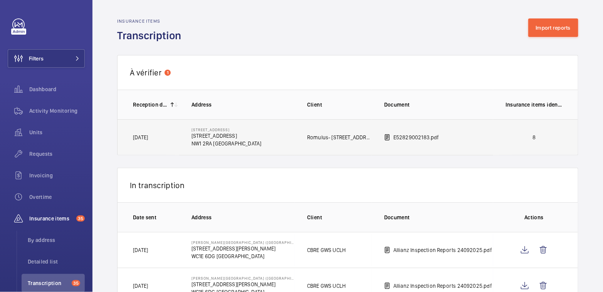
click at [546, 138] on p "8" at bounding box center [533, 138] width 57 height 8
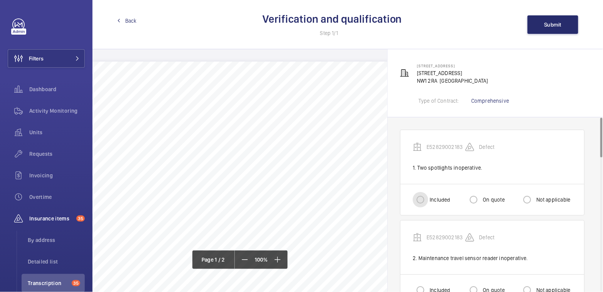
click at [424, 199] on input "Included" at bounding box center [420, 199] width 15 height 15
radio input "true"
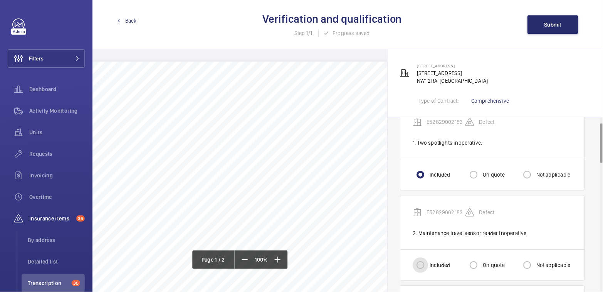
click at [423, 262] on input "Included" at bounding box center [420, 265] width 15 height 15
radio input "true"
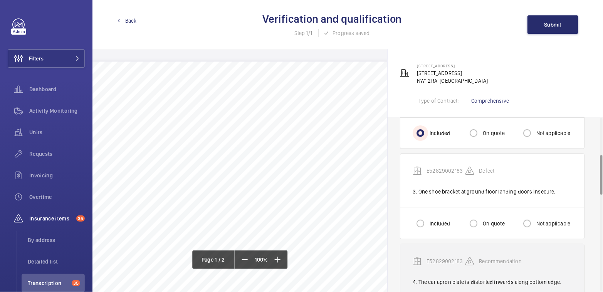
scroll to position [164, 0]
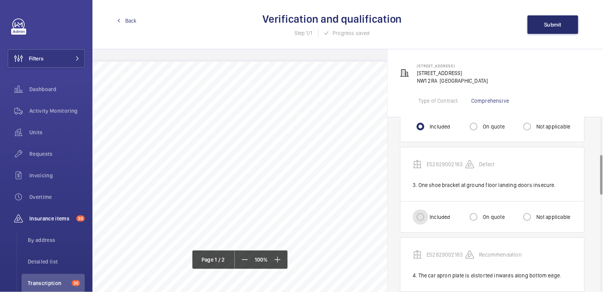
click at [425, 210] on input "Included" at bounding box center [420, 217] width 15 height 15
radio input "true"
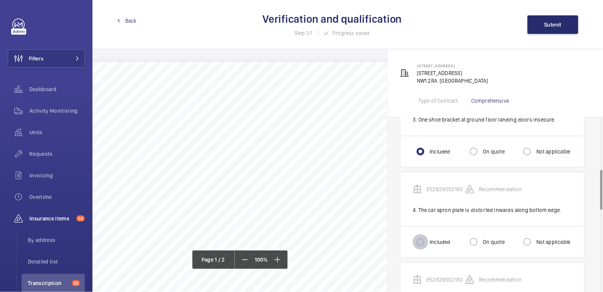
click at [423, 237] on input "Included" at bounding box center [420, 242] width 15 height 15
radio input "true"
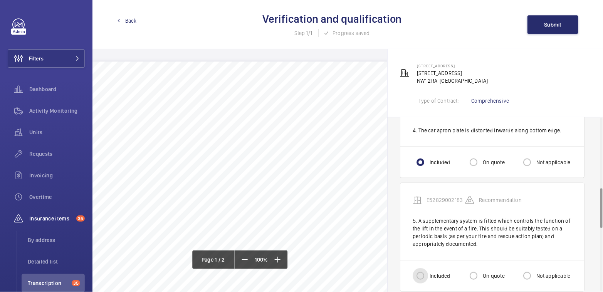
click at [423, 272] on input "Included" at bounding box center [420, 275] width 15 height 15
radio input "true"
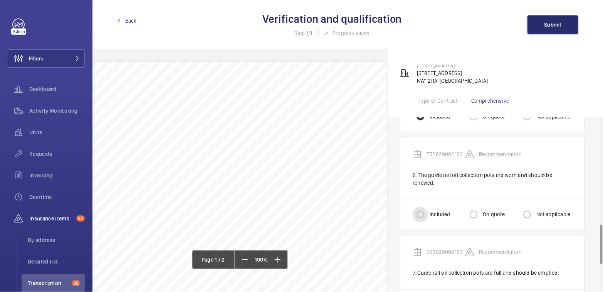
click at [420, 207] on input "Included" at bounding box center [420, 214] width 15 height 15
radio input "true"
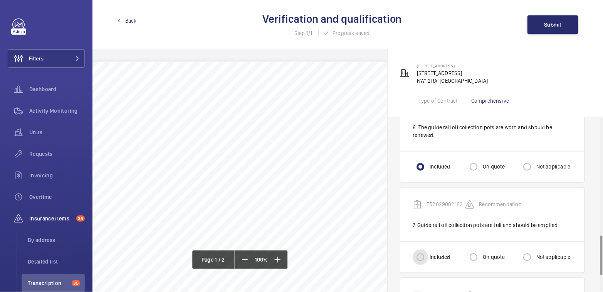
click at [426, 250] on input "Included" at bounding box center [420, 257] width 15 height 15
radio input "true"
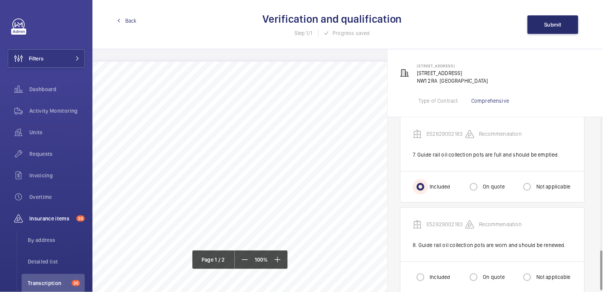
scroll to position [588, 0]
click at [424, 269] on input "Included" at bounding box center [420, 276] width 15 height 15
radio input "true"
click at [540, 22] on button "Submit" at bounding box center [552, 24] width 51 height 18
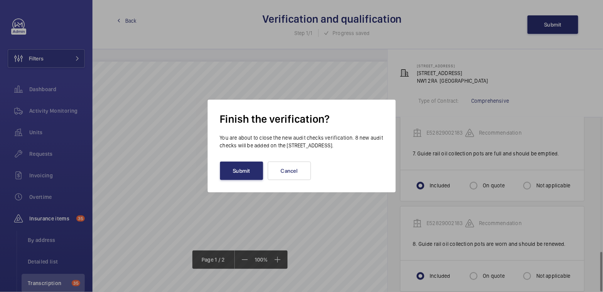
click at [238, 188] on div "Finish the verification? You are about to close the new audit checks verificati…" at bounding box center [302, 146] width 188 height 93
click at [243, 179] on button "Submit" at bounding box center [241, 171] width 43 height 18
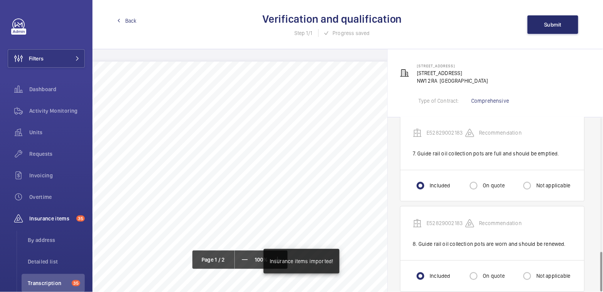
click at [121, 20] on link "Back" at bounding box center [127, 21] width 20 height 8
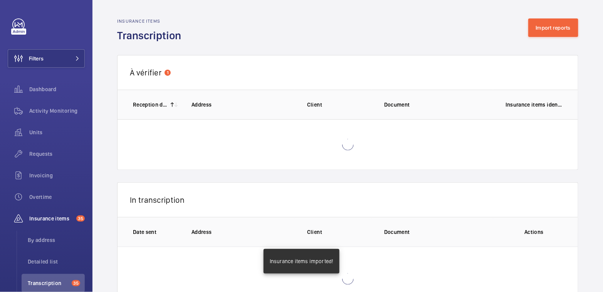
click at [124, 22] on h2 "Insurance items" at bounding box center [151, 20] width 69 height 5
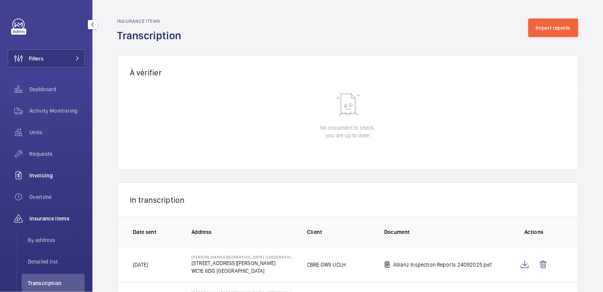
click at [47, 178] on span "Invoicing" at bounding box center [56, 176] width 55 height 8
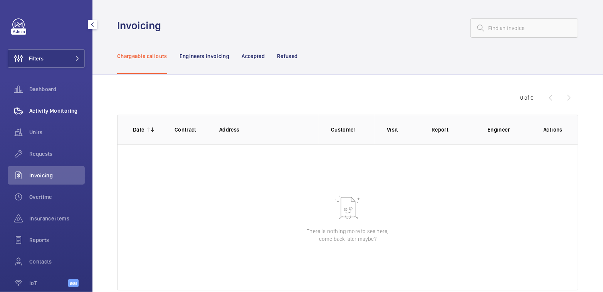
click at [64, 116] on div "Activity Monitoring" at bounding box center [46, 111] width 77 height 18
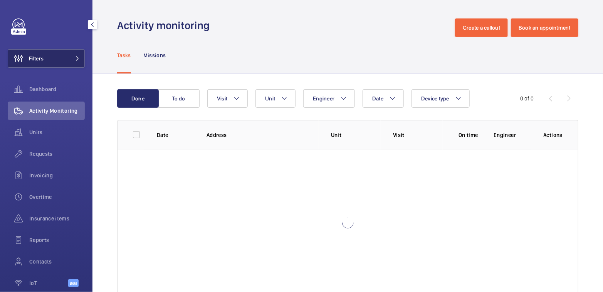
click at [40, 65] on span "Filters" at bounding box center [25, 58] width 35 height 18
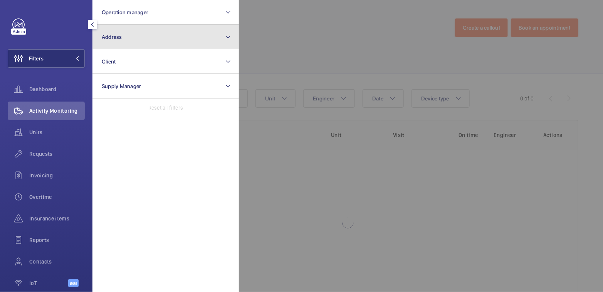
click at [122, 42] on button "Address" at bounding box center [165, 37] width 146 height 25
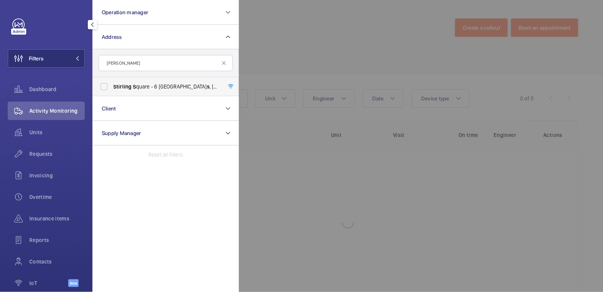
type input "[PERSON_NAME]"
click at [151, 89] on span "[PERSON_NAME] S quare - [STREET_ADDRESS][DATE]" at bounding box center [166, 87] width 106 height 8
click at [112, 89] on input "[PERSON_NAME] S quare - [STREET_ADDRESS][DATE]" at bounding box center [103, 86] width 15 height 15
checkbox input "true"
click at [328, 43] on div at bounding box center [540, 146] width 603 height 292
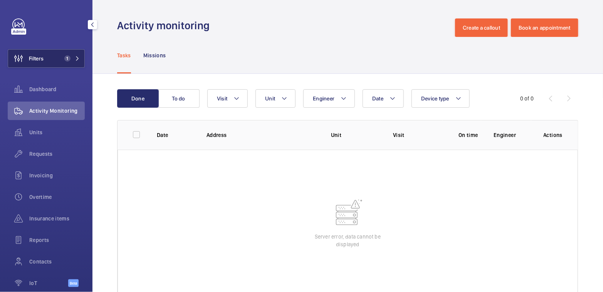
click at [49, 56] on button "Filters 1" at bounding box center [46, 58] width 77 height 18
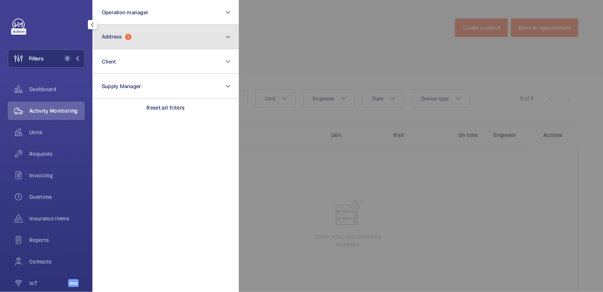
click at [147, 42] on button "Address 1" at bounding box center [165, 37] width 146 height 25
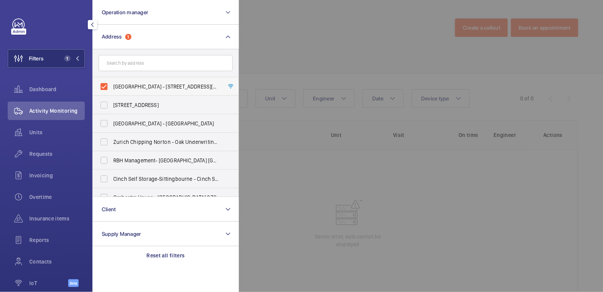
click at [124, 85] on span "[GEOGRAPHIC_DATA] - [STREET_ADDRESS][DATE]" at bounding box center [166, 87] width 106 height 8
click at [112, 85] on input "[GEOGRAPHIC_DATA] - [STREET_ADDRESS][DATE]" at bounding box center [103, 86] width 15 height 15
checkbox input "false"
click at [283, 29] on div at bounding box center [540, 146] width 603 height 292
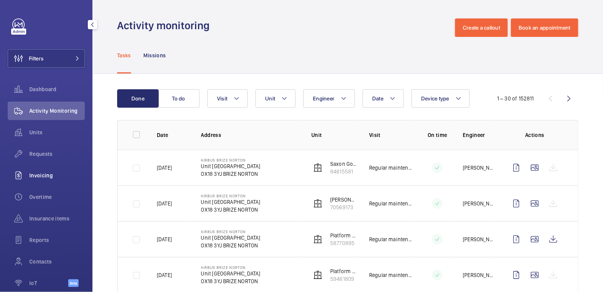
click at [50, 181] on div "Invoicing" at bounding box center [46, 175] width 77 height 18
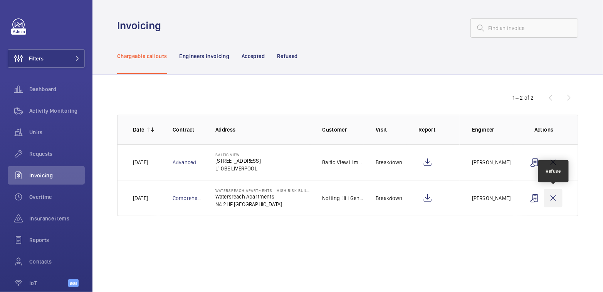
click at [558, 199] on wm-front-icon-button at bounding box center [553, 198] width 18 height 18
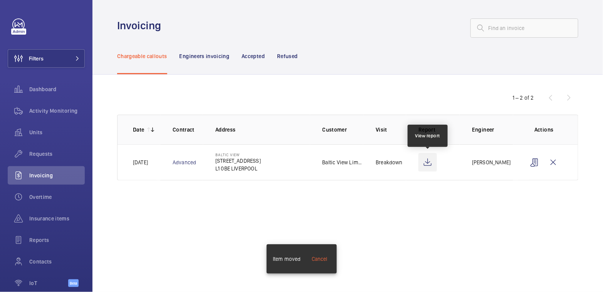
click at [429, 163] on wm-front-icon-button at bounding box center [427, 162] width 18 height 18
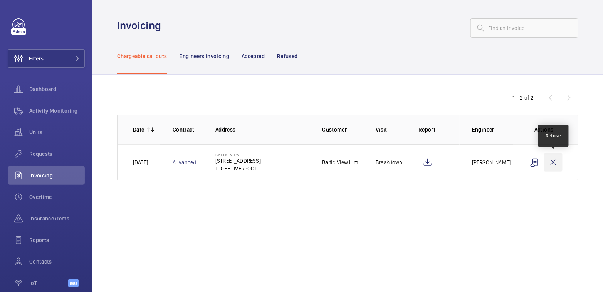
click at [555, 165] on wm-front-icon-button at bounding box center [553, 162] width 18 height 18
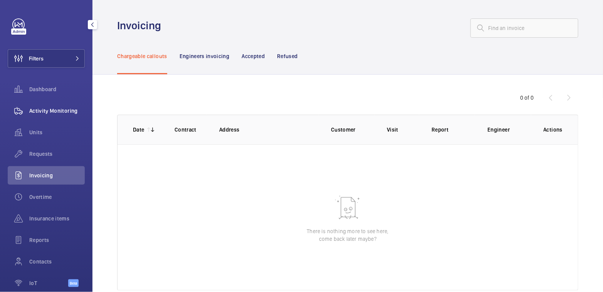
click at [39, 111] on span "Activity Monitoring" at bounding box center [56, 111] width 55 height 8
